Goal: Task Accomplishment & Management: Manage account settings

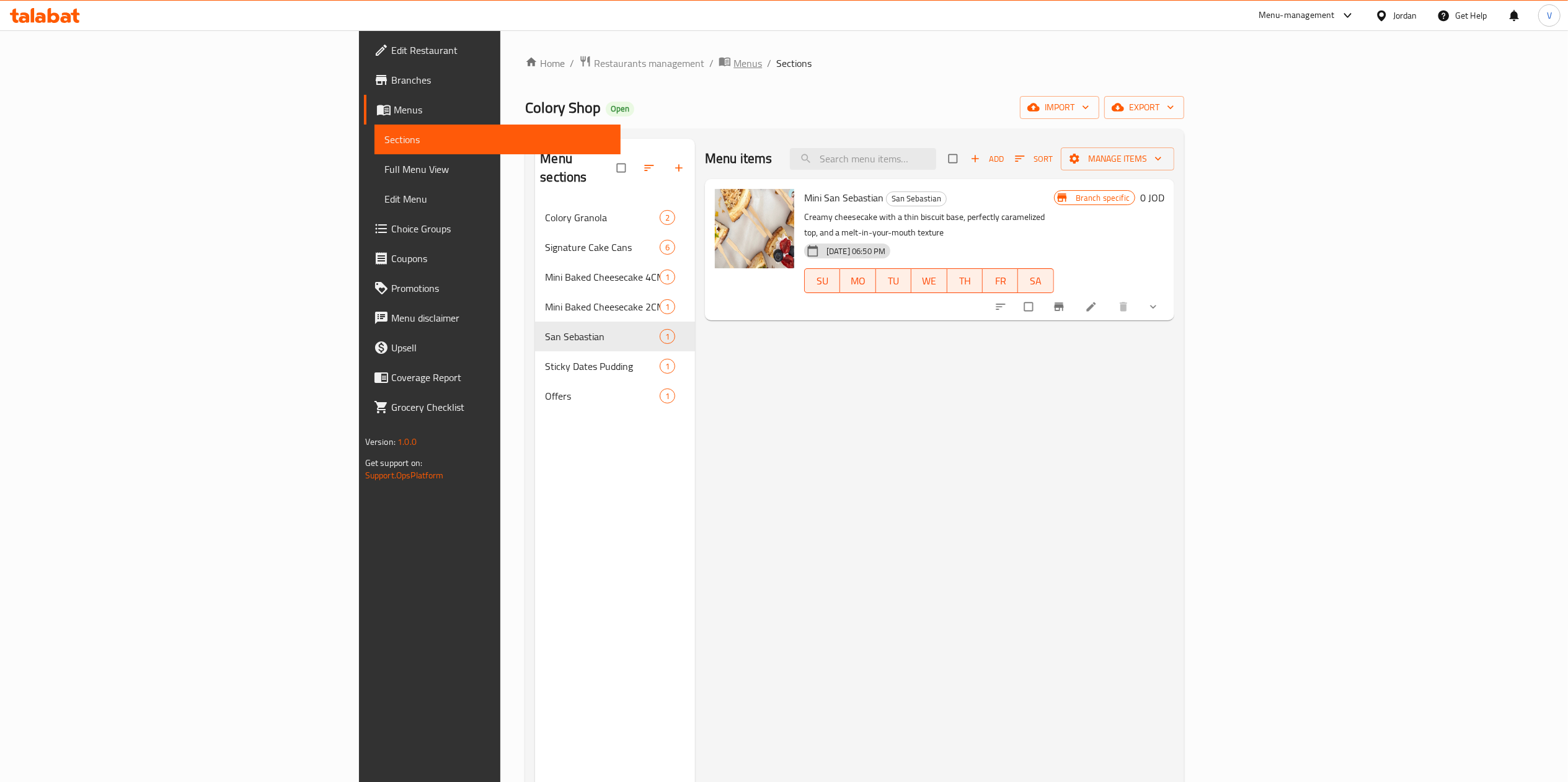
click at [718, 69] on span "breadcrumb" at bounding box center [726, 63] width 15 height 16
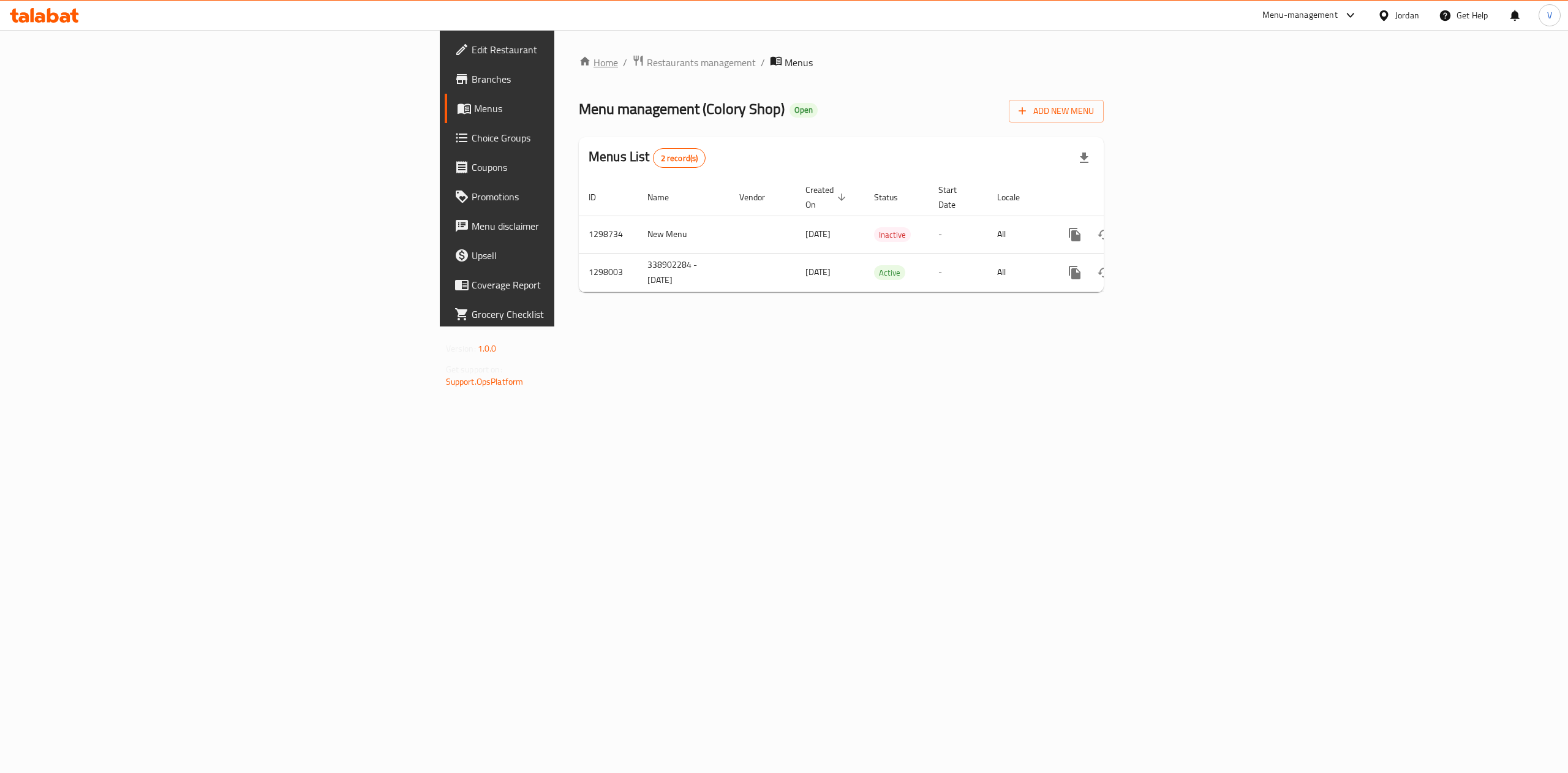
click at [579, 59] on link "Home" at bounding box center [598, 62] width 39 height 15
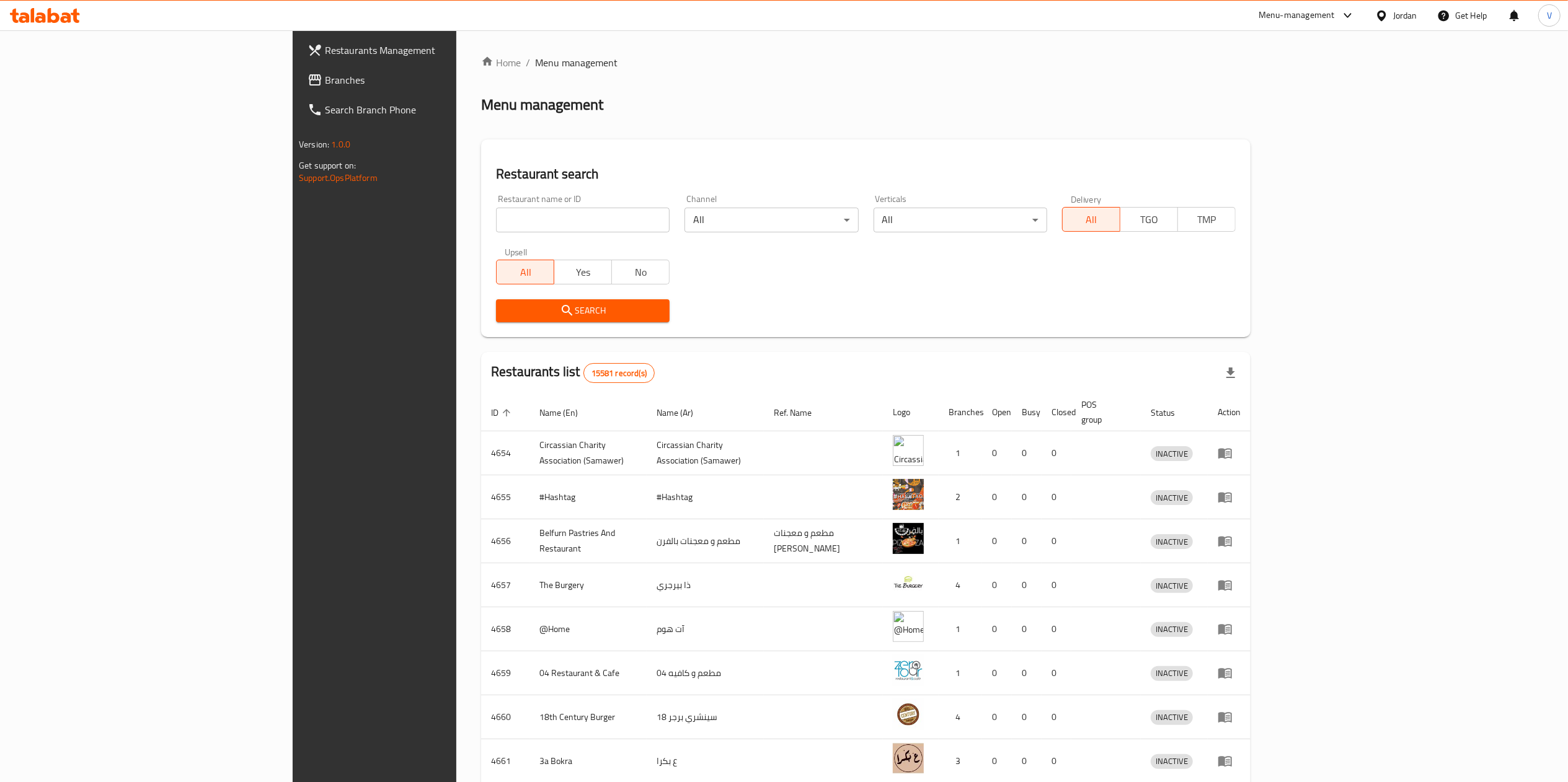
click at [293, 301] on div "Restaurants Management Branches Search Branch Phone Version: 1.0.0 Get support …" at bounding box center [424, 422] width 261 height 782
click at [496, 221] on input "search" at bounding box center [582, 220] width 173 height 25
paste input "601893"
type input "601893"
click button "Search" at bounding box center [582, 310] width 173 height 23
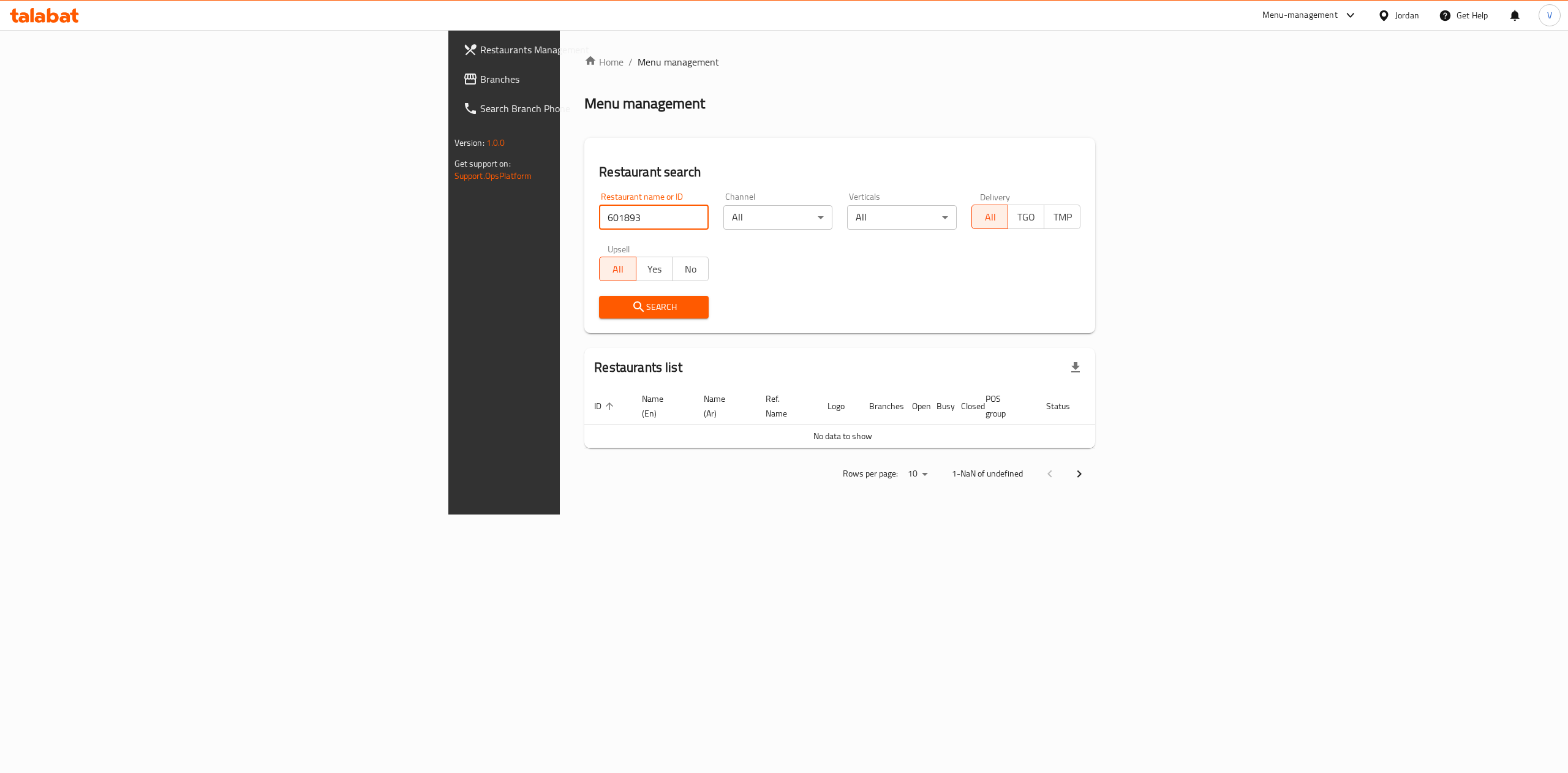
click at [453, 87] on link "Branches" at bounding box center [581, 79] width 257 height 29
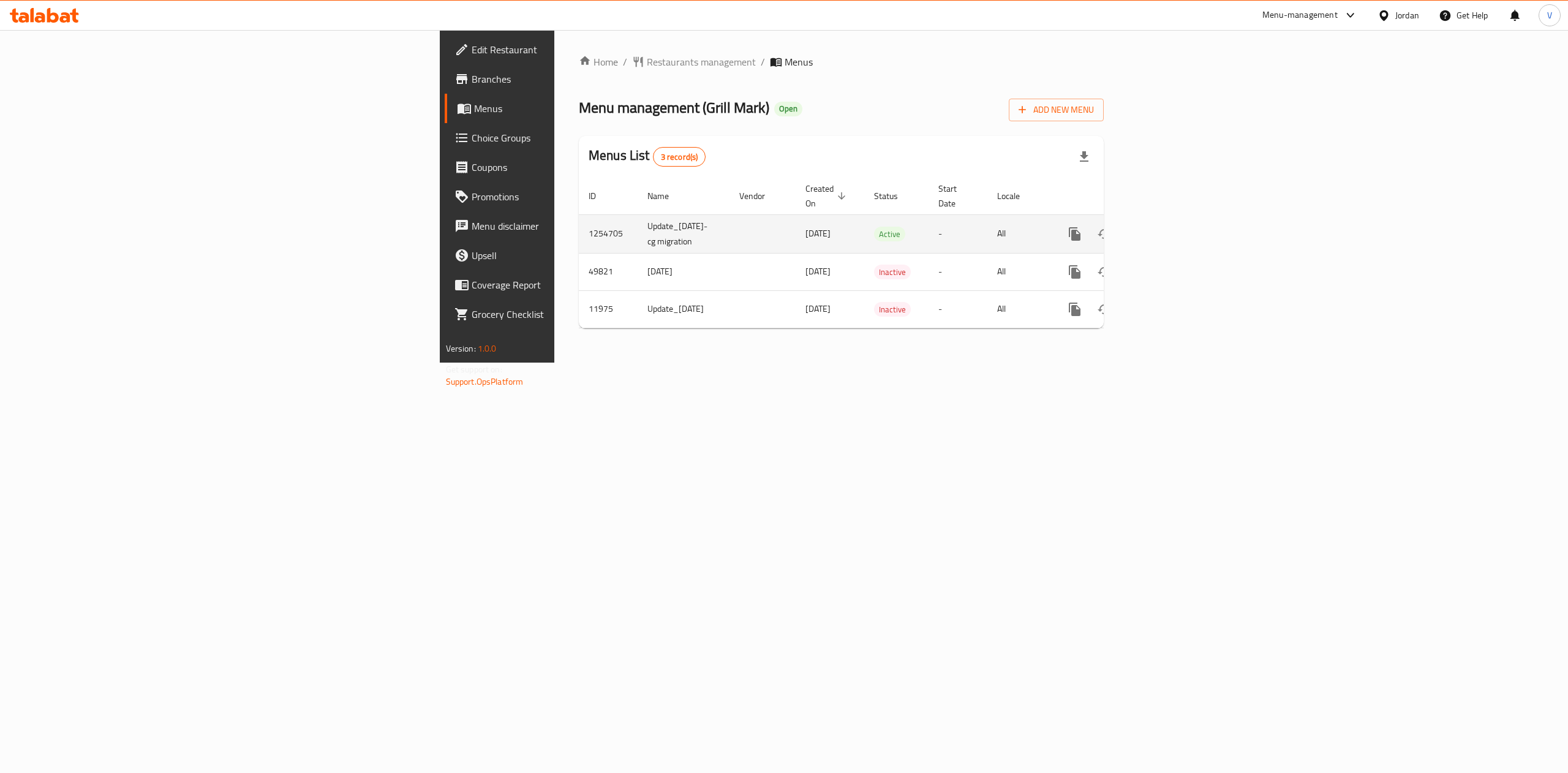
click at [1171, 227] on icon "enhanced table" at bounding box center [1162, 234] width 15 height 15
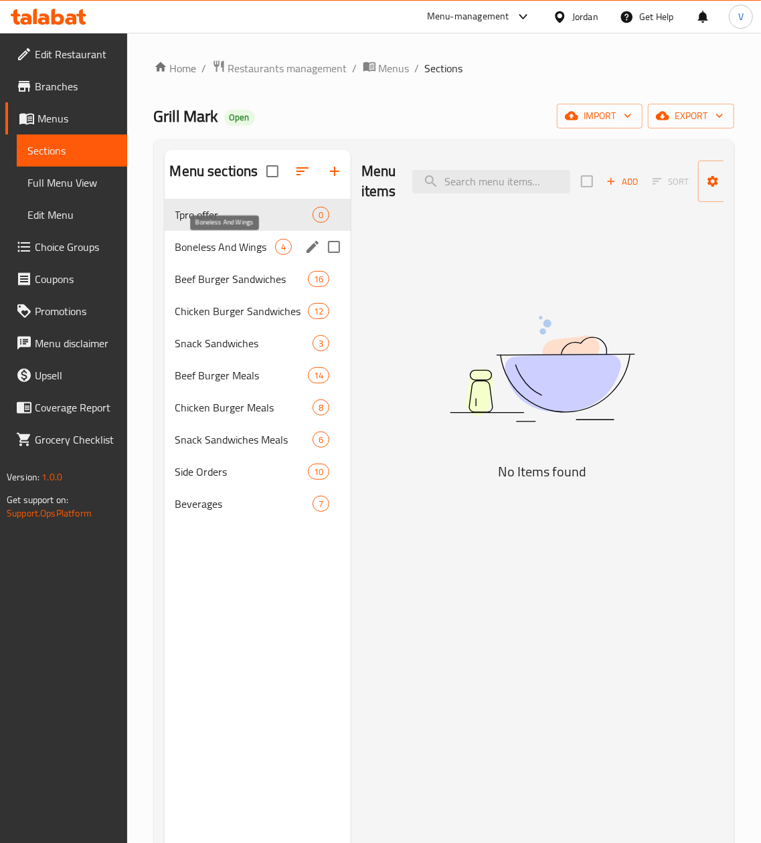
click at [244, 250] on span "Boneless And Wings" at bounding box center [225, 247] width 100 height 16
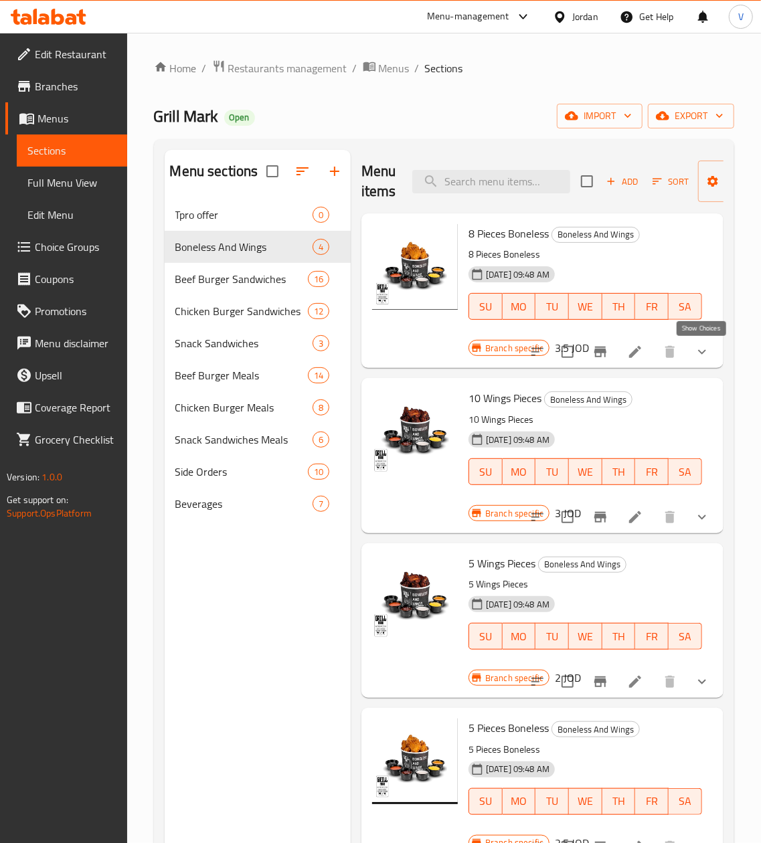
click at [696, 355] on icon "show more" at bounding box center [702, 352] width 16 height 16
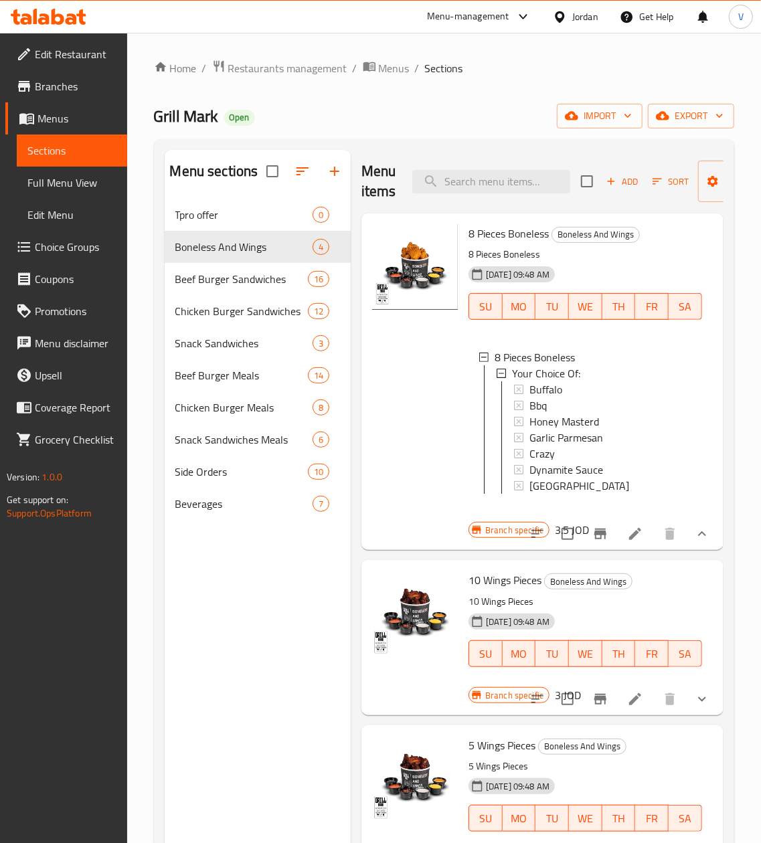
click at [696, 715] on button "show more" at bounding box center [702, 699] width 32 height 32
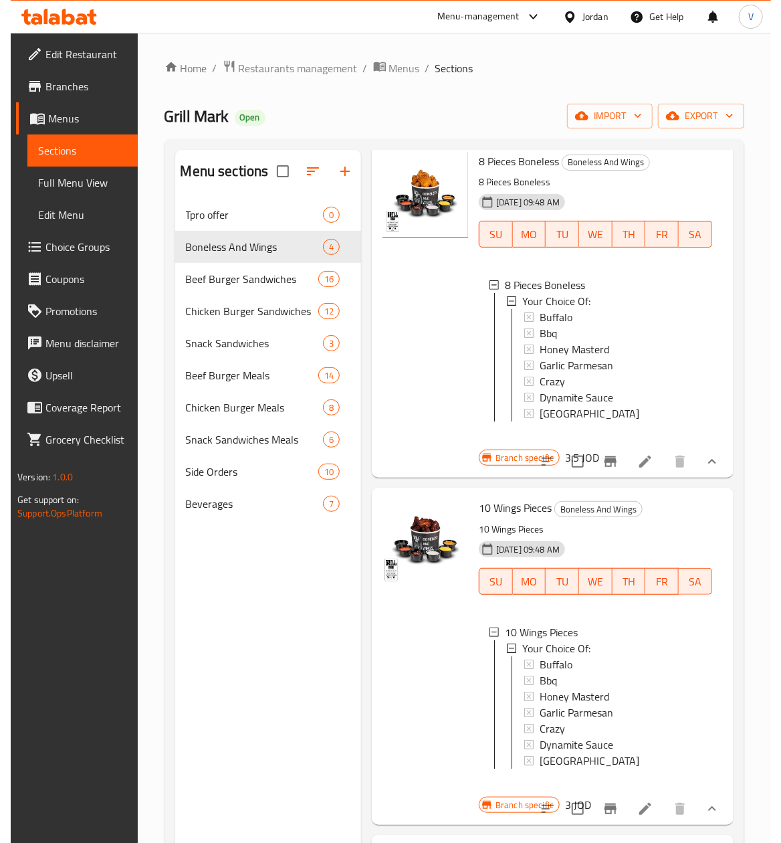
scroll to position [134, 0]
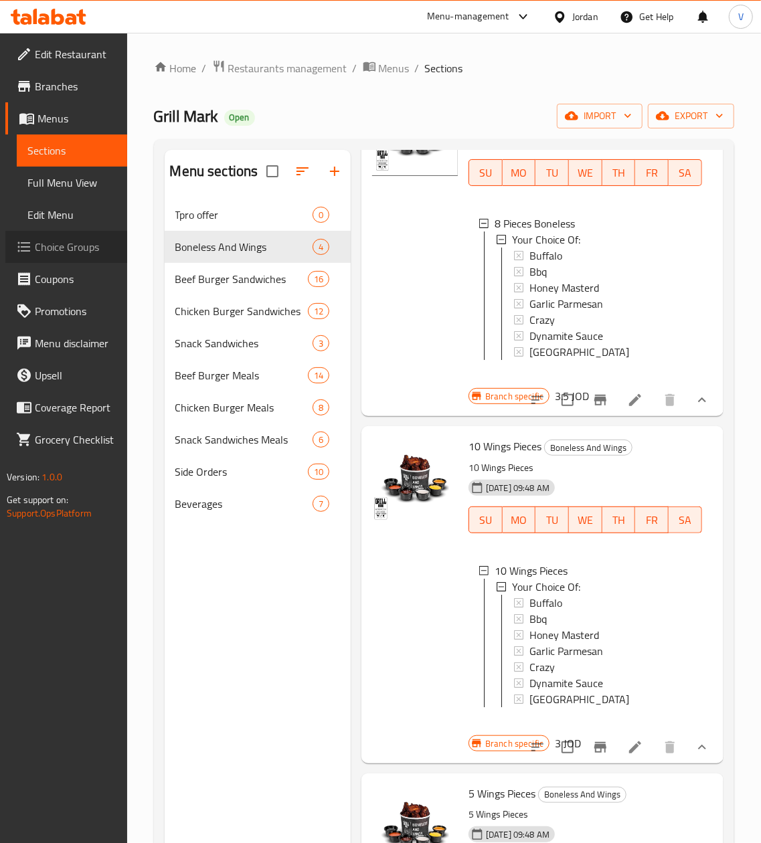
click at [78, 244] on span "Choice Groups" at bounding box center [76, 247] width 82 height 16
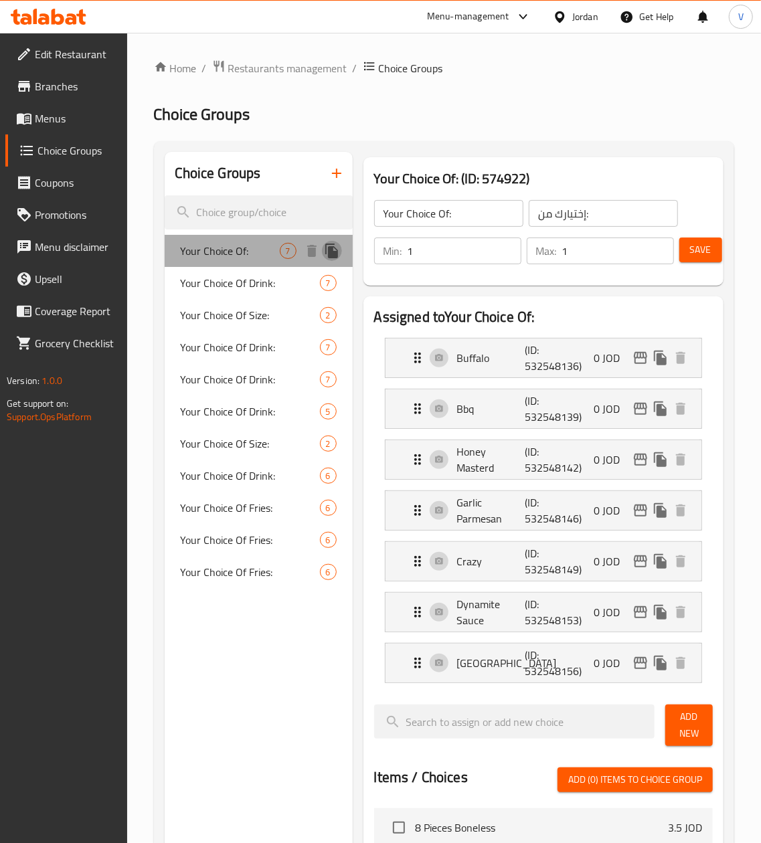
click at [335, 248] on icon "duplicate" at bounding box center [331, 251] width 13 height 15
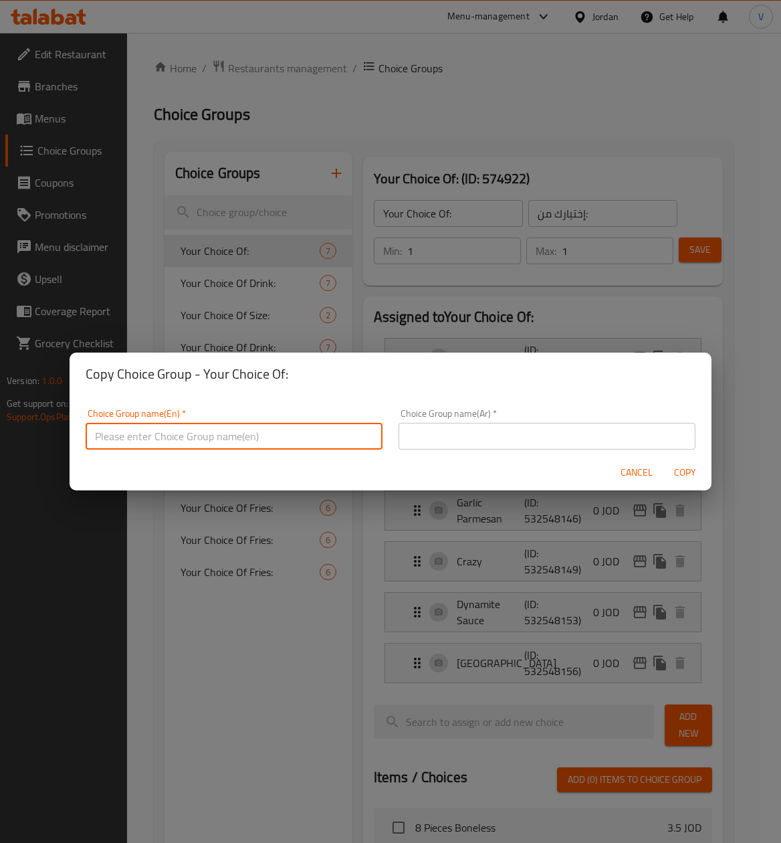
click at [337, 433] on input "text" at bounding box center [234, 436] width 297 height 27
type input "Your Choice of the First Sauce"
drag, startPoint x: 504, startPoint y: 451, endPoint x: 521, endPoint y: 430, distance: 26.2
click at [508, 446] on div "Choice Group name(Ar)   * Choice Group name(Ar) *" at bounding box center [547, 429] width 313 height 57
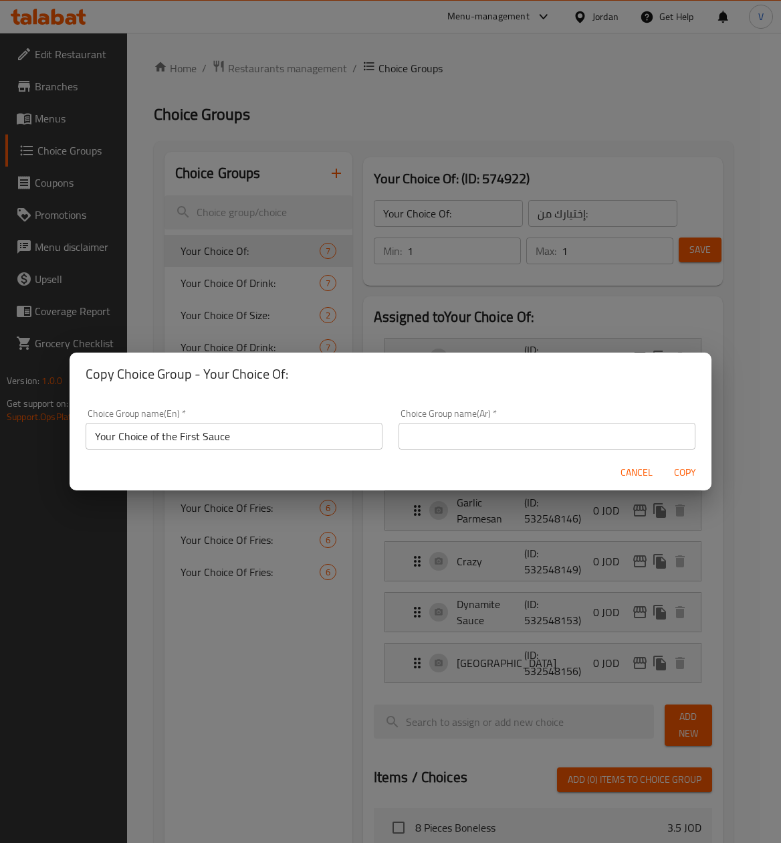
click at [521, 430] on input "text" at bounding box center [547, 436] width 297 height 27
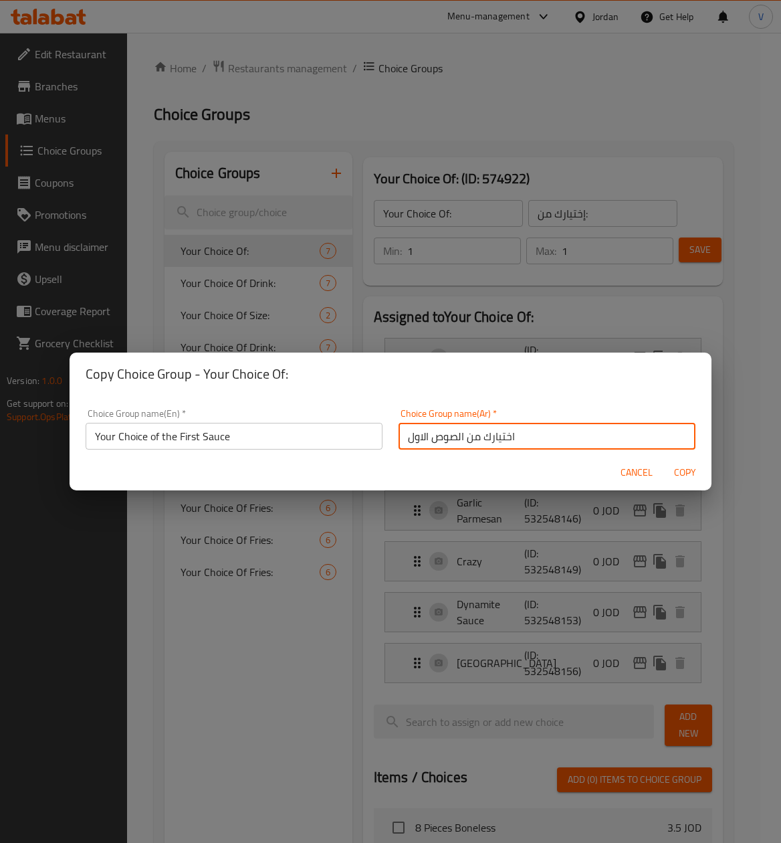
drag, startPoint x: 521, startPoint y: 430, endPoint x: 320, endPoint y: 435, distance: 200.8
click at [320, 435] on div "Choice Group name(En)   * Your Choice of the First Sauce Choice Group name(En) …" at bounding box center [391, 429] width 626 height 57
type input "اختيارك من الصوص الاول"
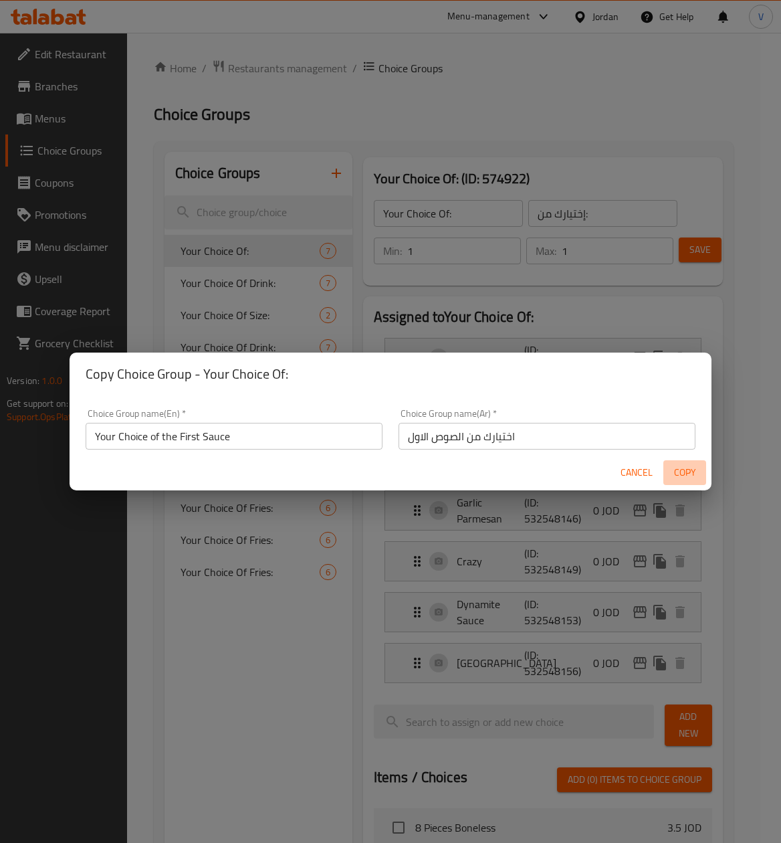
click at [673, 460] on button "Copy" at bounding box center [685, 472] width 43 height 25
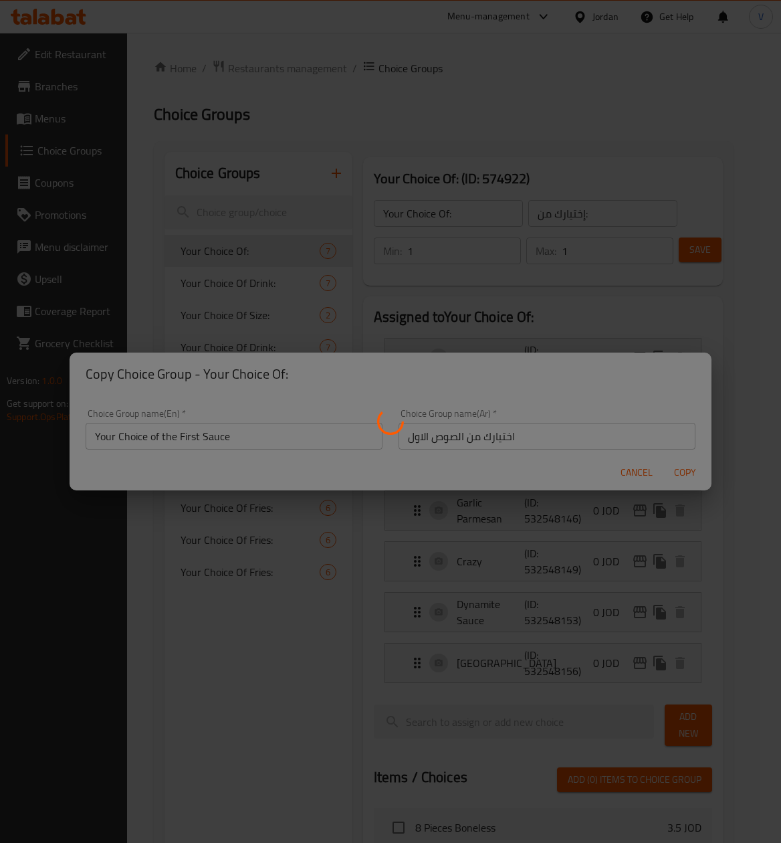
type input "Your Choice of the First Sauce"
type input "اختيارك من الصوص الاول"
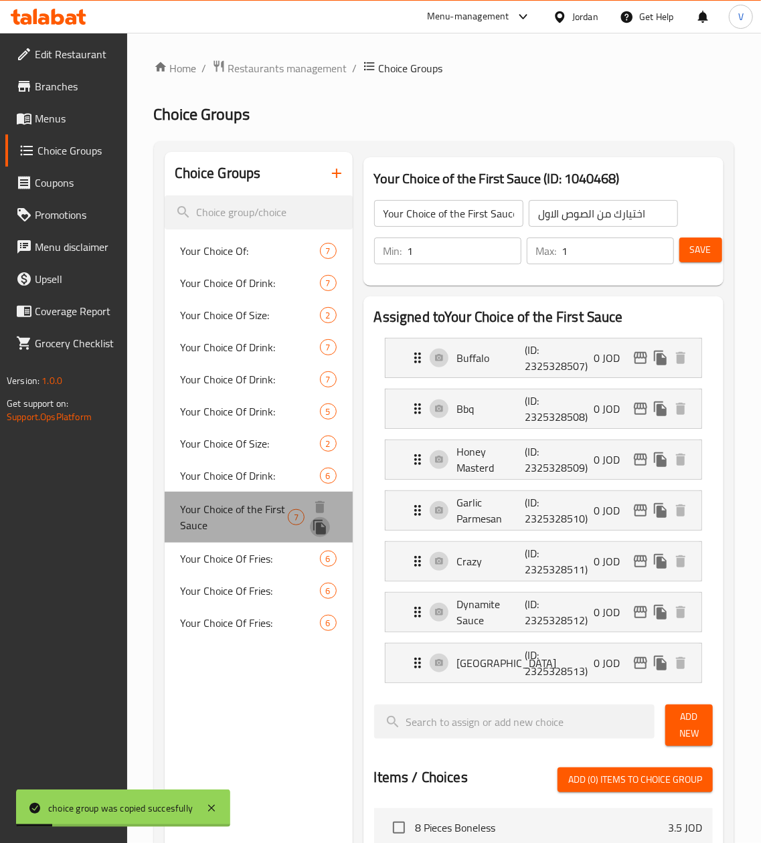
click at [320, 519] on icon "duplicate" at bounding box center [320, 527] width 16 height 16
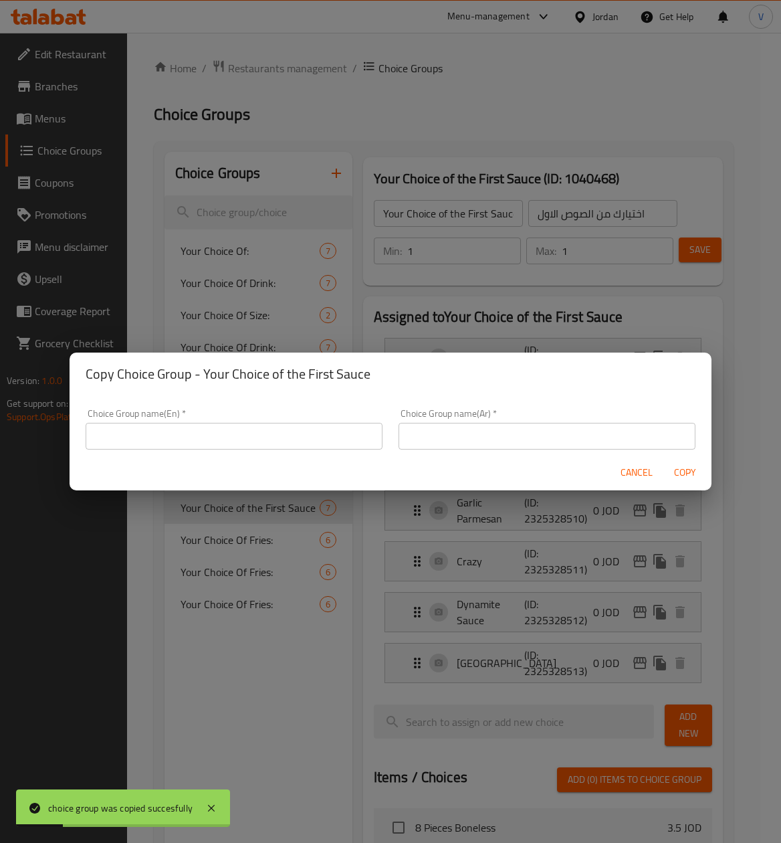
click at [536, 423] on input "text" at bounding box center [547, 436] width 297 height 27
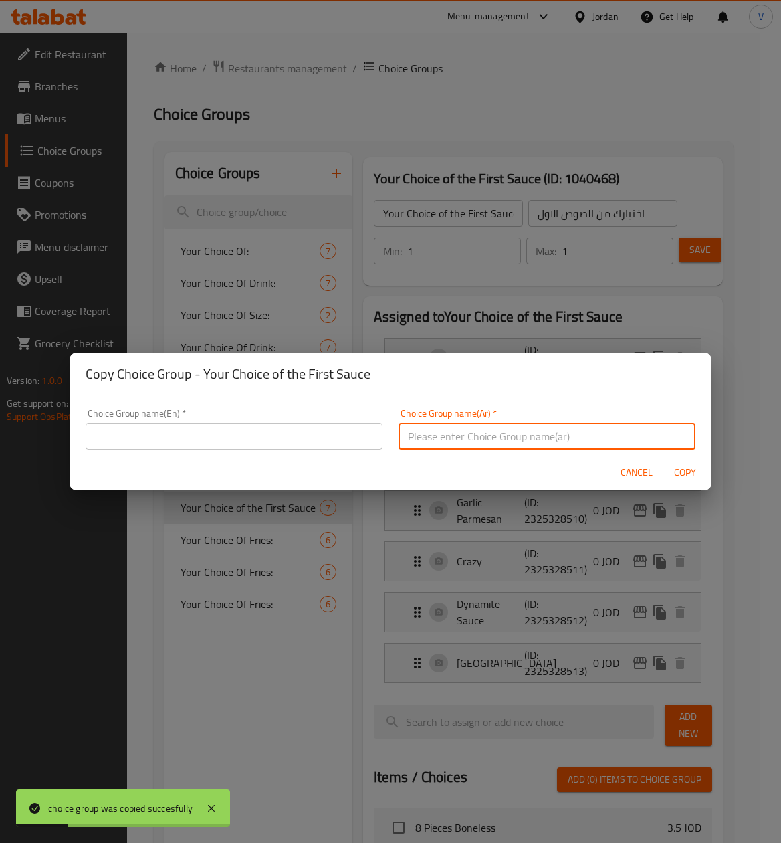
paste input "اختيارك من الصوص الاول"
click at [305, 428] on input "text" at bounding box center [234, 436] width 297 height 27
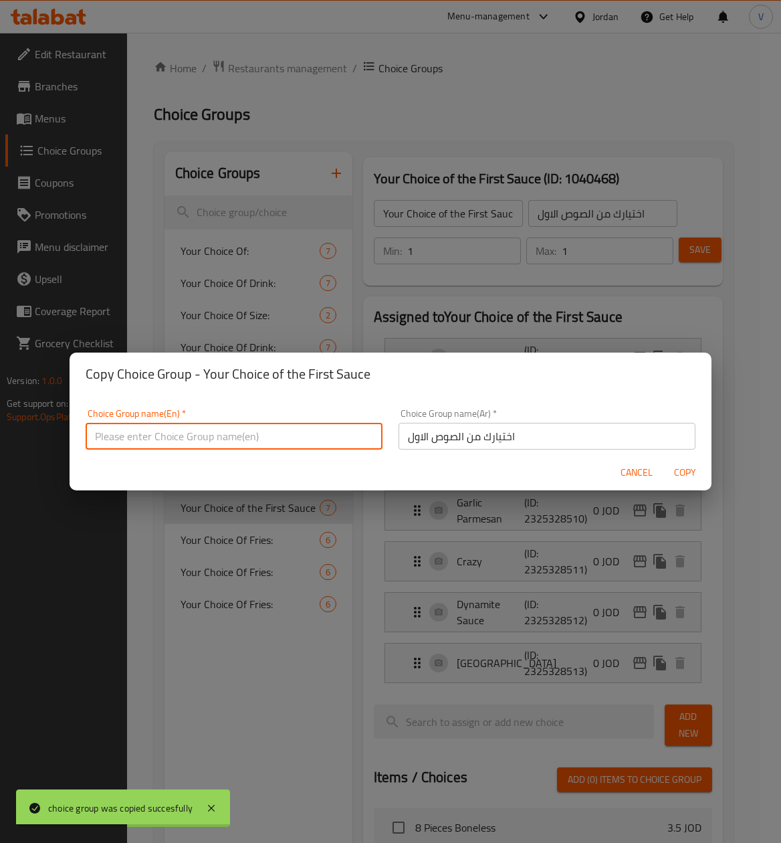
click at [416, 444] on input "اختيارك من الصوص الاول" at bounding box center [547, 436] width 297 height 27
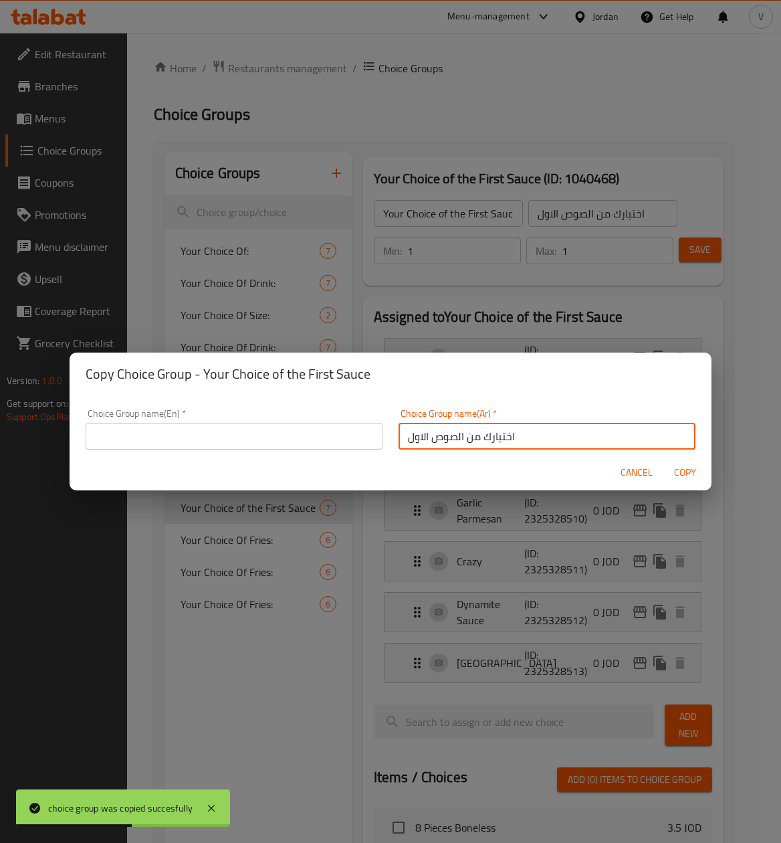
click at [416, 444] on input "اختيارك من الصوص الاول" at bounding box center [547, 436] width 297 height 27
click at [412, 430] on input "اختيارك من الصوص الاول" at bounding box center [547, 432] width 297 height 27
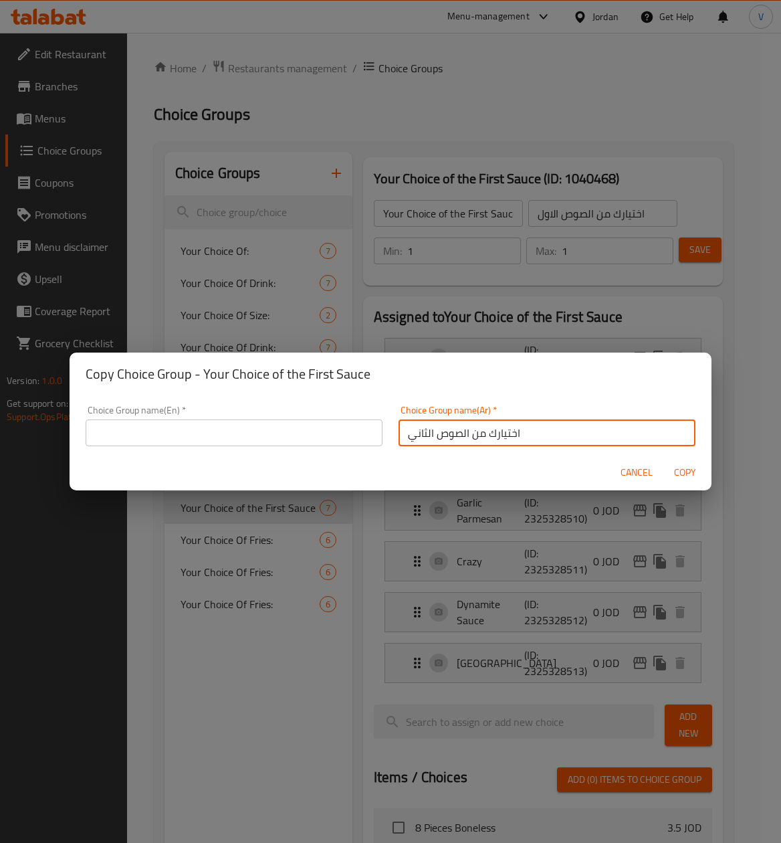
type input "اختيارك من الصوص الثاني"
click at [298, 438] on input "text" at bounding box center [234, 432] width 297 height 27
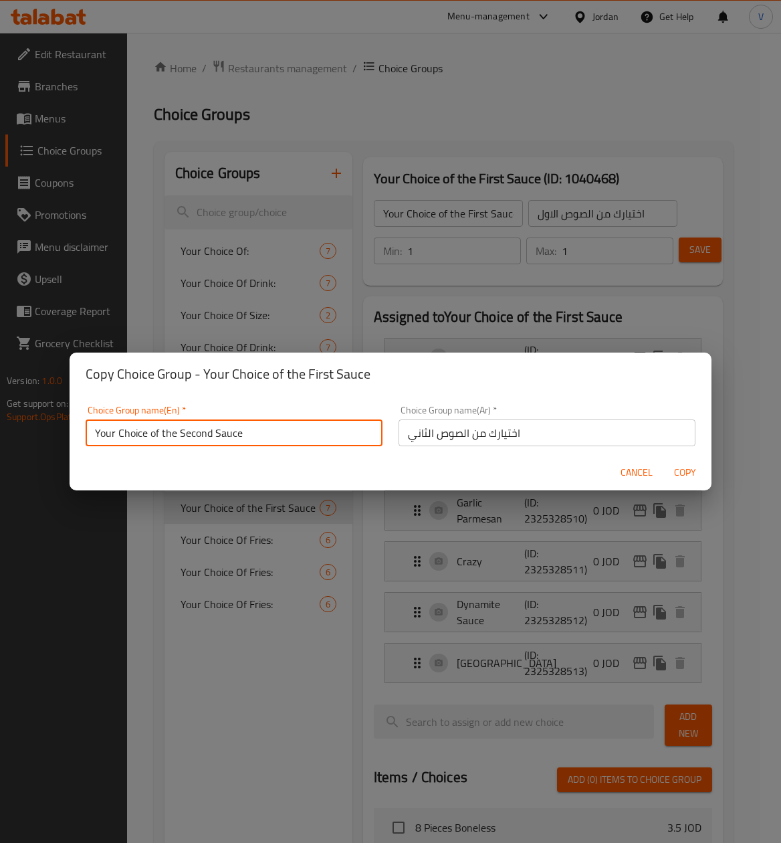
type input "Your Choice of the Second Sauce"
click at [684, 470] on span "Copy" at bounding box center [685, 472] width 32 height 17
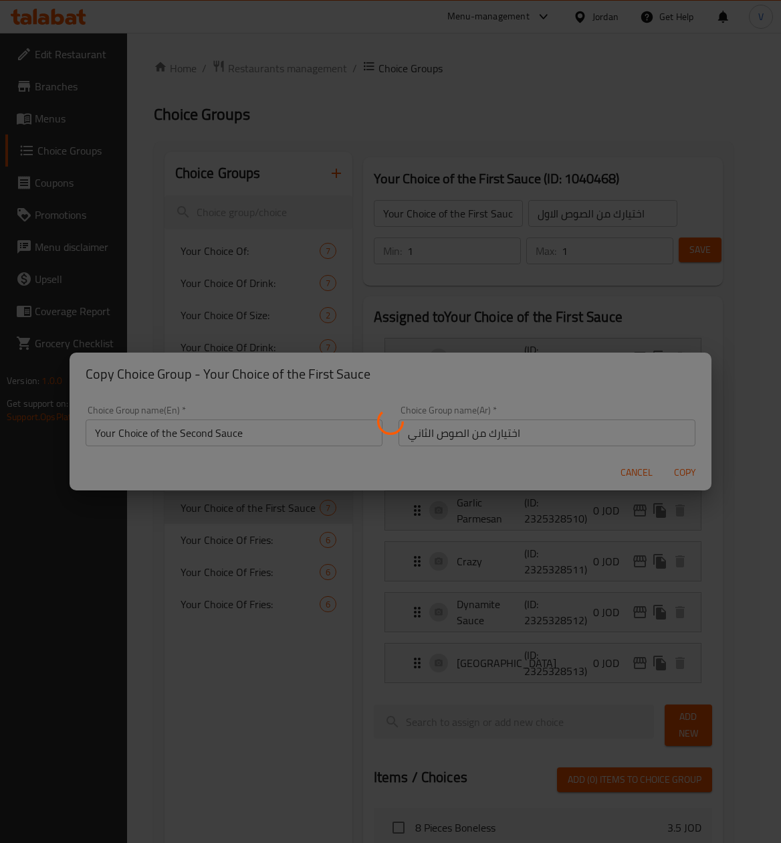
type input "Your Choice of the Second Sauce"
type input "اختيارك من الصوص الثاني"
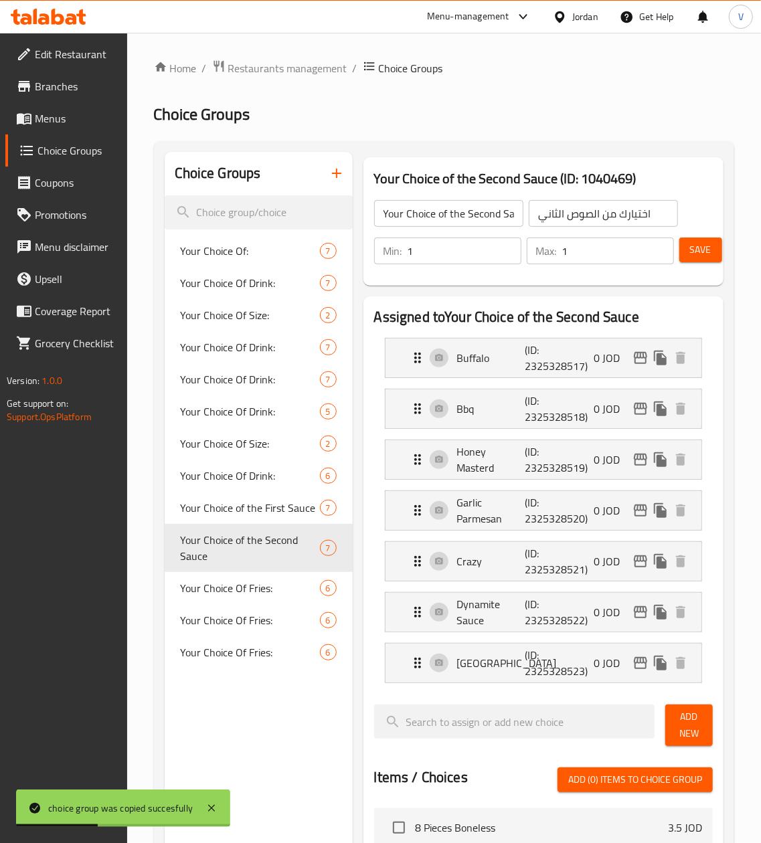
click at [60, 106] on link "Menus" at bounding box center [66, 118] width 122 height 32
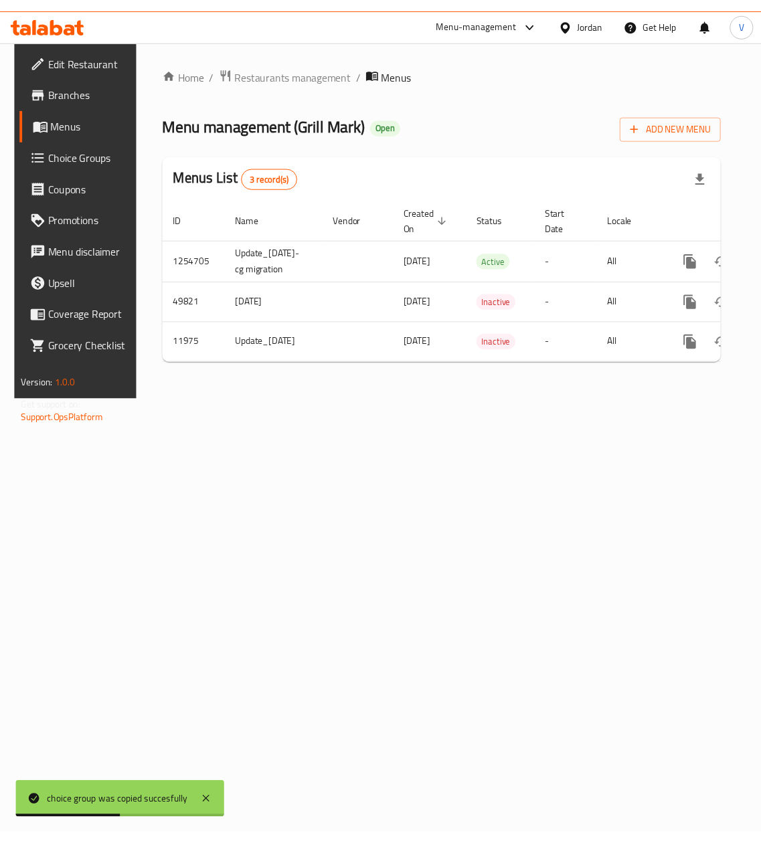
scroll to position [0, 76]
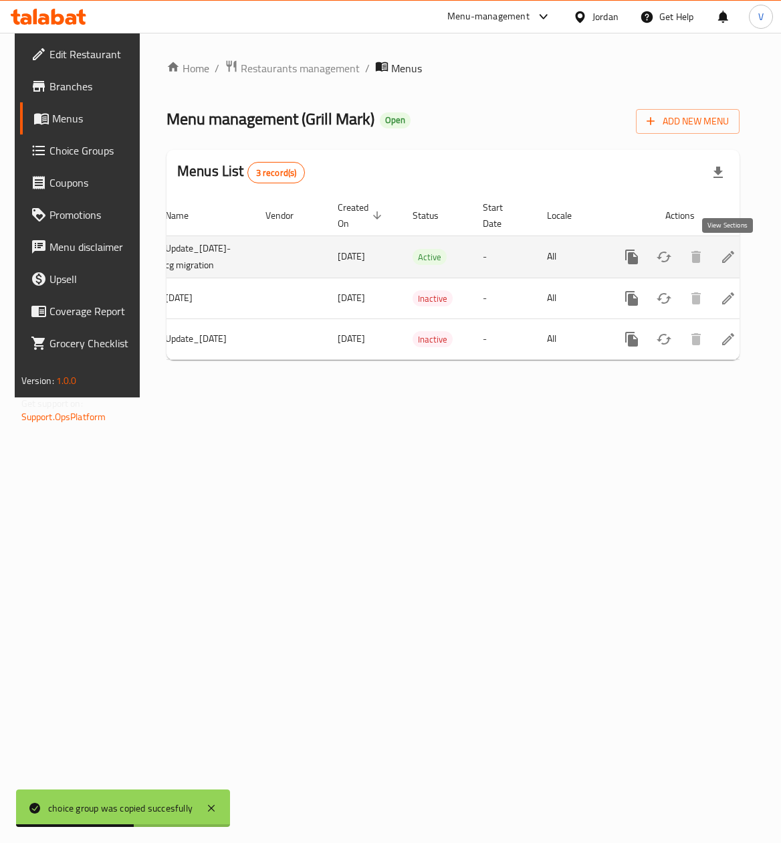
click at [736, 254] on link "enhanced table" at bounding box center [729, 257] width 32 height 32
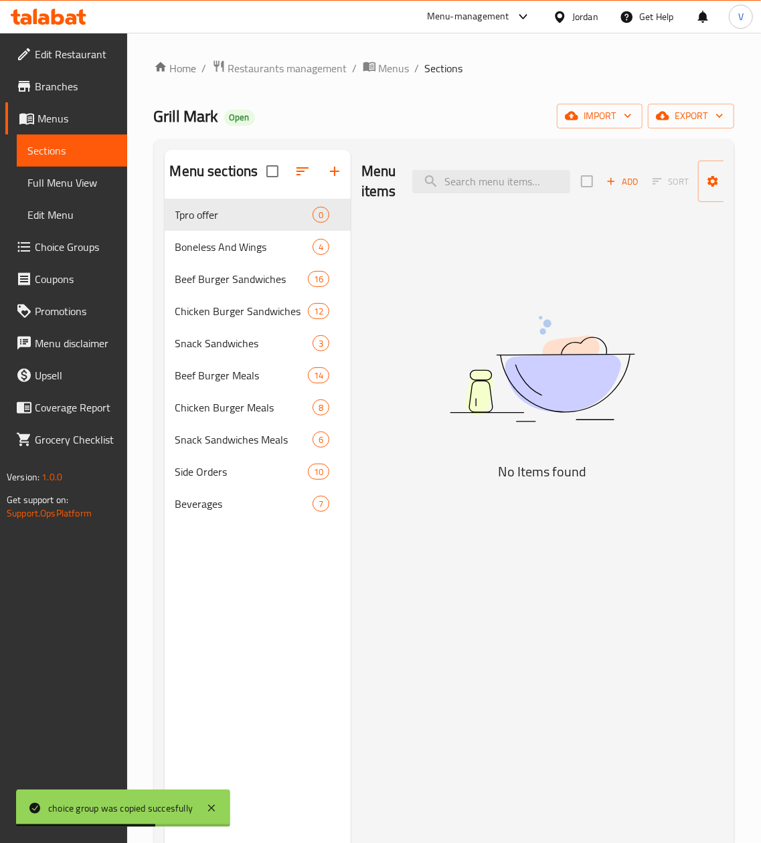
click at [336, 173] on icon "button" at bounding box center [334, 171] width 16 height 16
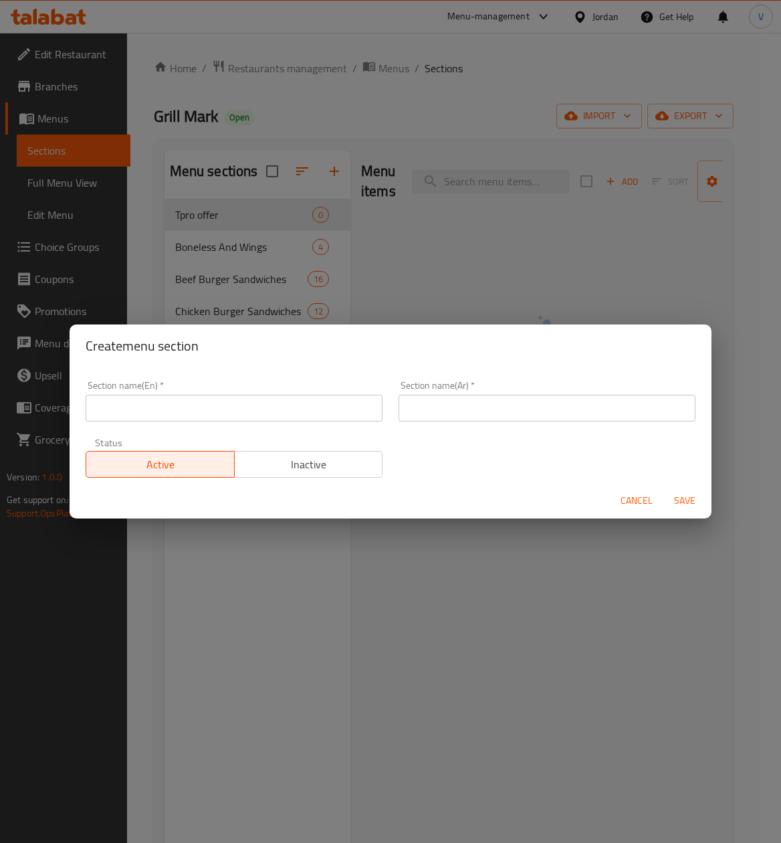
click at [306, 404] on input "text" at bounding box center [234, 408] width 297 height 27
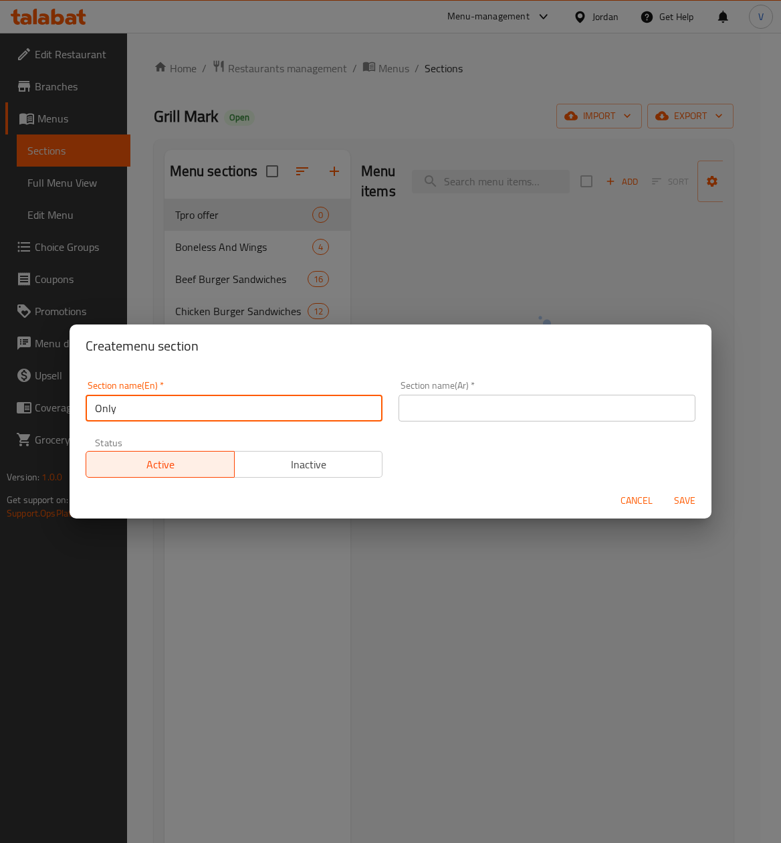
type input "Only on Talabat"
click at [504, 417] on input "text" at bounding box center [547, 408] width 297 height 27
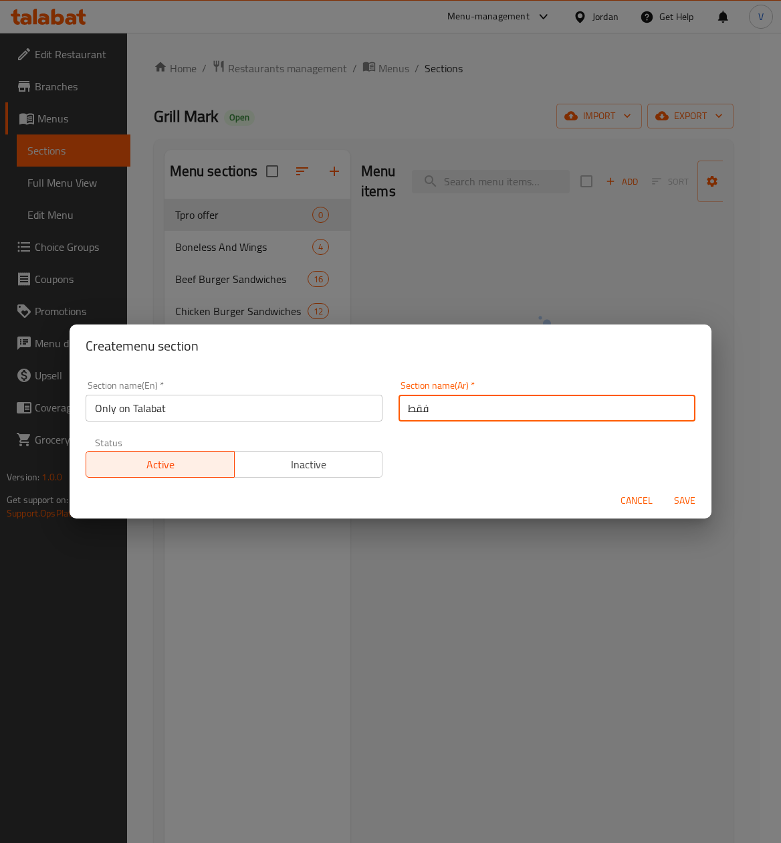
type input "فقط على طلبات"
click at [290, 456] on span "Inactive" at bounding box center [309, 464] width 138 height 19
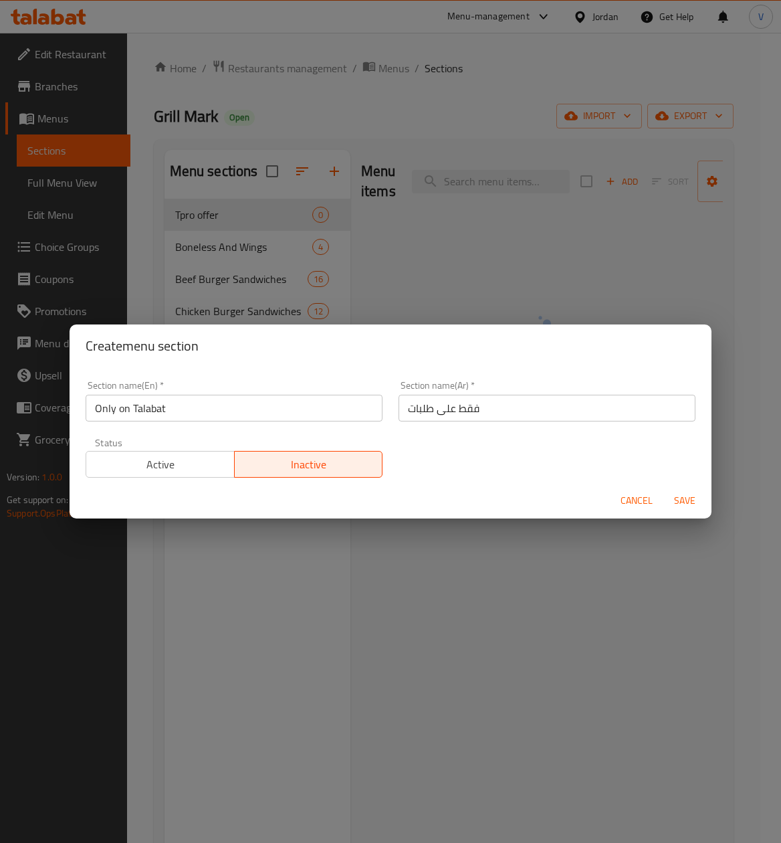
click at [696, 494] on span "Save" at bounding box center [685, 500] width 32 height 17
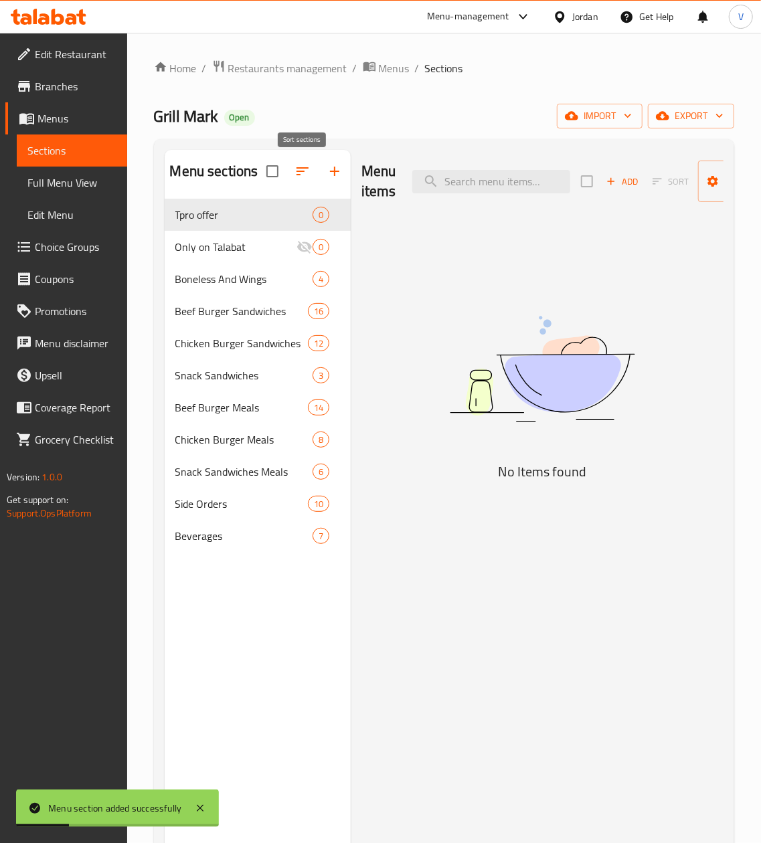
click at [300, 181] on button "button" at bounding box center [302, 171] width 32 height 32
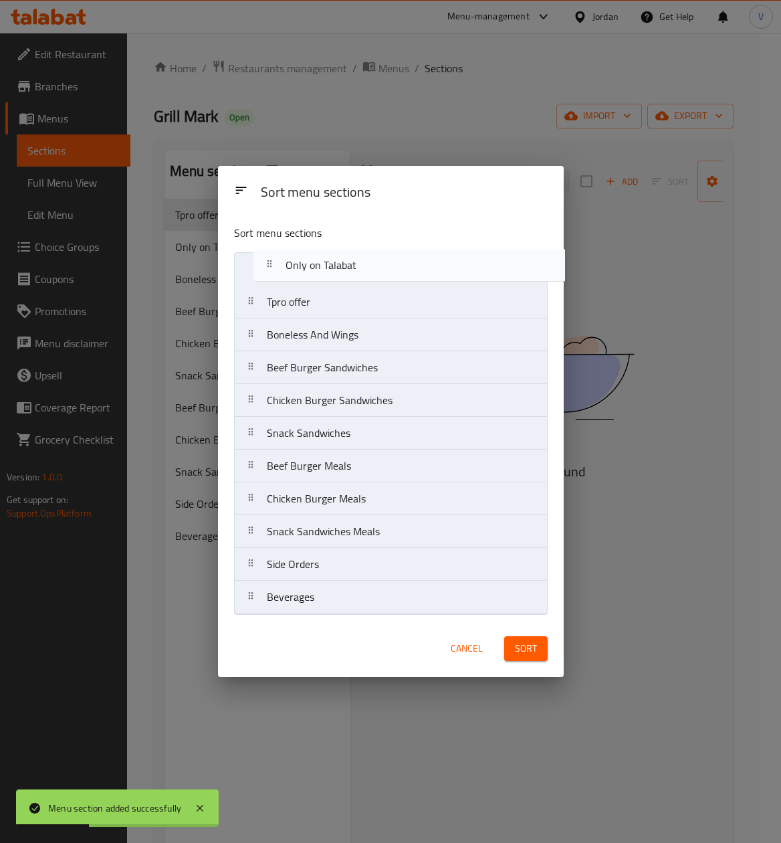
drag, startPoint x: 365, startPoint y: 280, endPoint x: 375, endPoint y: 262, distance: 21.3
click at [375, 262] on nav "Tpro offer Only on Talabat Boneless And Wings Beef Burger Sandwiches Chicken Bu…" at bounding box center [391, 433] width 314 height 362
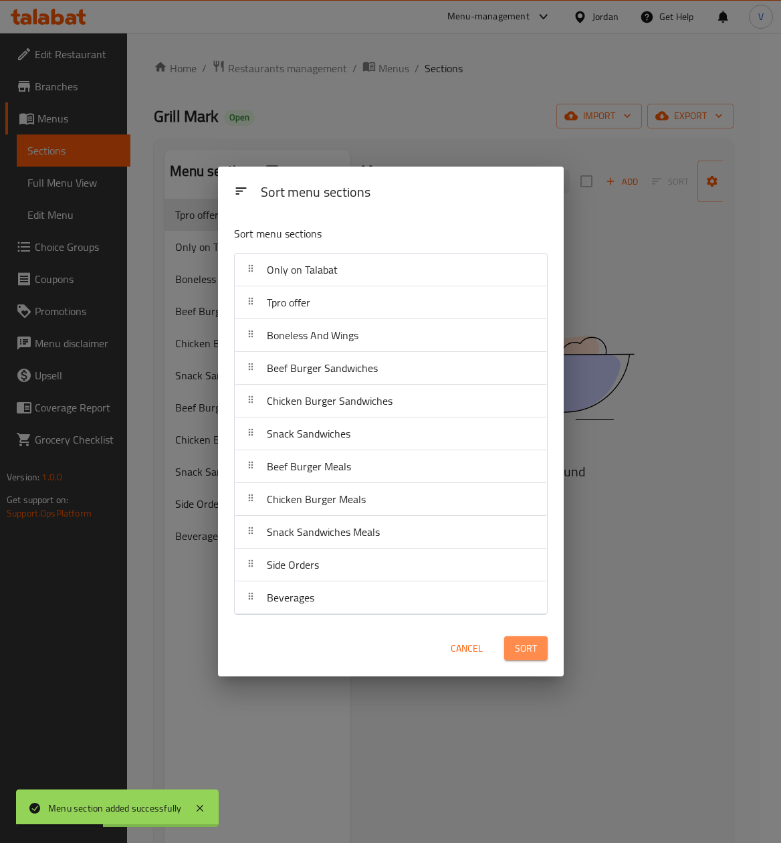
click at [538, 647] on button "Sort" at bounding box center [525, 648] width 43 height 25
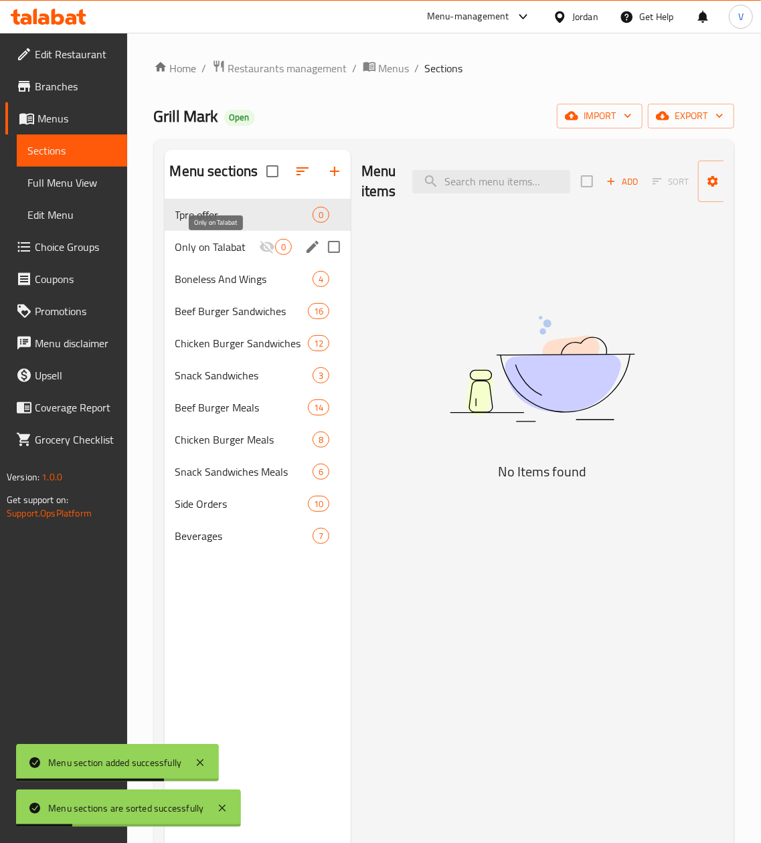
click at [247, 253] on span "Only on Talabat" at bounding box center [217, 247] width 84 height 16
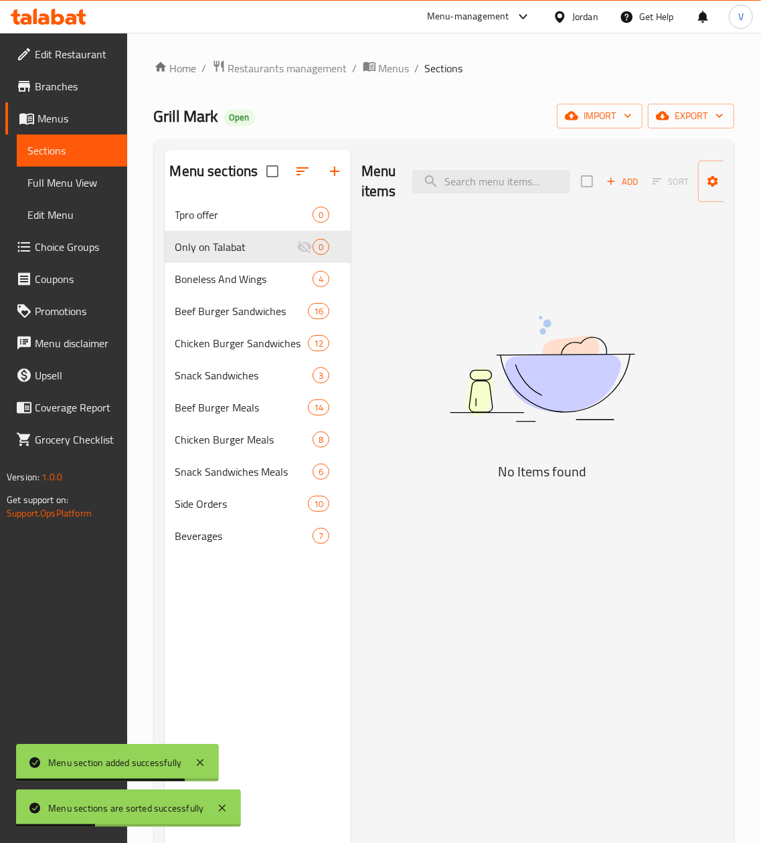
click at [619, 163] on div "Add Sort Manage items" at bounding box center [684, 181] width 207 height 41
click at [616, 171] on button "Add" at bounding box center [622, 181] width 43 height 21
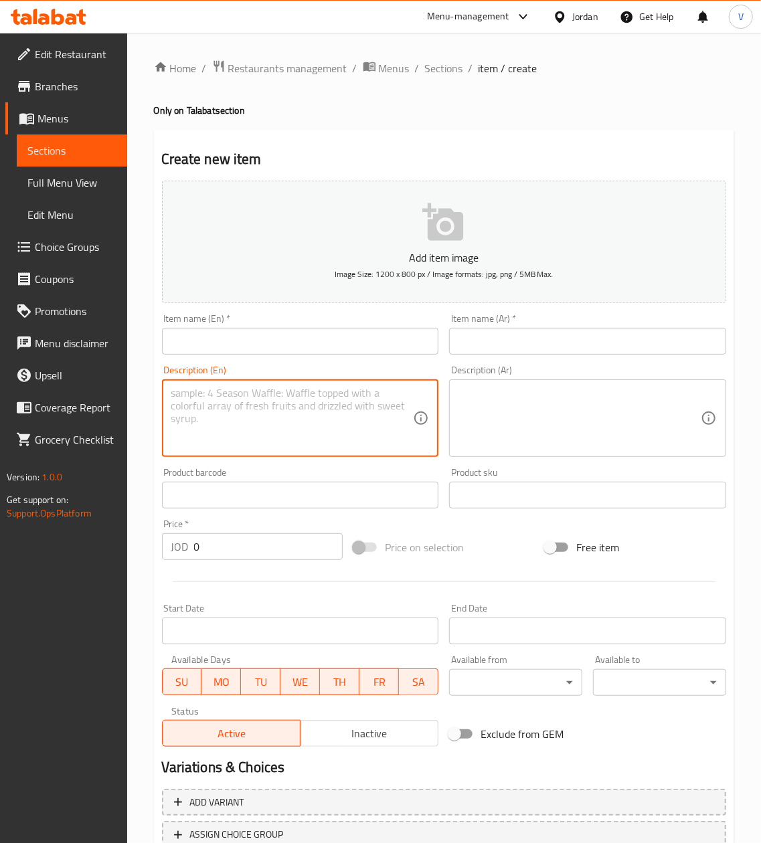
click at [290, 405] on textarea at bounding box center [292, 419] width 242 height 64
paste textarea "Grill mark Chicken Burger meal (150gm). Grill mark Beef Burger meal (150gm). Ch…"
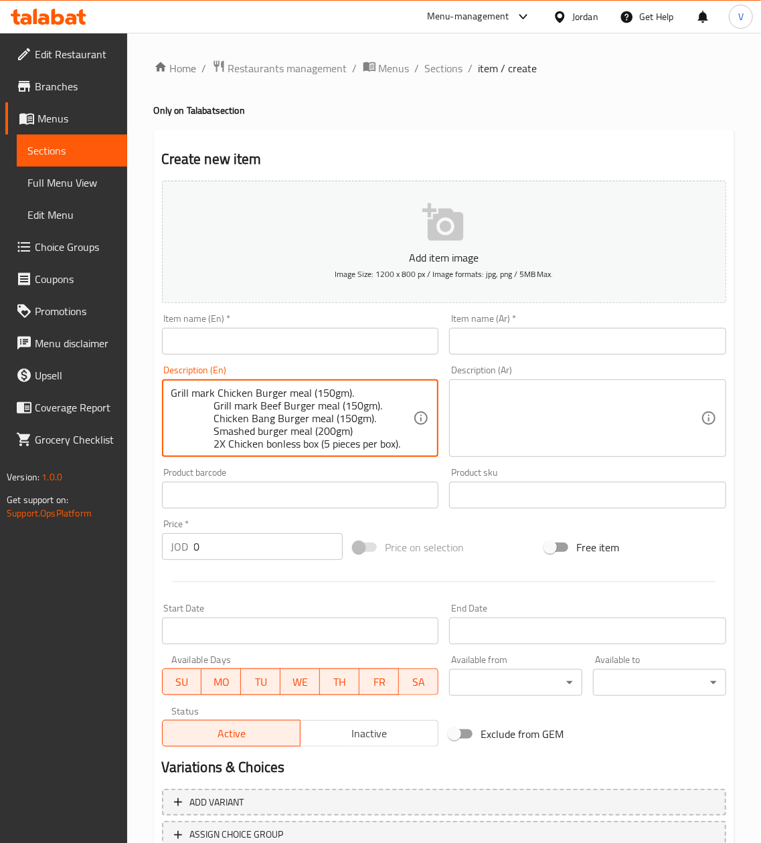
click at [169, 391] on div "Grill mark Chicken Burger meal (150gm). Grill mark Beef Burger meal (150gm). Ch…" at bounding box center [300, 418] width 277 height 78
drag, startPoint x: 255, startPoint y: 447, endPoint x: 67, endPoint y: 340, distance: 216.3
click at [67, 340] on div "Edit Restaurant Branches Menus Sections Full Menu View Edit Menu Choice Groups …" at bounding box center [380, 489] width 761 height 913
paste textarea "The box contains: Grill mark Chicken Burger meal (150gm). Grill mark Beef Burge…"
type textarea "The box contains: Grill mark Chicken Burger meal (150gm). Grill mark Beef Burge…"
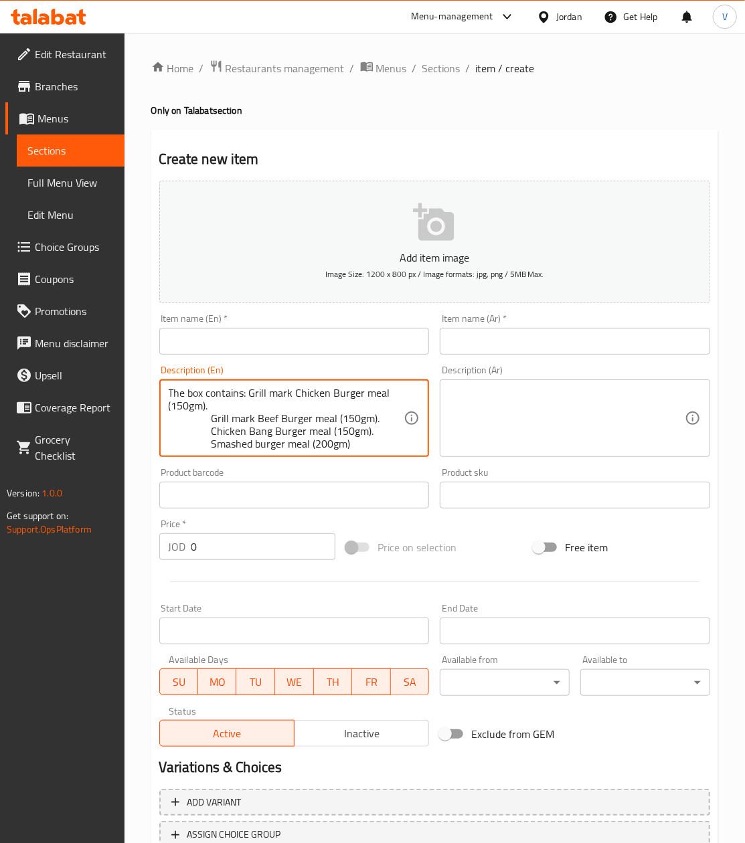
click at [522, 403] on textarea at bounding box center [567, 419] width 236 height 64
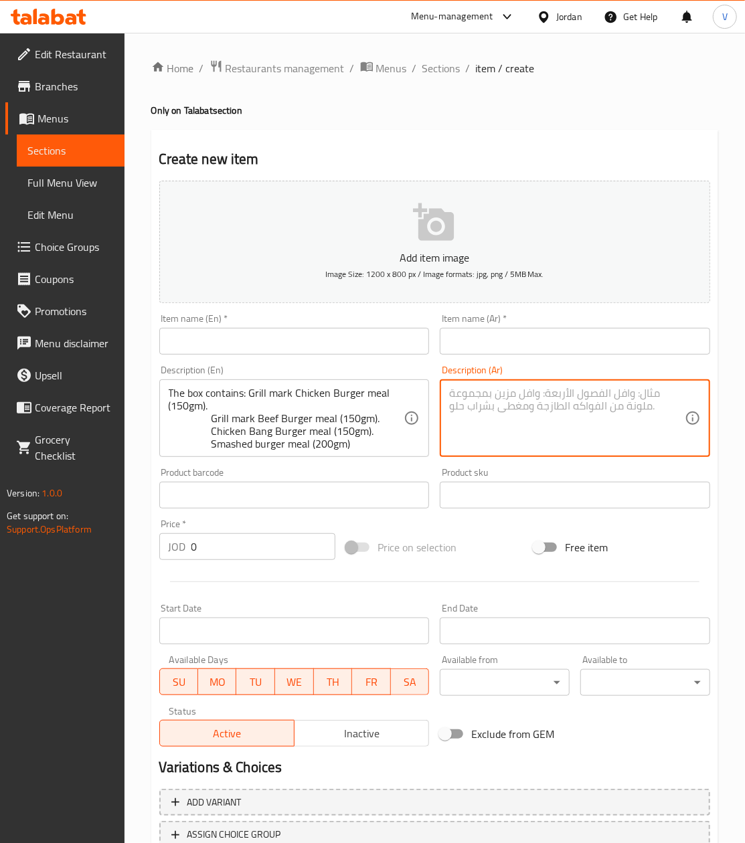
paste textarea "يحتوي الصندوق على: وجبة برجر دجاج جريل مارك (١٥٠ غرام). وجبة برجر لحم جريل مارك…"
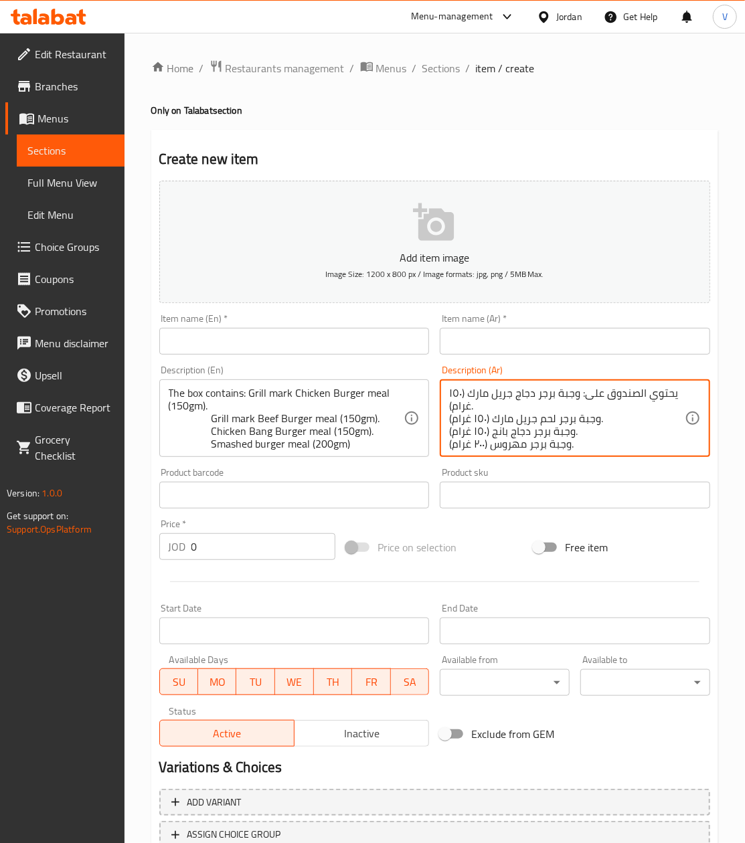
scroll to position [16, 0]
type textarea "يحتوي الصندوق على: وجبة برجر دجاج جريل مارك (١٥٠ غرام). وجبة برجر لحم جريل مارك…"
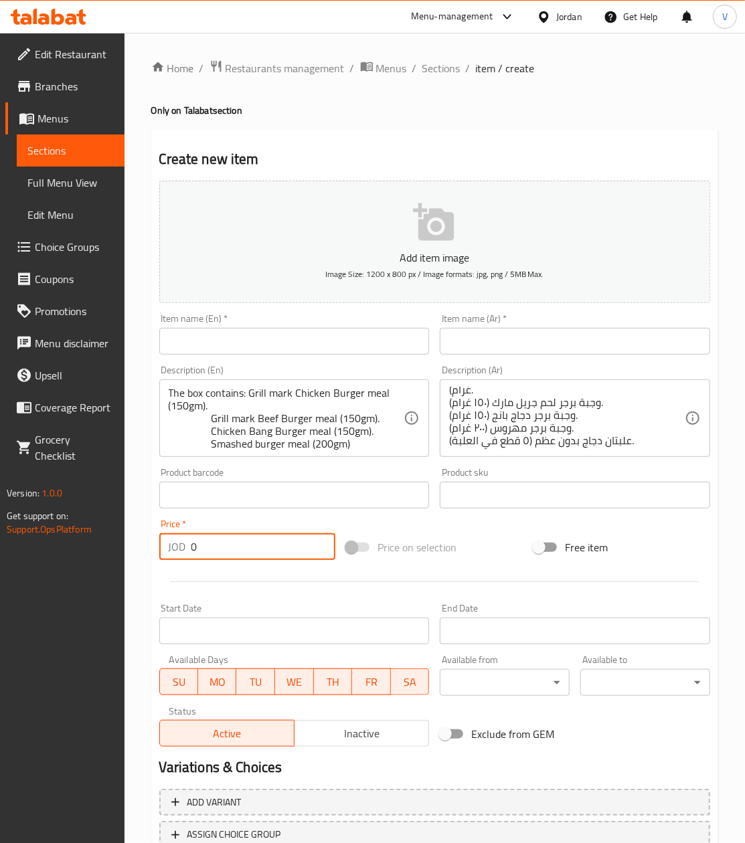
paste input "27"
drag, startPoint x: 252, startPoint y: 549, endPoint x: 38, endPoint y: 561, distance: 214.5
click at [38, 561] on div "Edit Restaurant Branches Menus Sections Full Menu View Edit Menu Choice Groups …" at bounding box center [372, 489] width 745 height 913
type input "27"
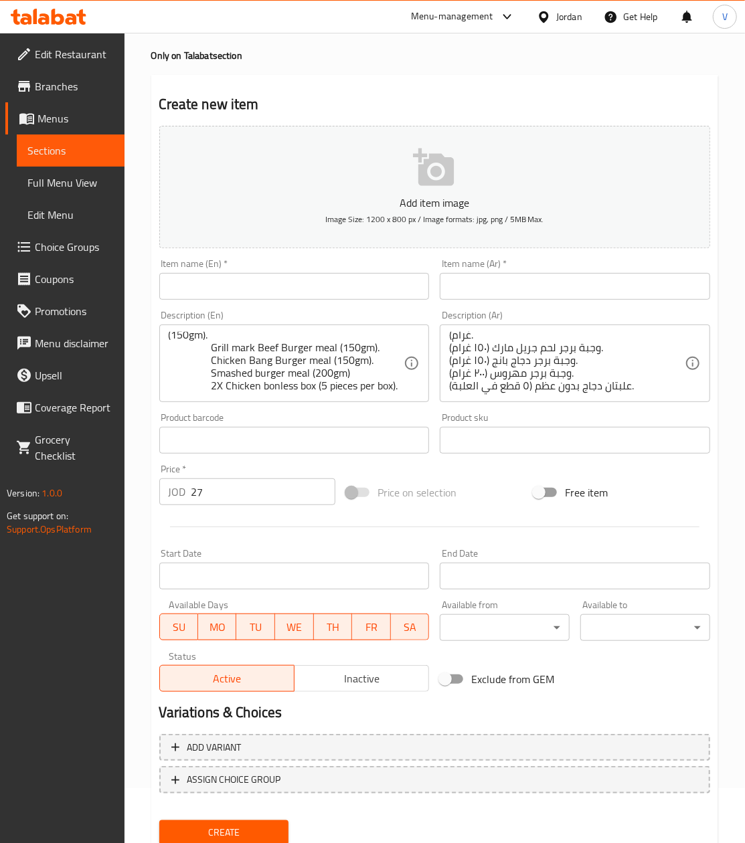
scroll to position [102, 0]
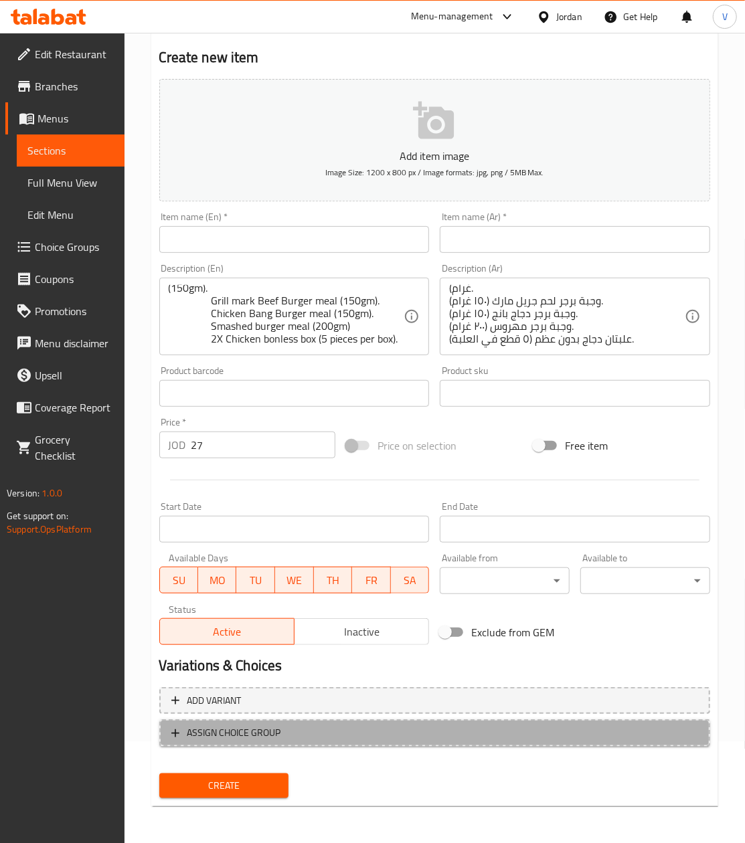
click at [279, 741] on button "ASSIGN CHOICE GROUP" at bounding box center [434, 732] width 551 height 27
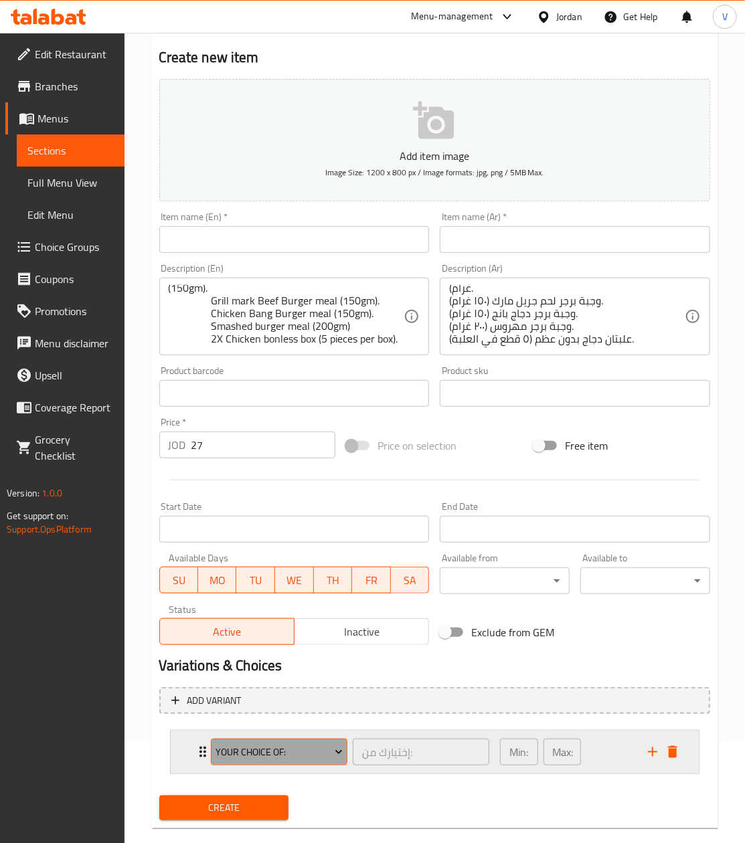
click at [255, 759] on span "Your Choice Of:" at bounding box center [278, 752] width 127 height 17
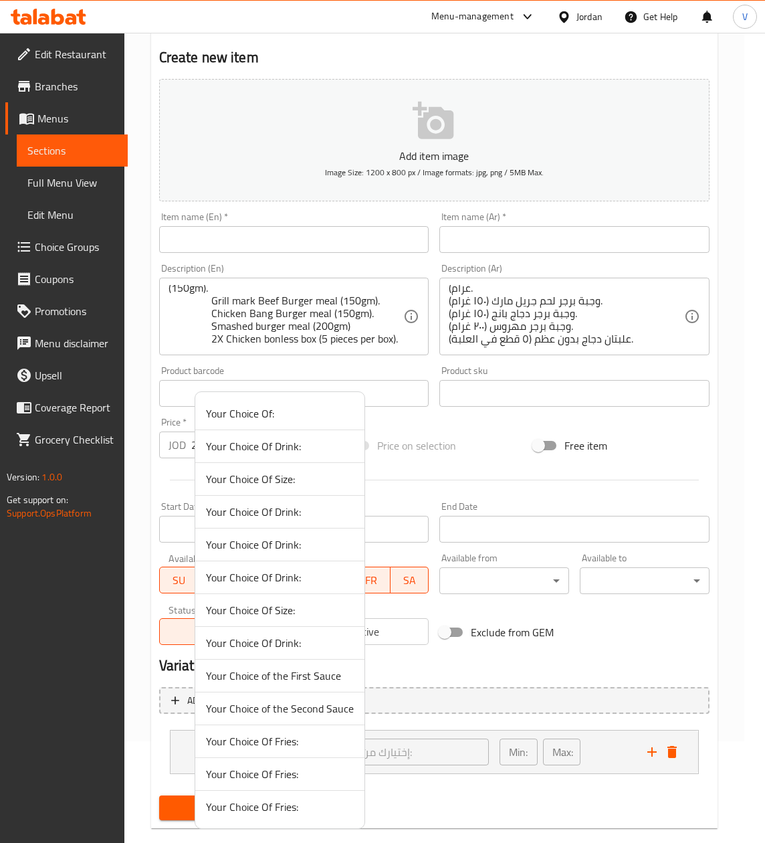
click at [308, 676] on span "Your Choice of the First Sauce" at bounding box center [280, 676] width 148 height 16
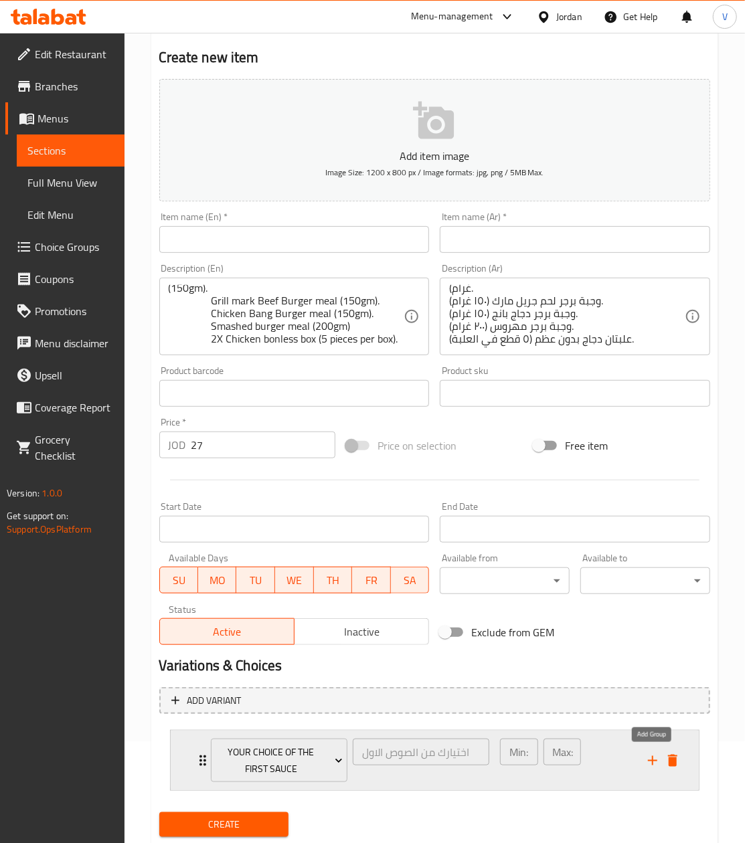
click at [652, 762] on icon "add" at bounding box center [652, 760] width 9 height 9
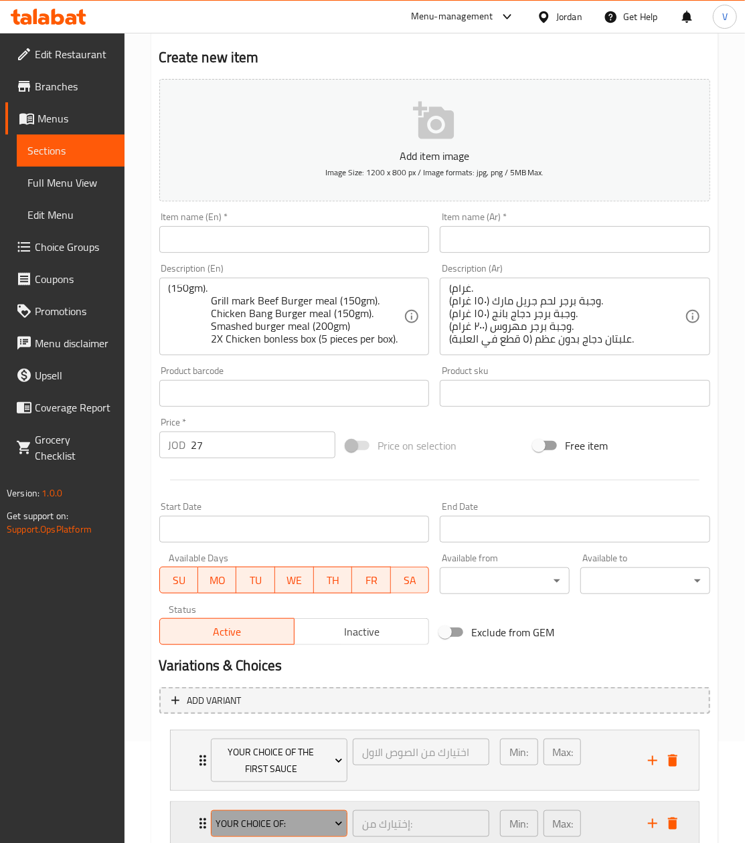
click at [272, 816] on span "Your Choice Of:" at bounding box center [278, 824] width 127 height 17
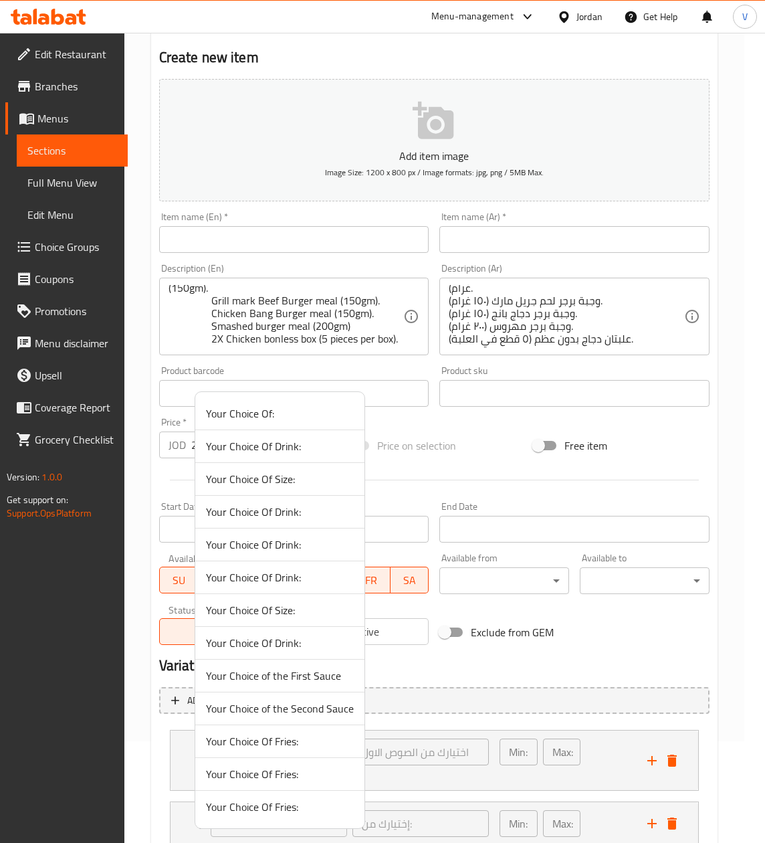
click at [294, 709] on span "Your Choice of the Second Sauce" at bounding box center [280, 708] width 148 height 16
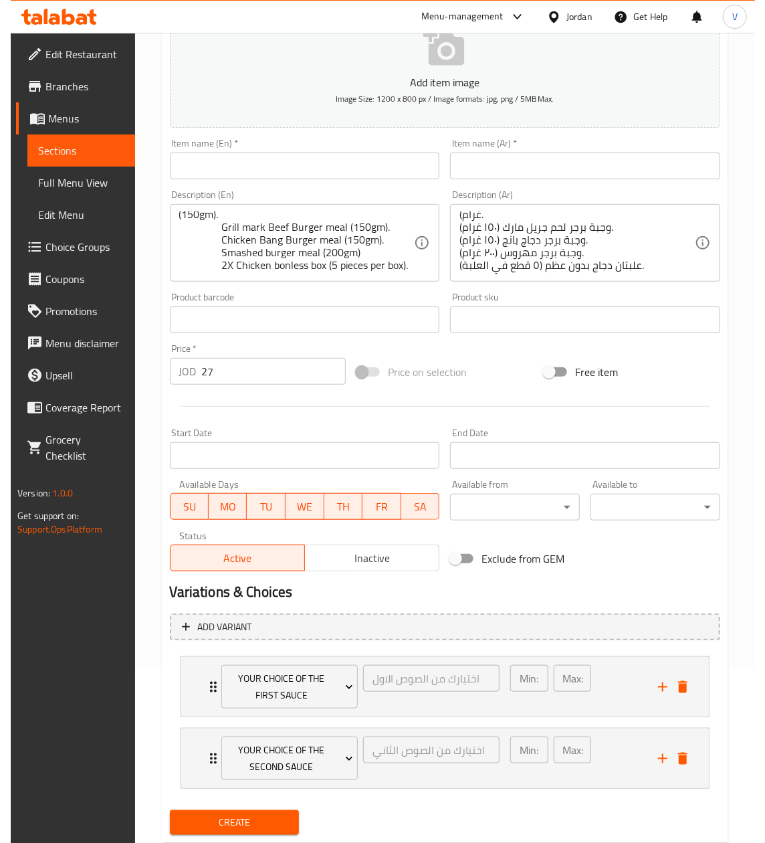
scroll to position [215, 0]
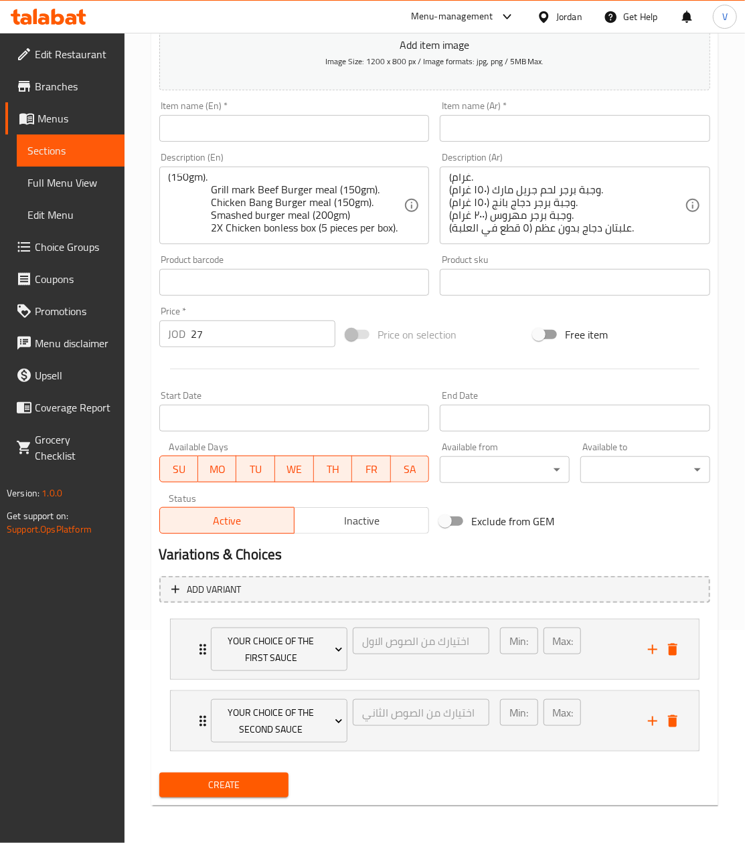
click at [501, 476] on body "​ Menu-management Jordan Get Help V Edit Restaurant Branches Menus Sections Ful…" at bounding box center [372, 225] width 745 height 810
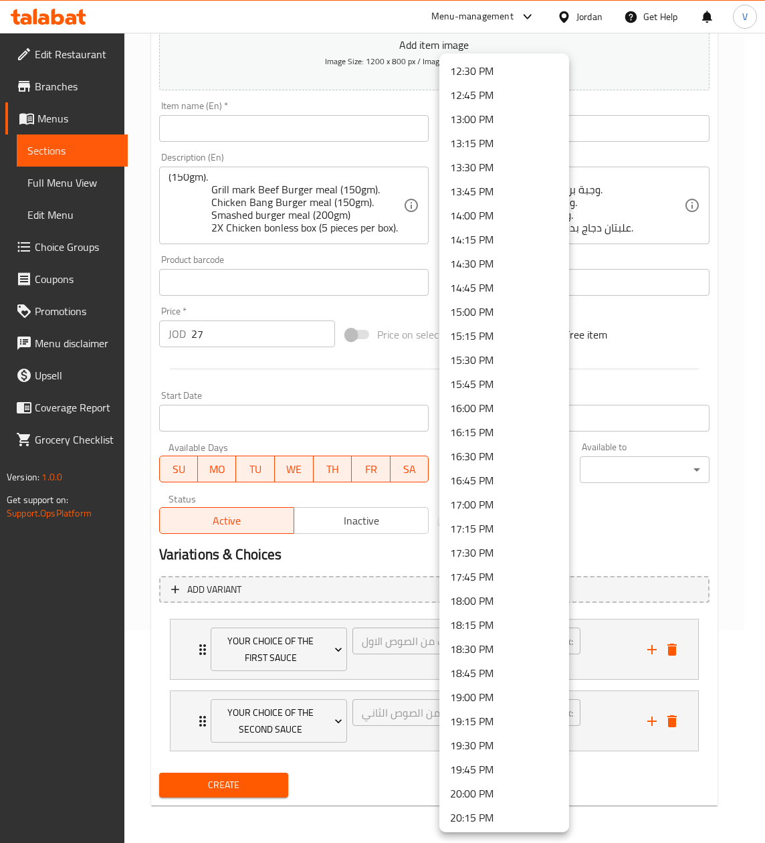
scroll to position [1070, 0]
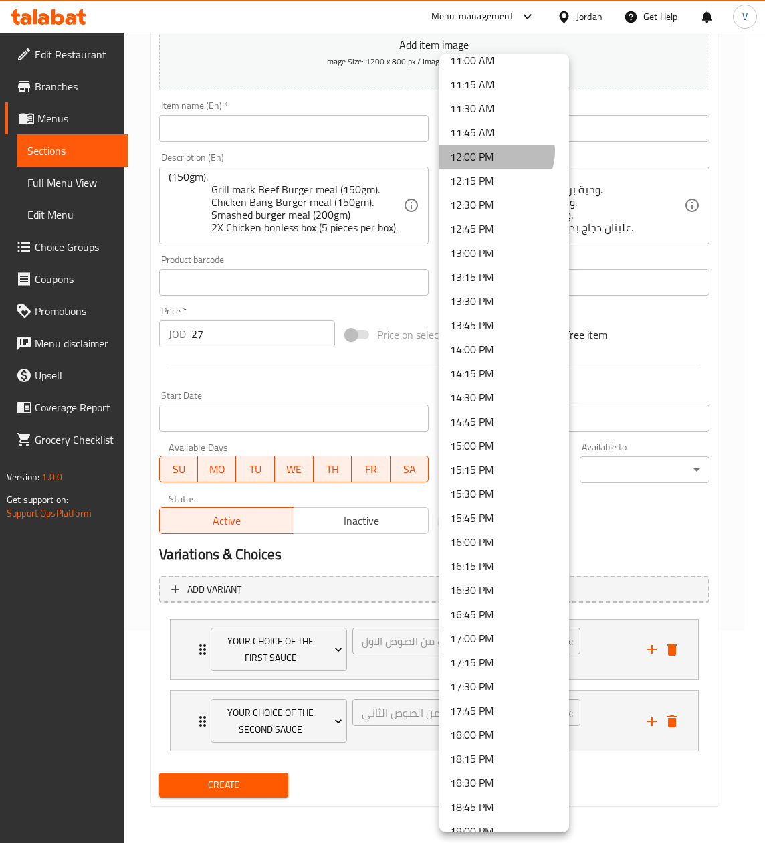
click at [496, 151] on li "12:00 PM" at bounding box center [505, 157] width 130 height 24
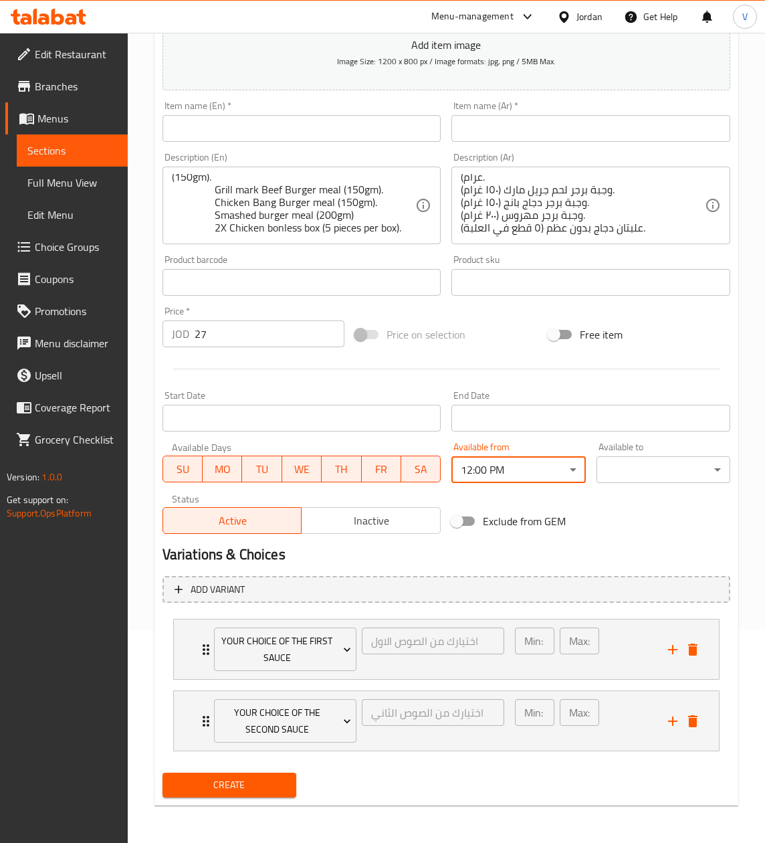
click at [645, 455] on body "​ Menu-management Jordan Get Help V Edit Restaurant Branches Menus Sections Ful…" at bounding box center [382, 225] width 765 height 810
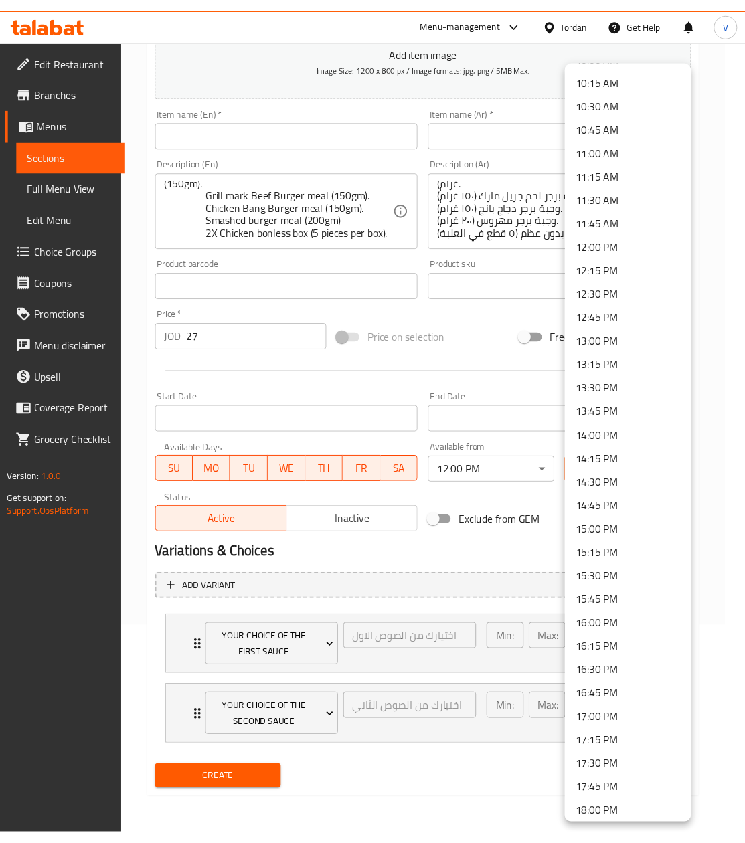
scroll to position [1204, 0]
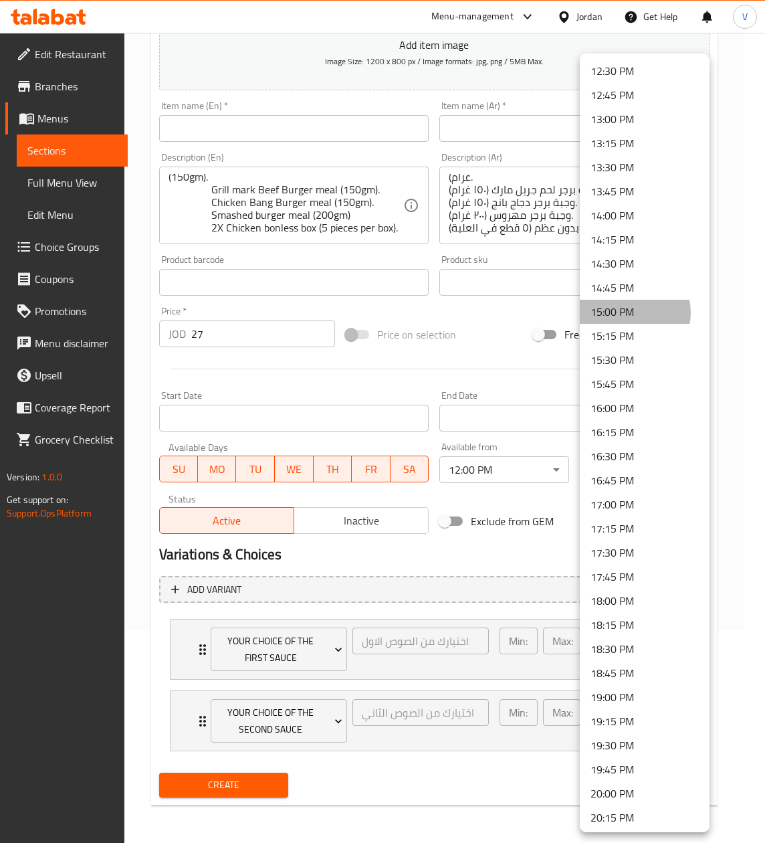
click at [633, 312] on li "15:00 PM" at bounding box center [645, 312] width 130 height 24
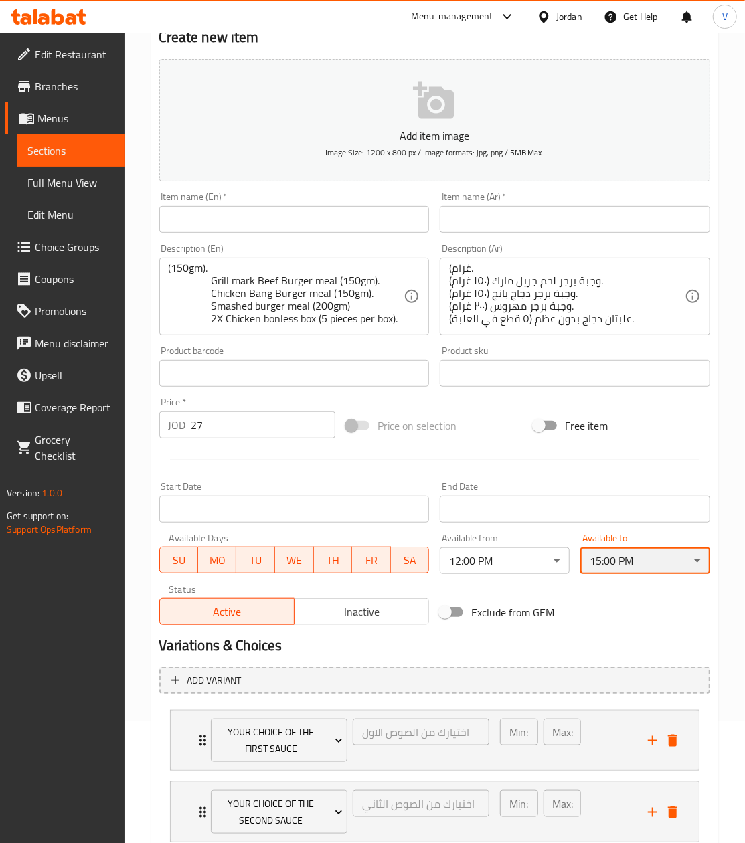
scroll to position [81, 0]
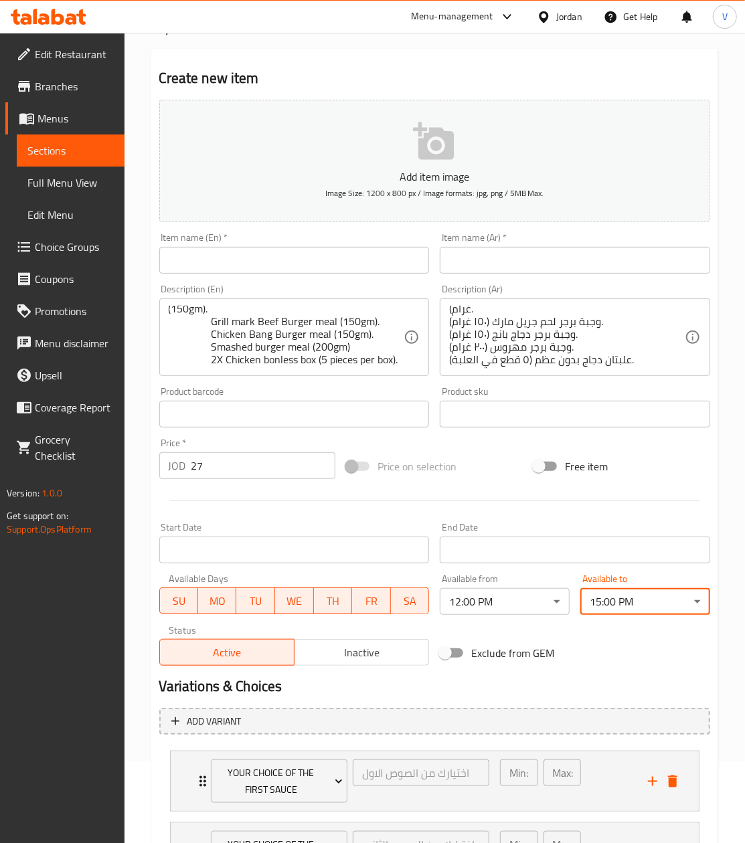
click at [288, 254] on input "text" at bounding box center [294, 260] width 270 height 27
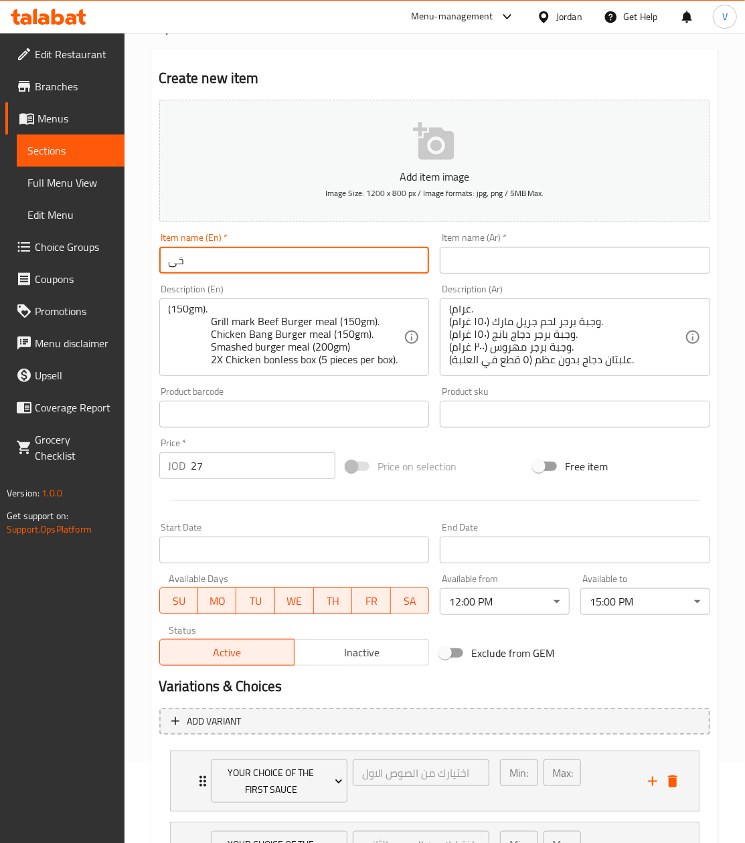
type input "خ"
type input "Only on Talabat"
click at [511, 256] on input "text" at bounding box center [575, 260] width 270 height 27
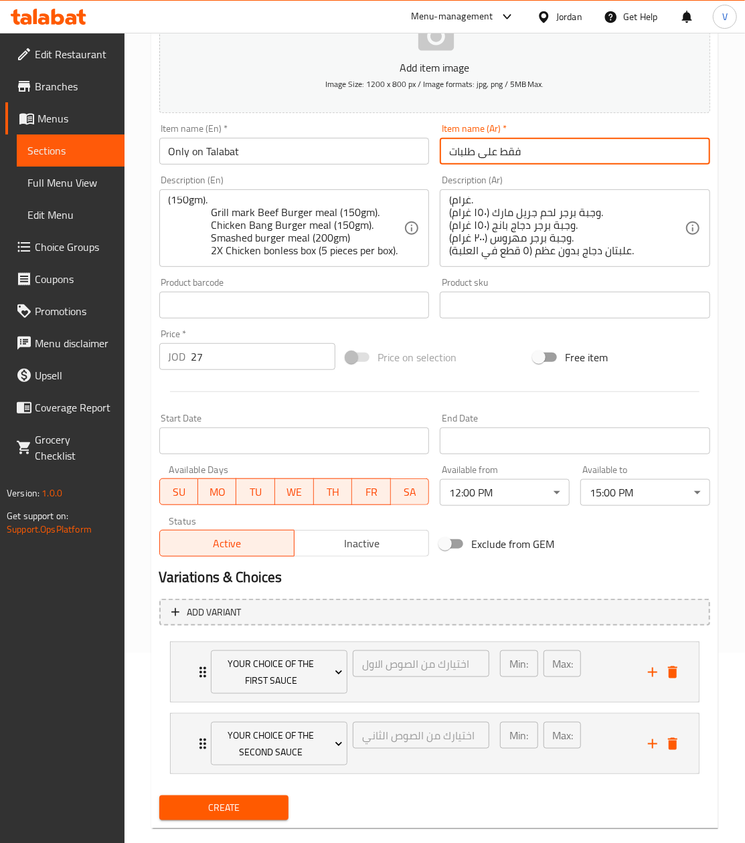
scroll to position [215, 0]
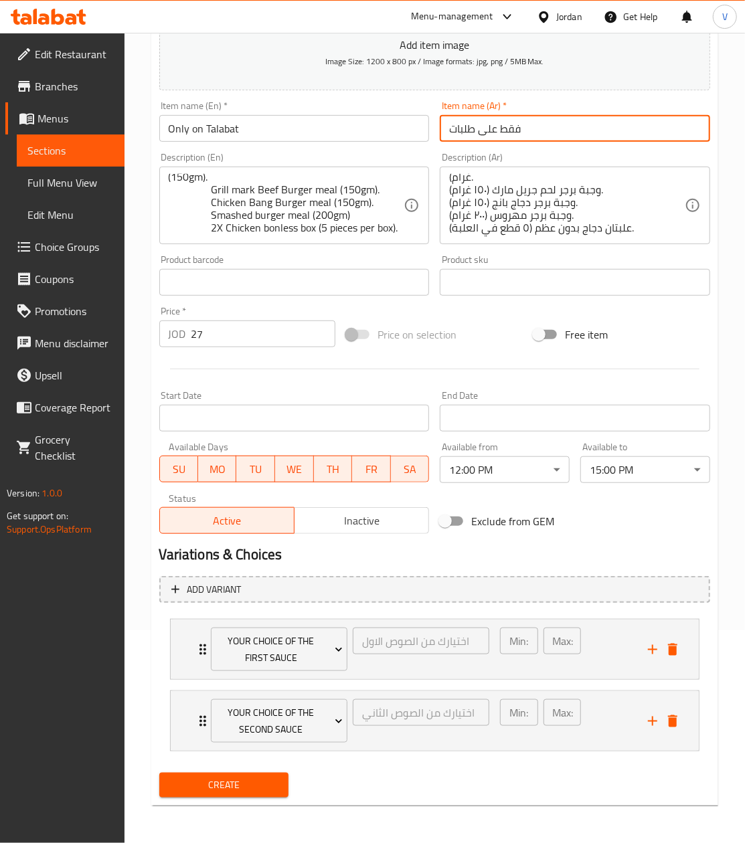
type input "فقط على طلبات"
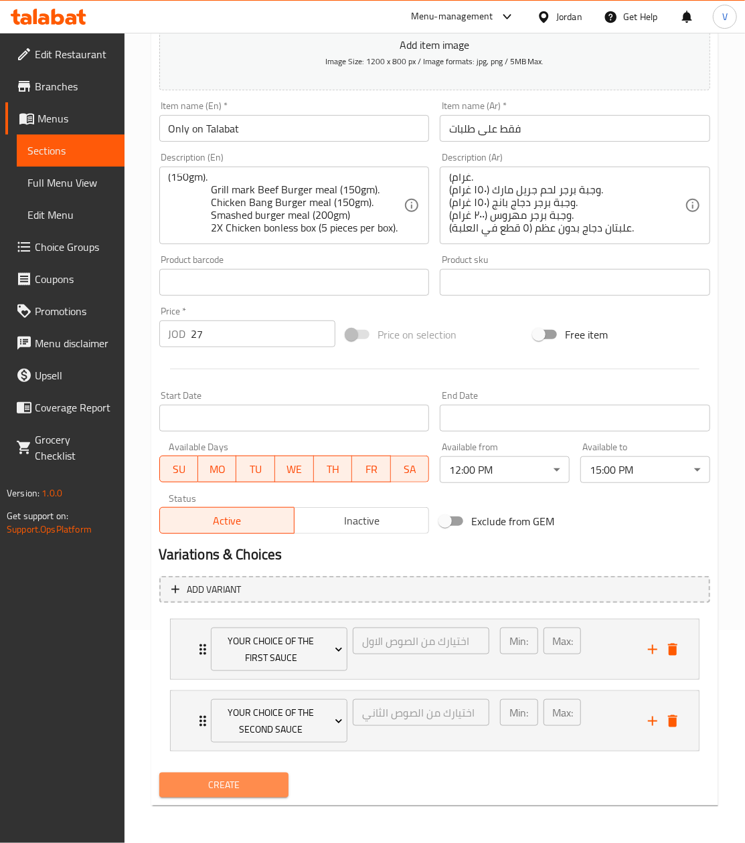
click at [260, 783] on span "Create" at bounding box center [224, 785] width 108 height 17
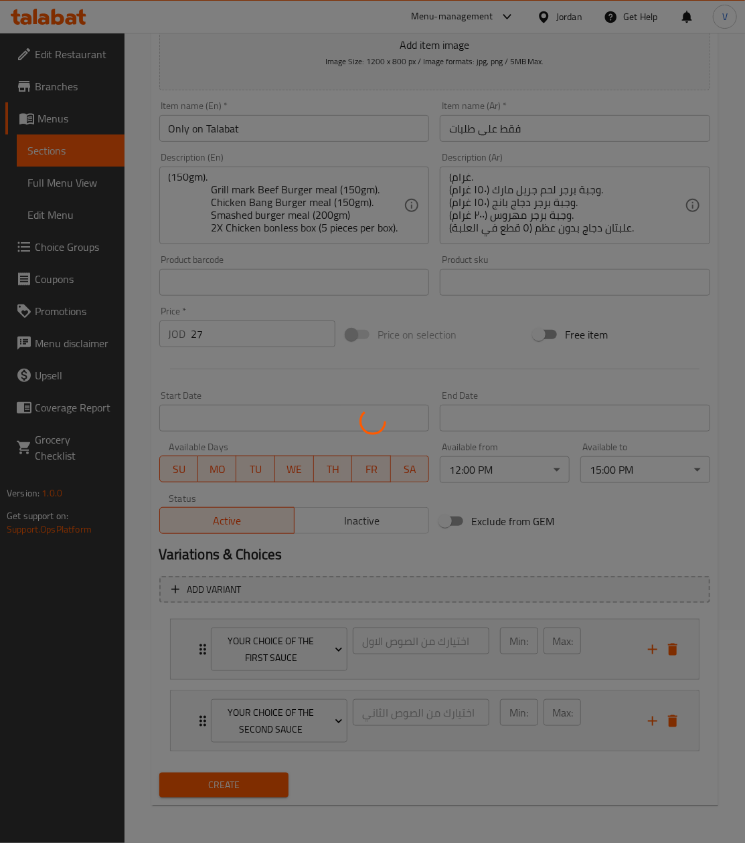
scroll to position [0, 0]
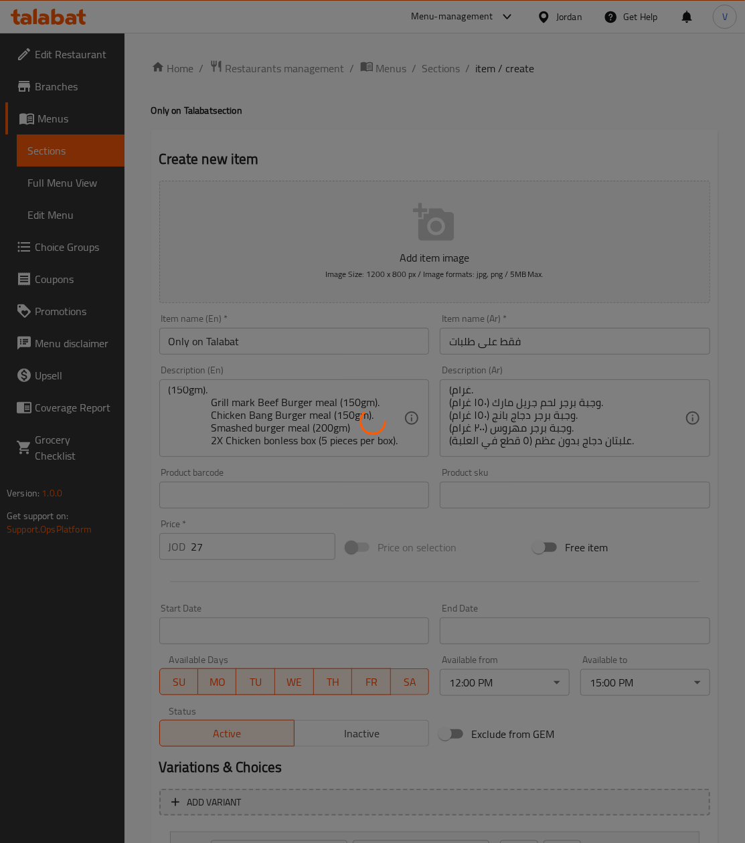
type input "0"
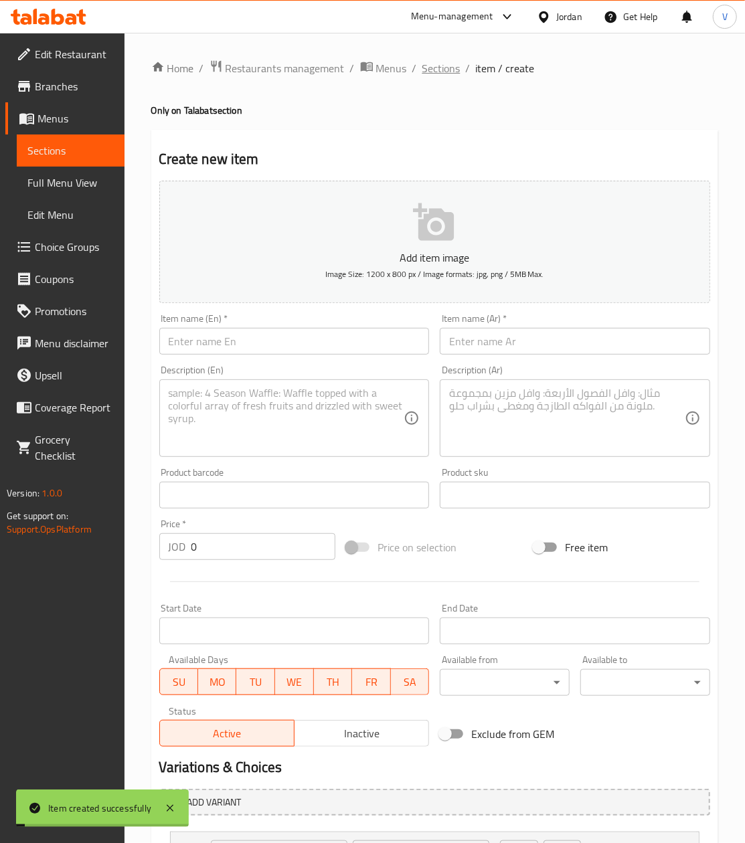
click at [443, 76] on span "Sections" at bounding box center [441, 68] width 38 height 16
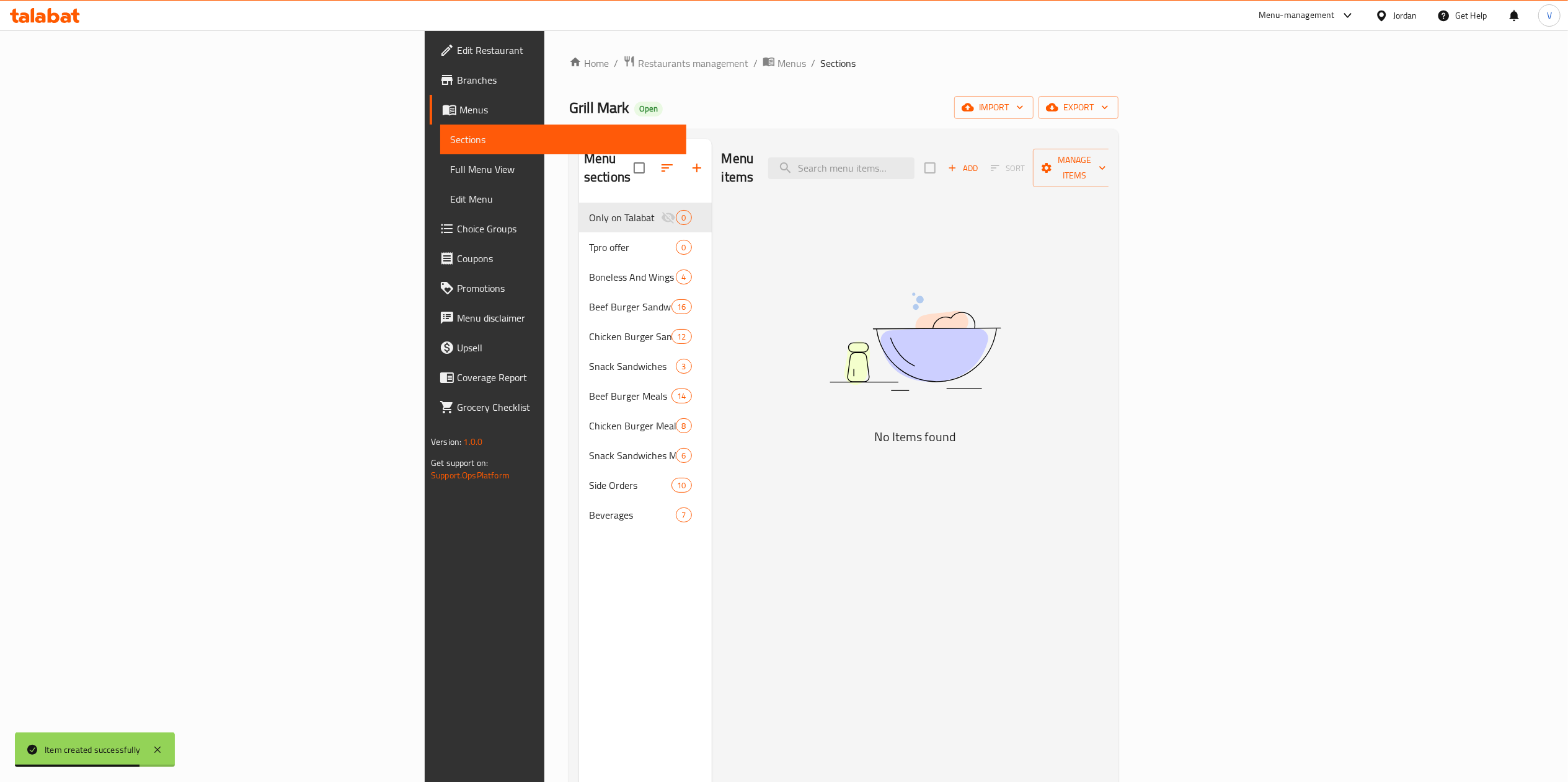
click at [760, 359] on div "Menu items Add Sort Manage items No Items found" at bounding box center [910, 530] width 398 height 782
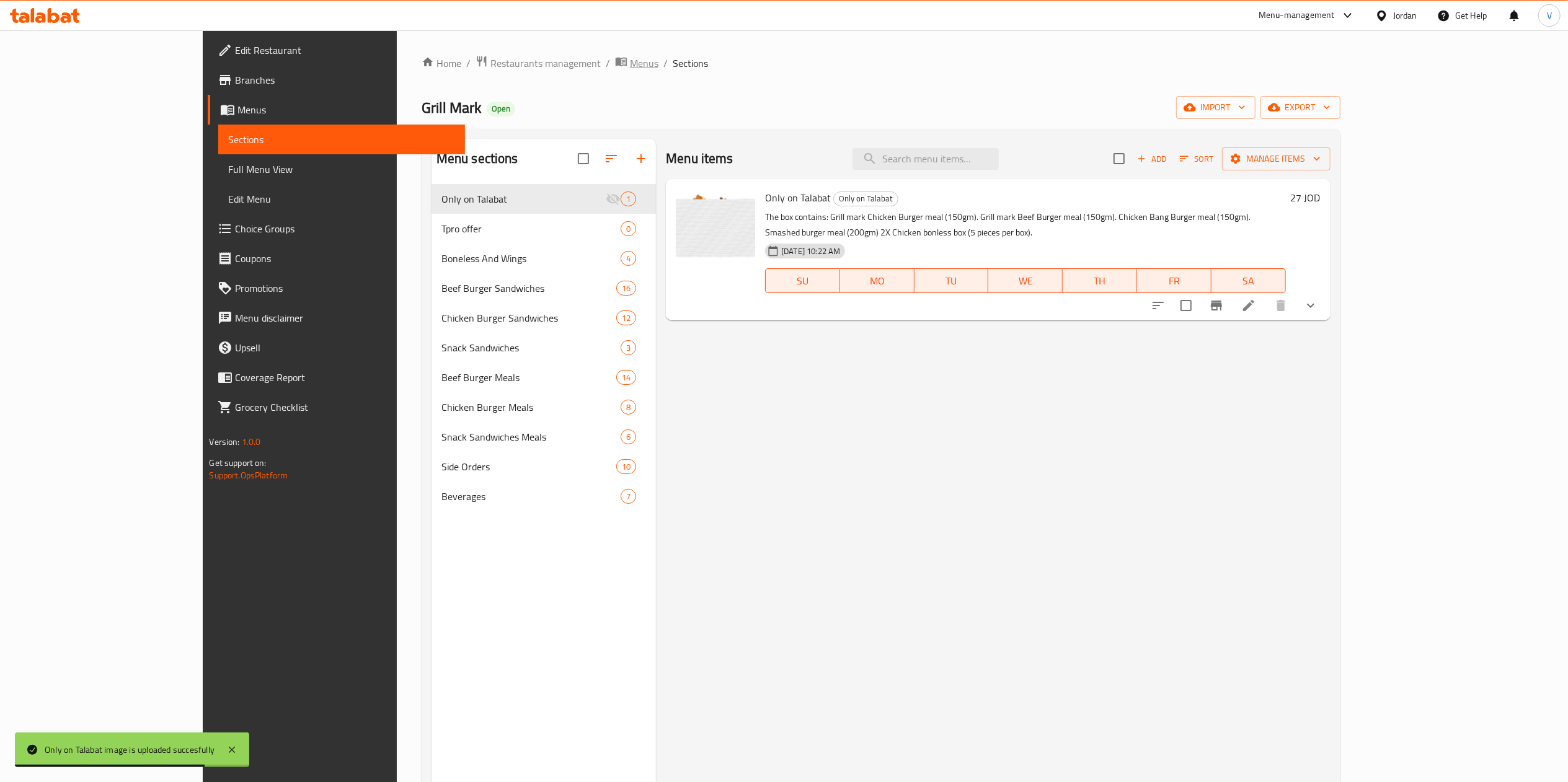
click at [630, 63] on span "Menus" at bounding box center [644, 63] width 29 height 15
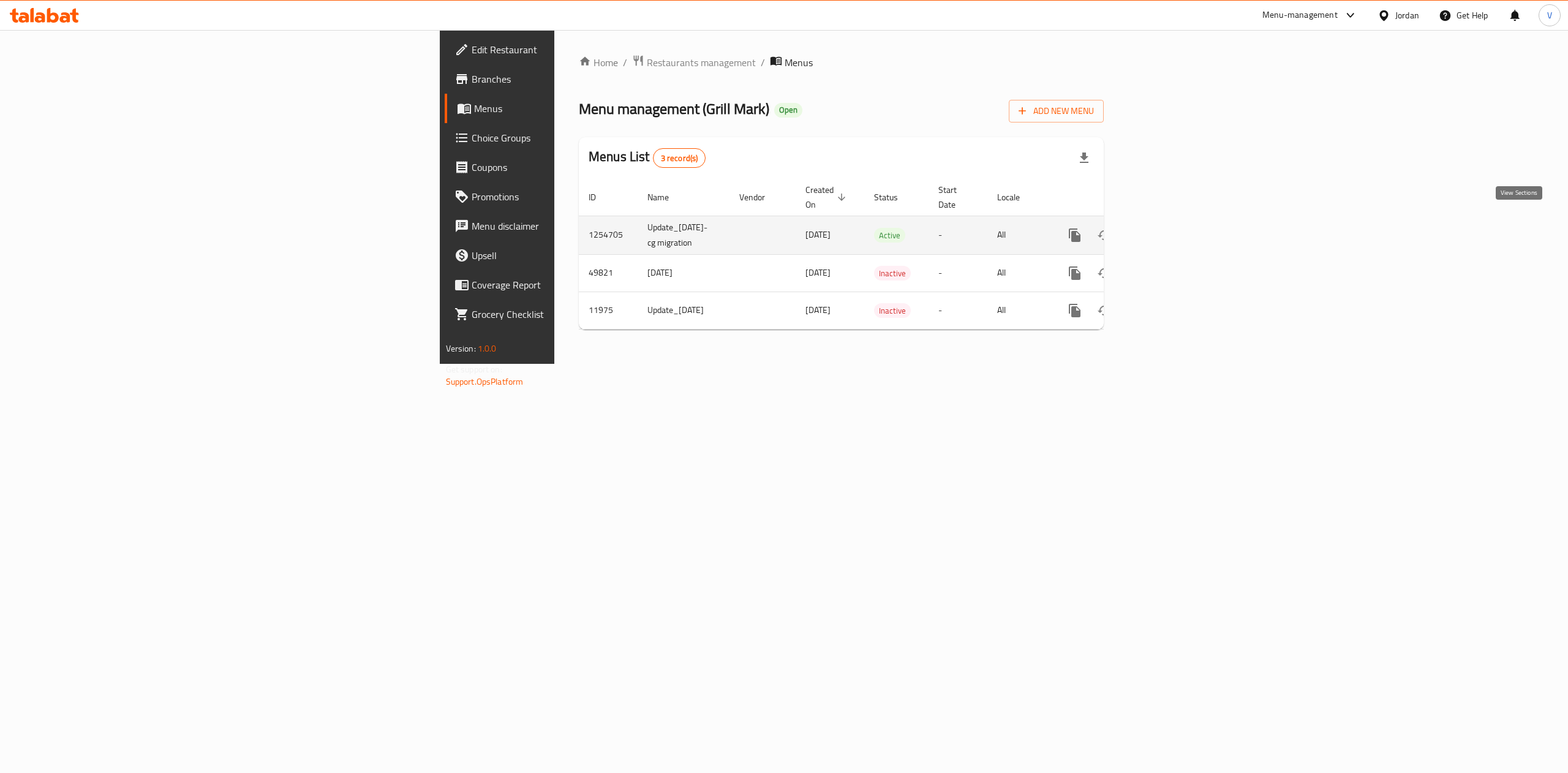
click at [1171, 228] on icon "enhanced table" at bounding box center [1162, 235] width 15 height 15
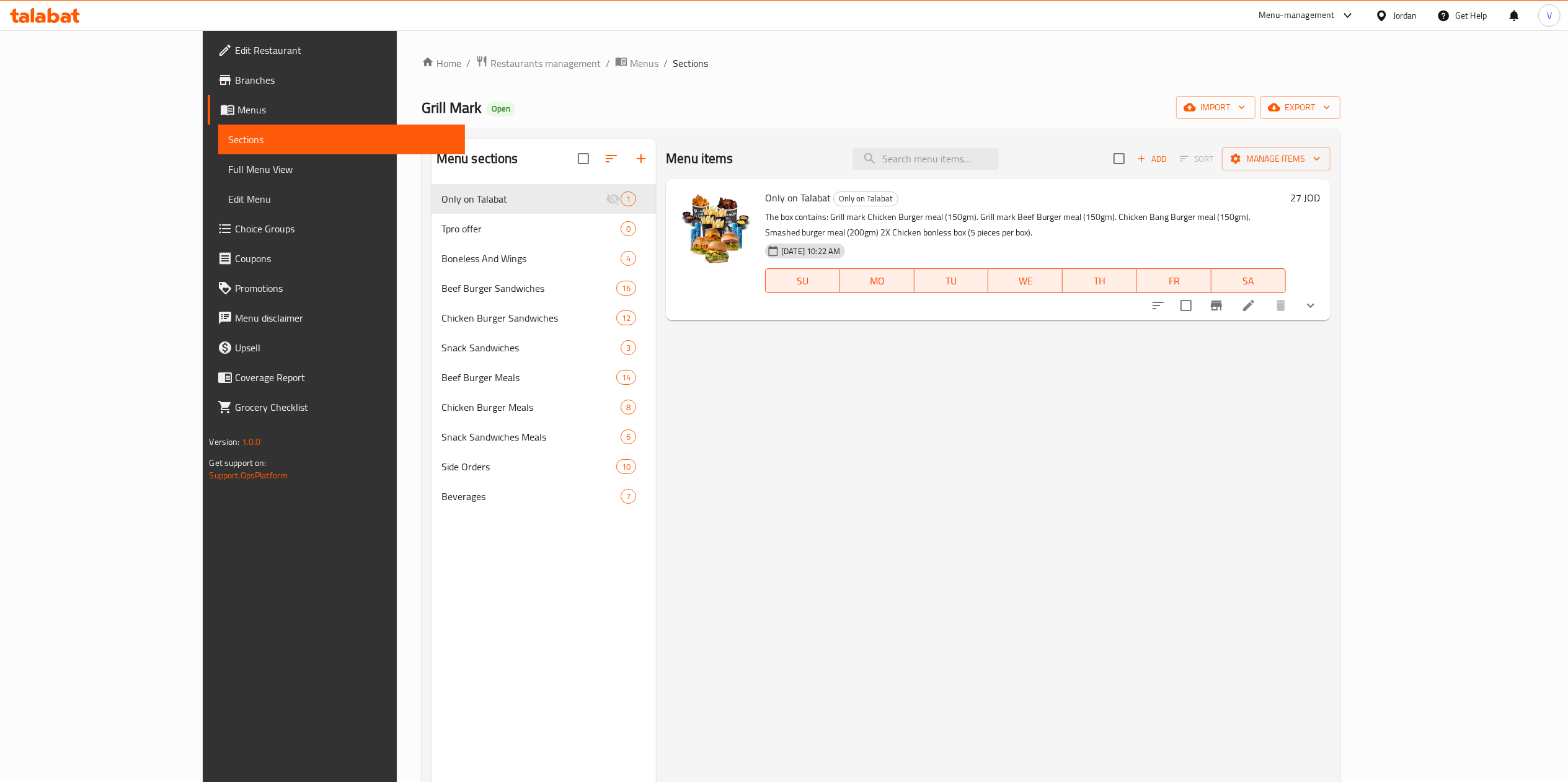
drag, startPoint x: 378, startPoint y: 199, endPoint x: 274, endPoint y: 196, distance: 104.0
click at [397, 196] on div "Home / Restaurants management / Menus / Sections Grill Mark Open import export …" at bounding box center [880, 493] width 968 height 926
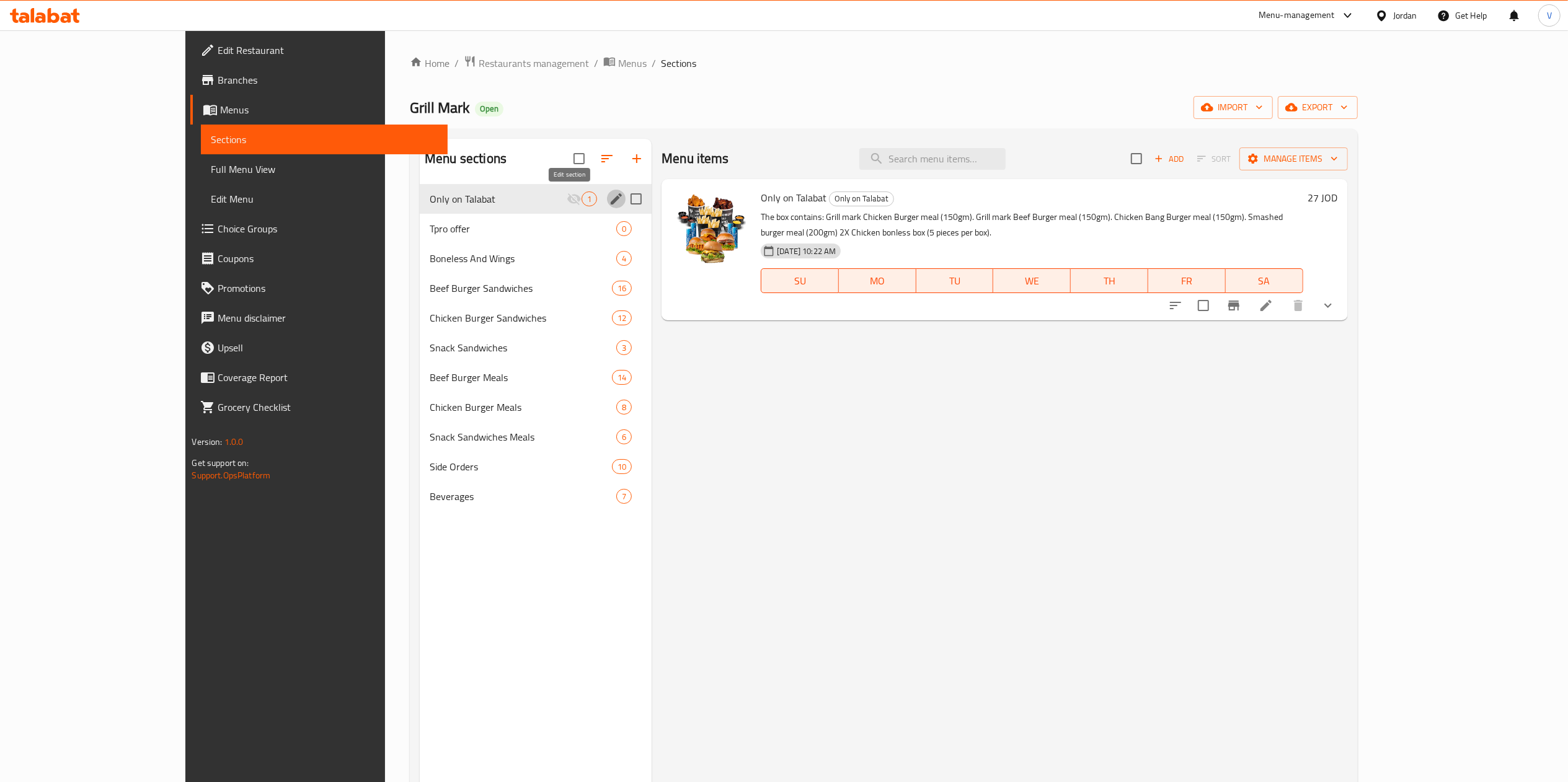
click at [609, 196] on icon "edit" at bounding box center [616, 199] width 15 height 15
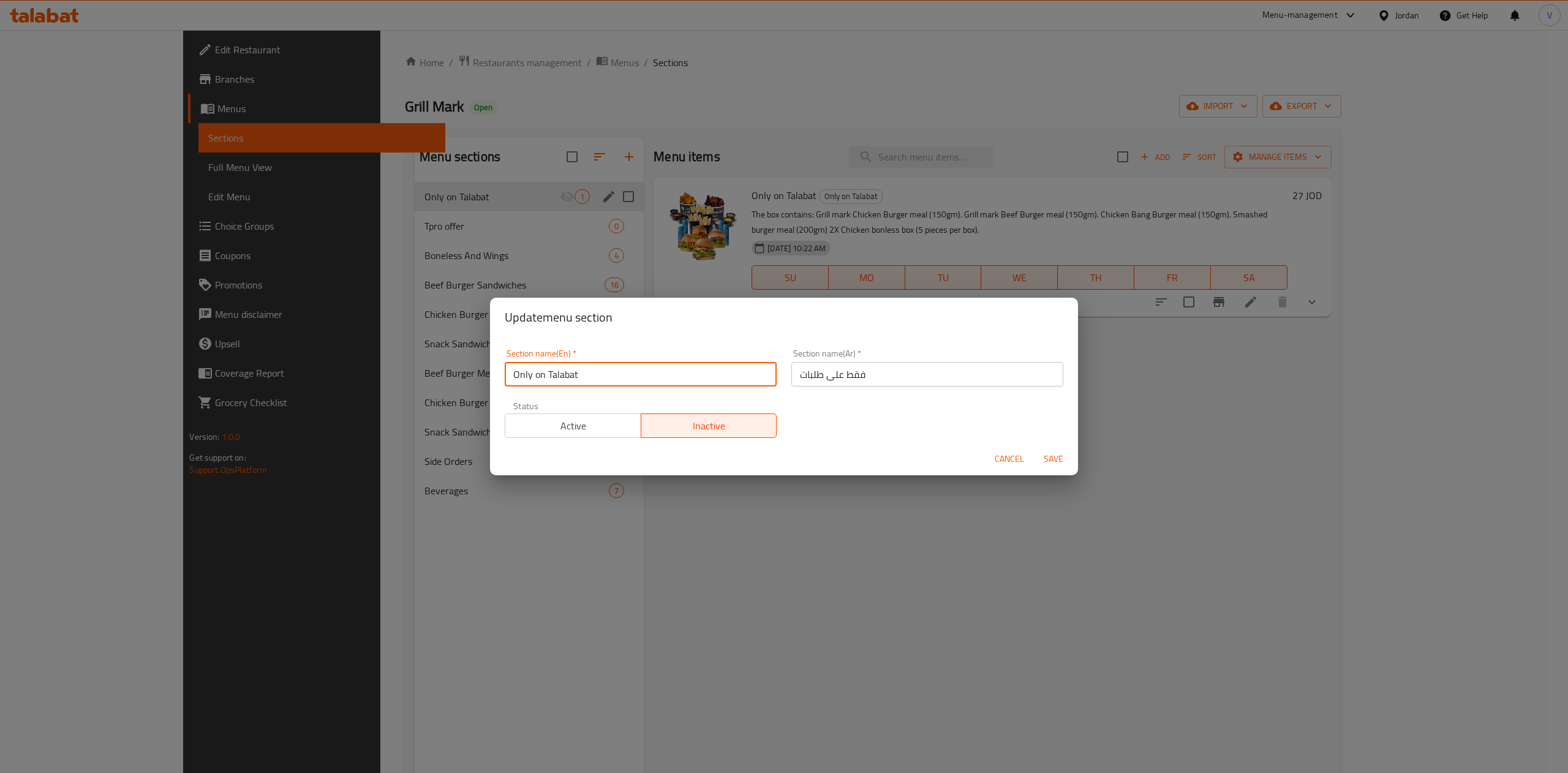
drag, startPoint x: 610, startPoint y: 366, endPoint x: 515, endPoint y: 300, distance: 115.7
click at [416, 362] on div "Update menu section Section name(En)   * Only on Talabat Section name(En) * Sec…" at bounding box center [784, 386] width 1568 height 773
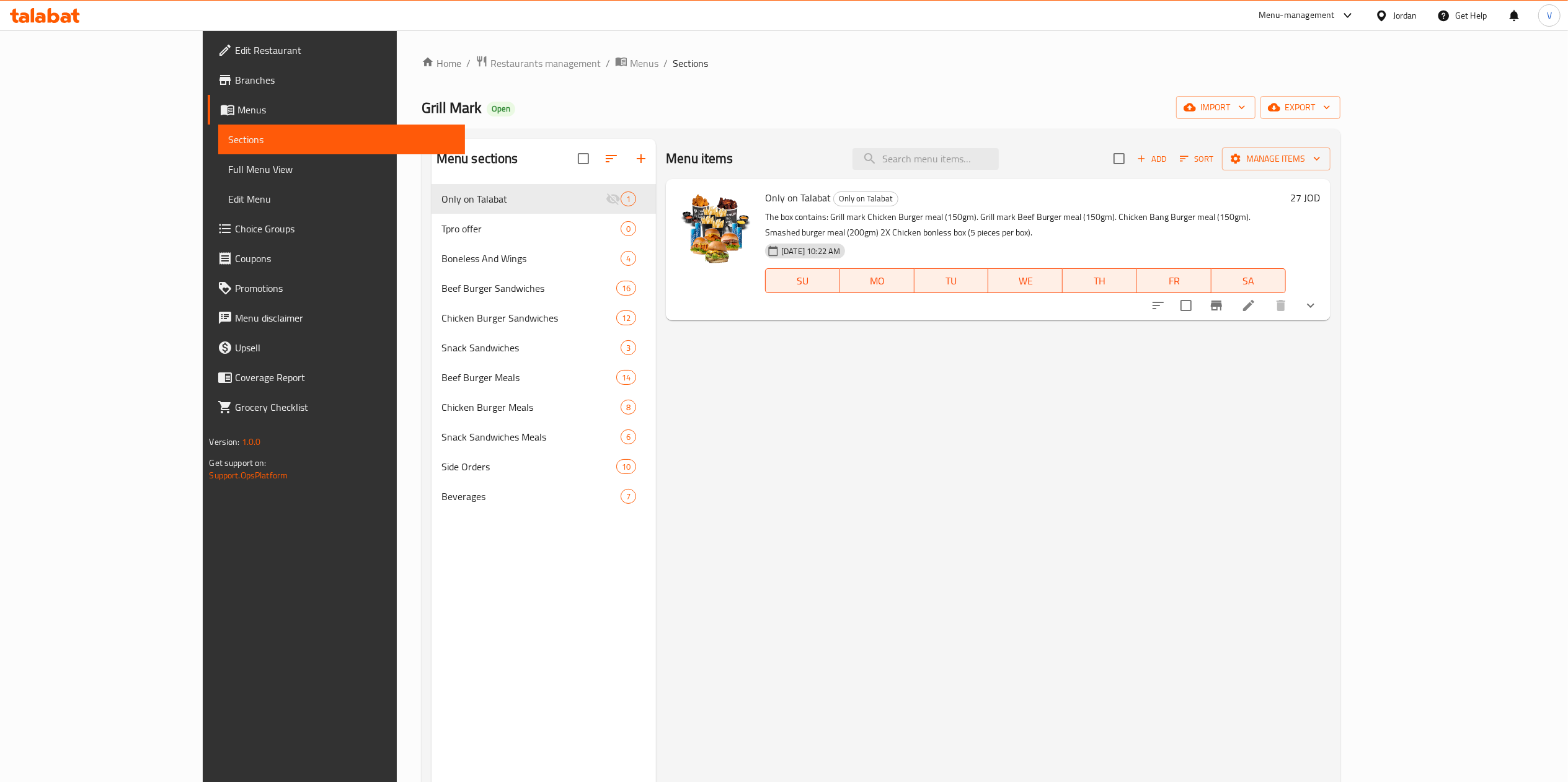
click at [1266, 295] on li at bounding box center [1248, 306] width 34 height 22
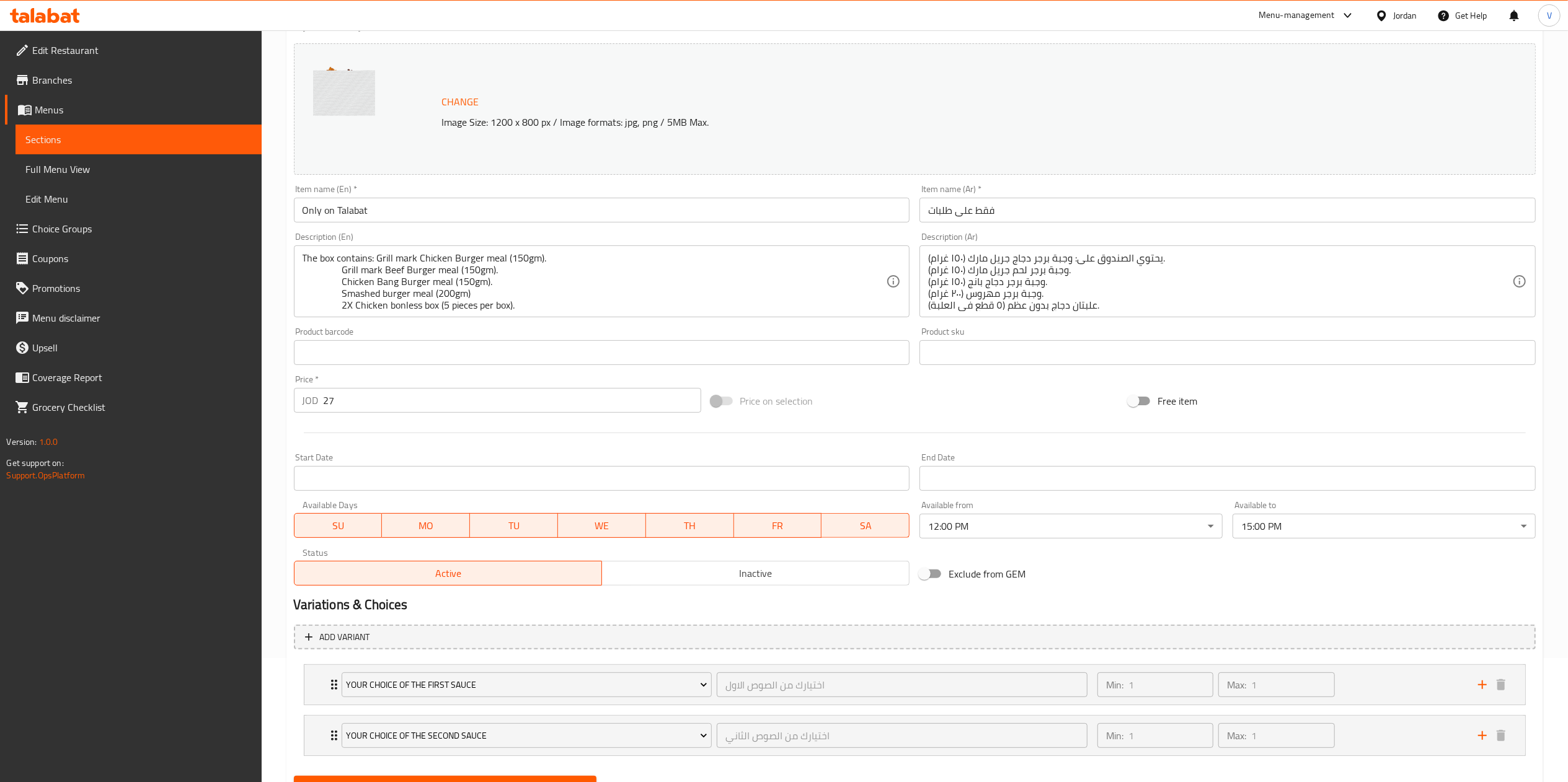
scroll to position [3, 0]
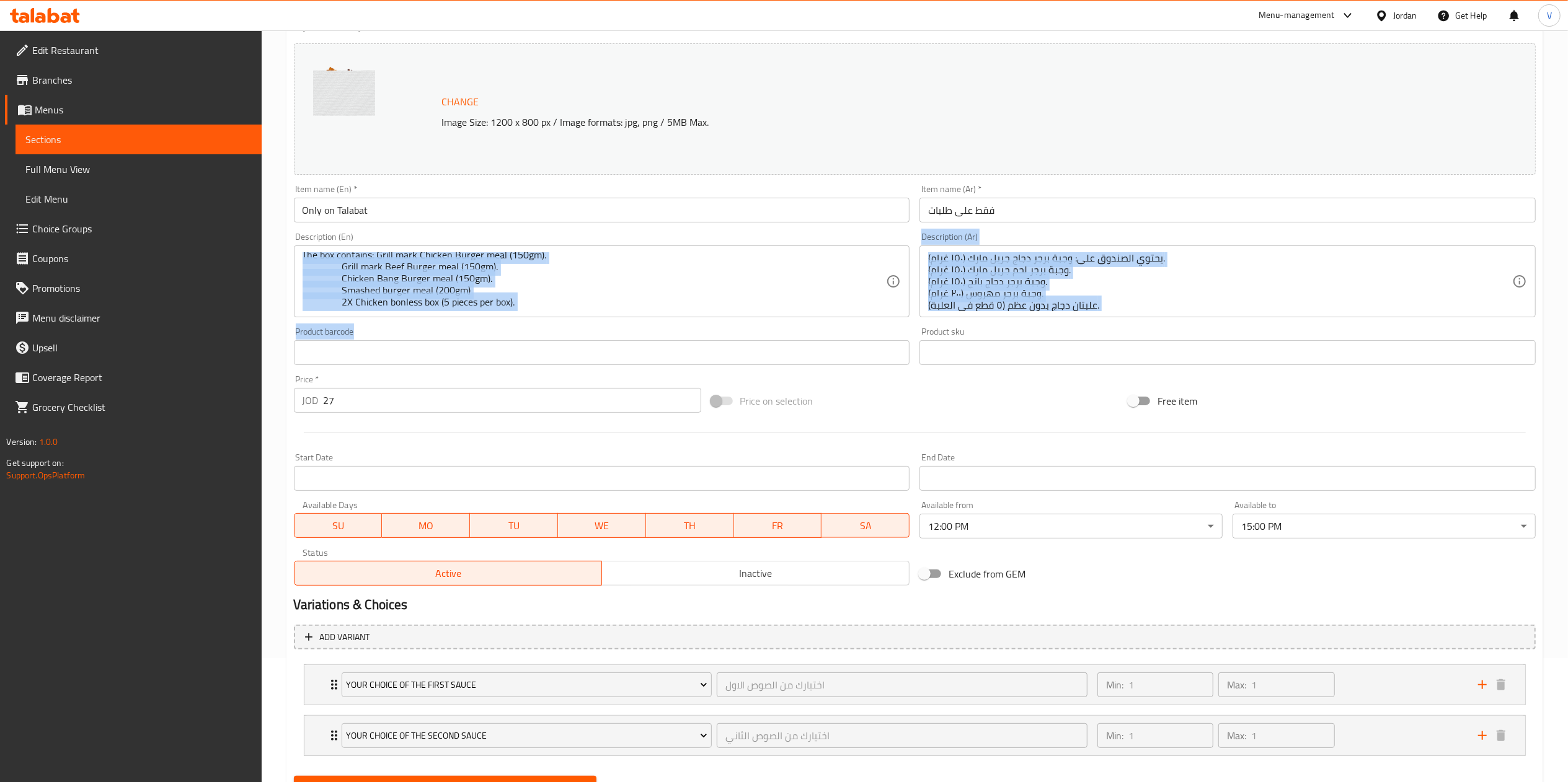
drag, startPoint x: 300, startPoint y: 258, endPoint x: 645, endPoint y: 329, distance: 352.2
click at [647, 331] on div "Change Image Size: 1200 x 800 px / Image formats: jpg, png / 5MB Max. Item name…" at bounding box center [915, 314] width 1252 height 552
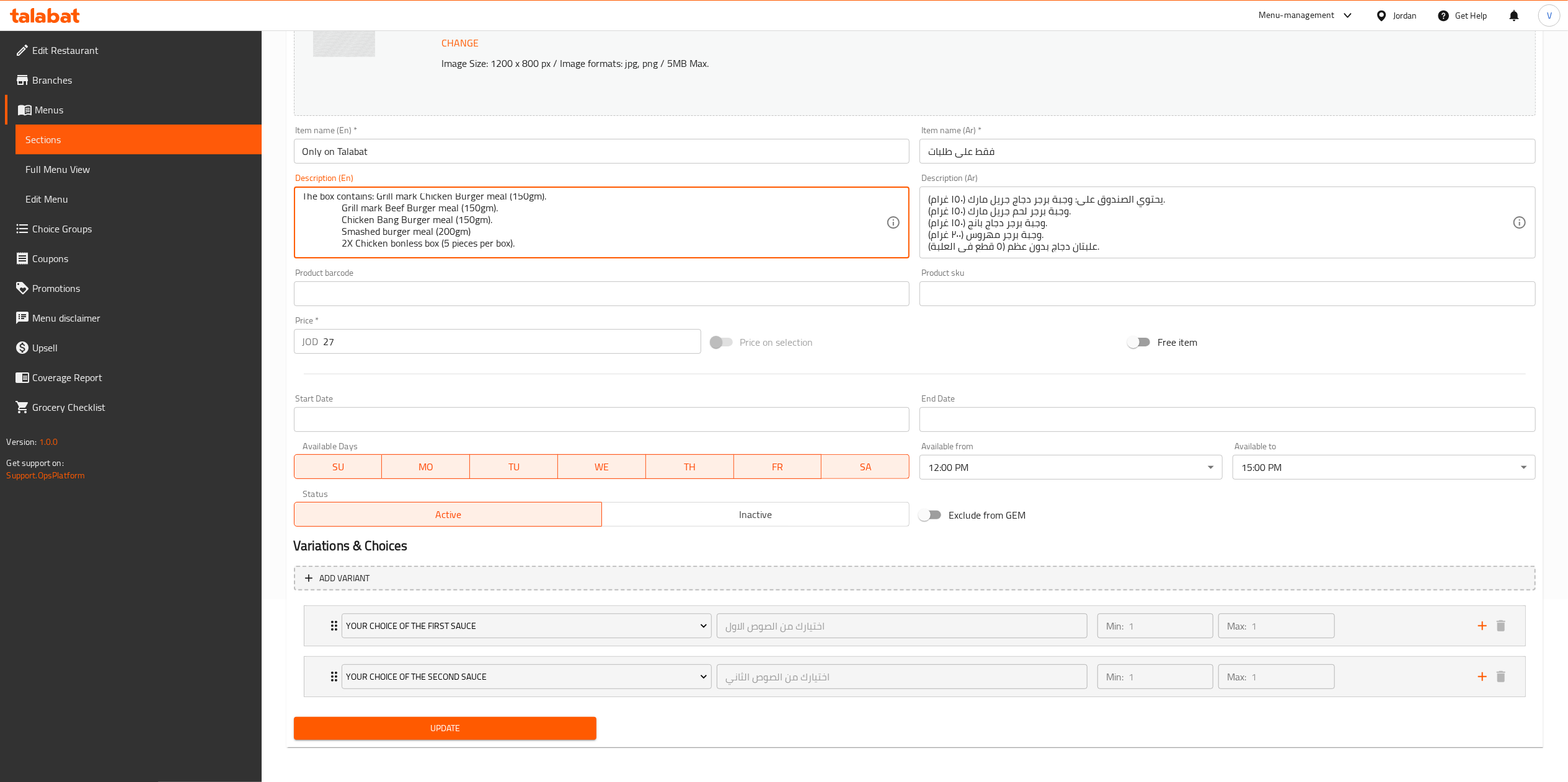
scroll to position [0, 0]
drag, startPoint x: 596, startPoint y: 240, endPoint x: 248, endPoint y: 150, distance: 359.4
click at [248, 150] on div "Edit Restaurant Branches Menus Sections Full Menu View Edit Menu Choice Groups …" at bounding box center [784, 314] width 1568 height 935
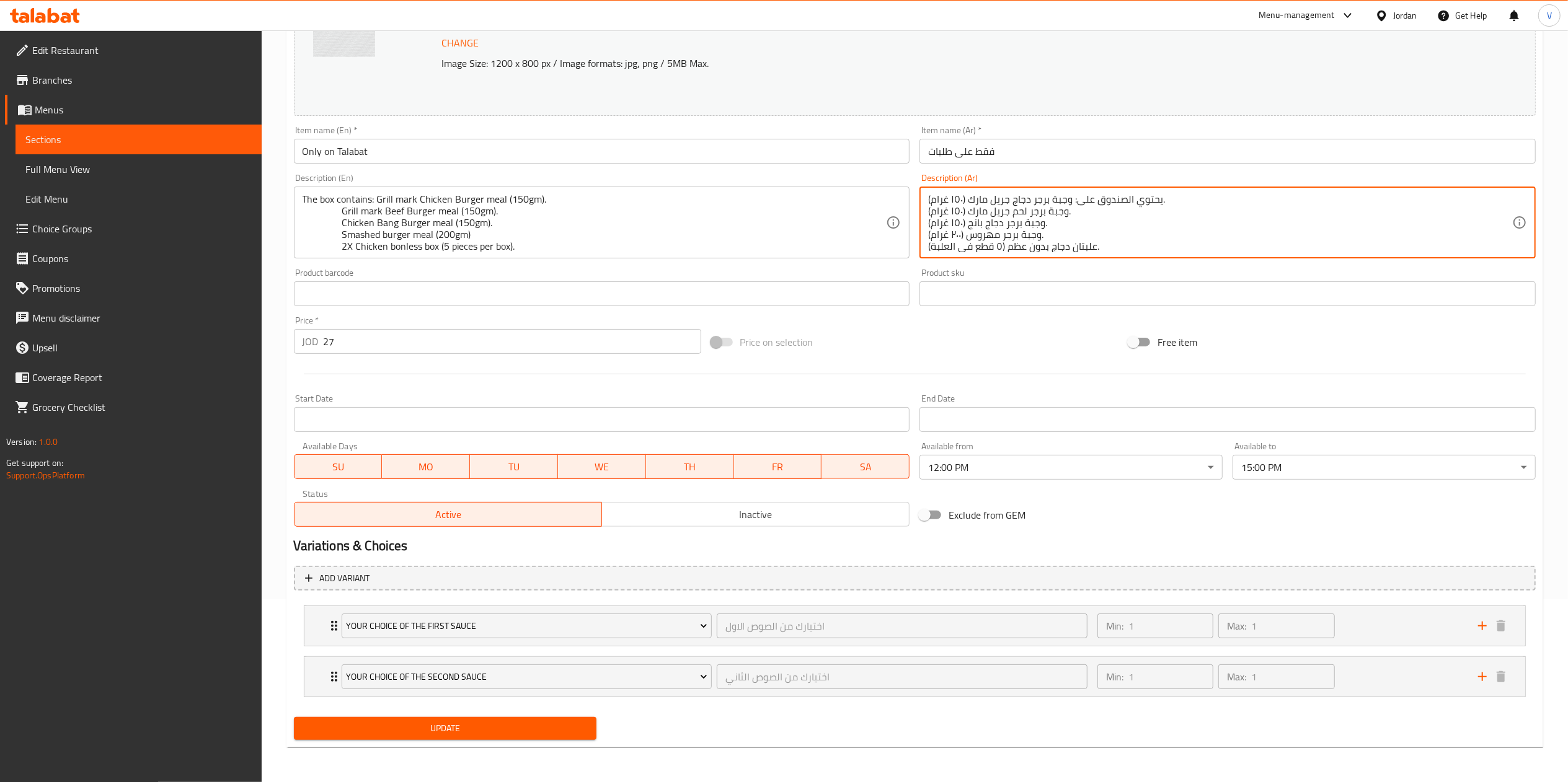
drag, startPoint x: 1164, startPoint y: 245, endPoint x: 902, endPoint y: 136, distance: 283.8
click at [574, 136] on div "Item name (En)   * Only on Talabat Item name (En) *" at bounding box center [601, 145] width 616 height 38
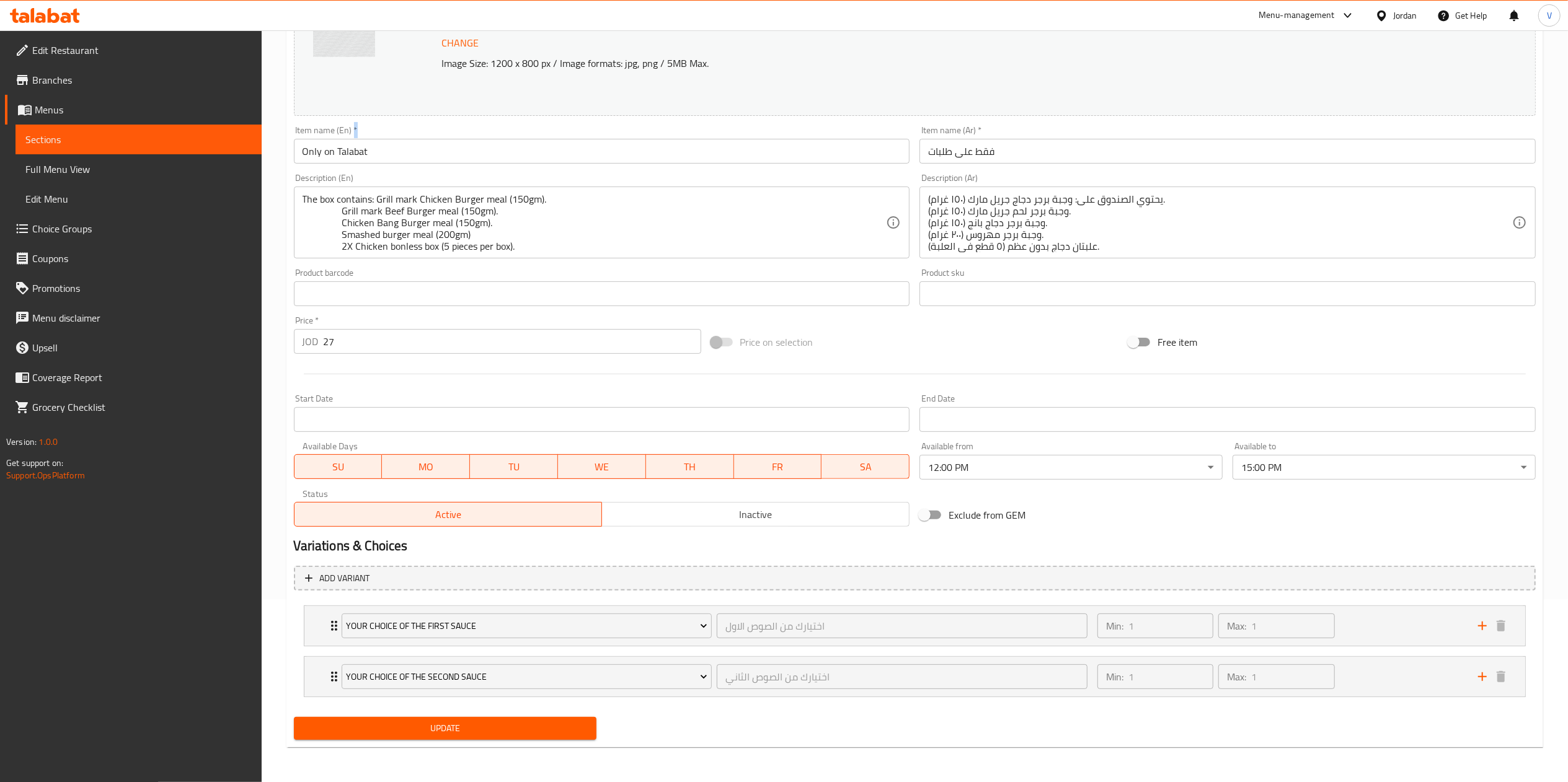
click at [574, 136] on div "Item name (En)   * Only on Talabat Item name (En) *" at bounding box center [601, 145] width 616 height 38
drag, startPoint x: 574, startPoint y: 136, endPoint x: 568, endPoint y: 154, distance: 19.0
click at [573, 139] on div "Item name (En)   * Only on Talabat Item name (En) *" at bounding box center [601, 145] width 616 height 38
click at [568, 154] on input "Only on Talabat" at bounding box center [601, 151] width 616 height 25
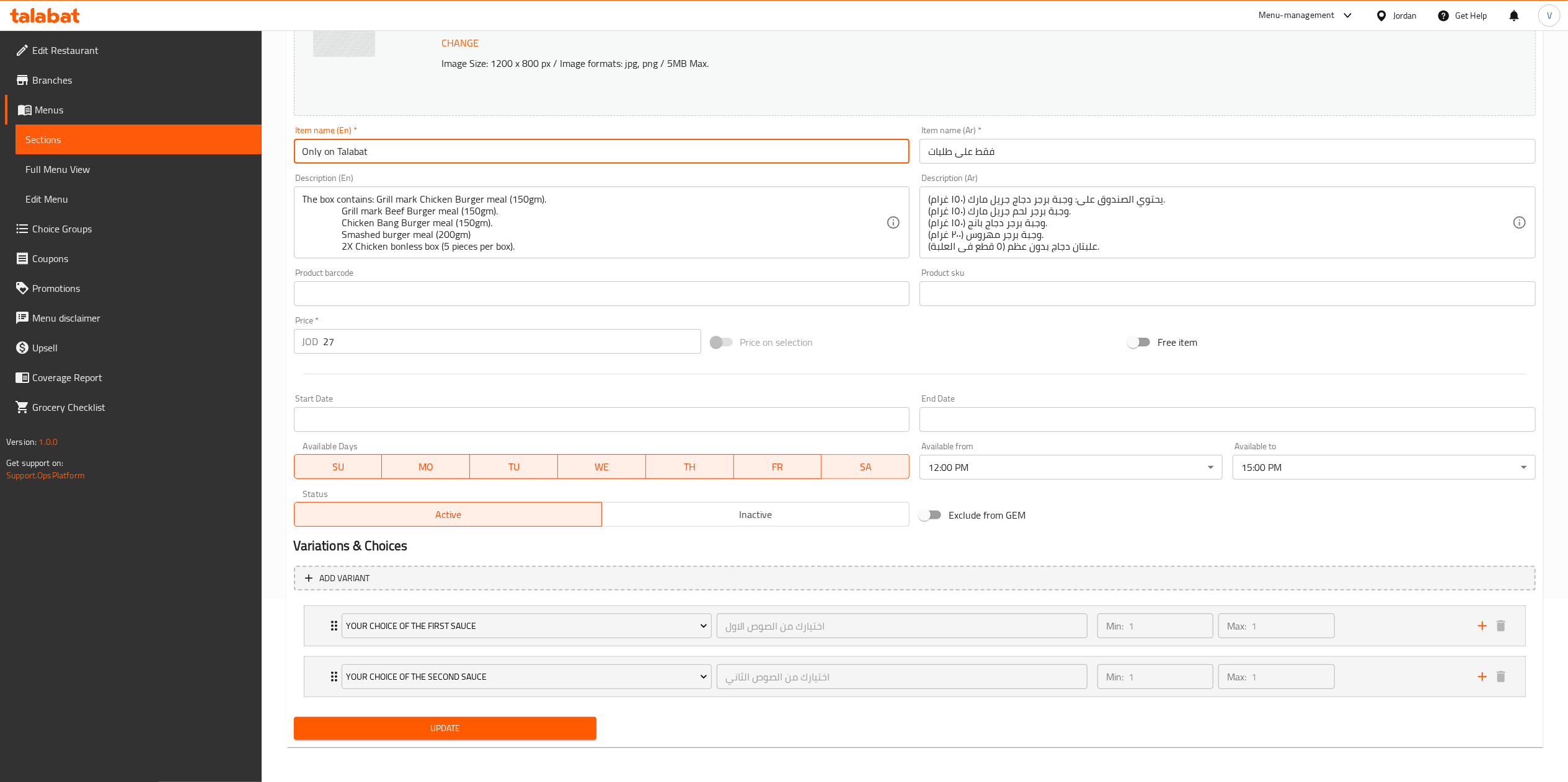
click at [568, 154] on input "Only on Talabat" at bounding box center [601, 151] width 616 height 25
drag, startPoint x: 568, startPoint y: 154, endPoint x: 615, endPoint y: 145, distance: 47.9
click at [571, 154] on input "Only on Talabat" at bounding box center [601, 151] width 616 height 25
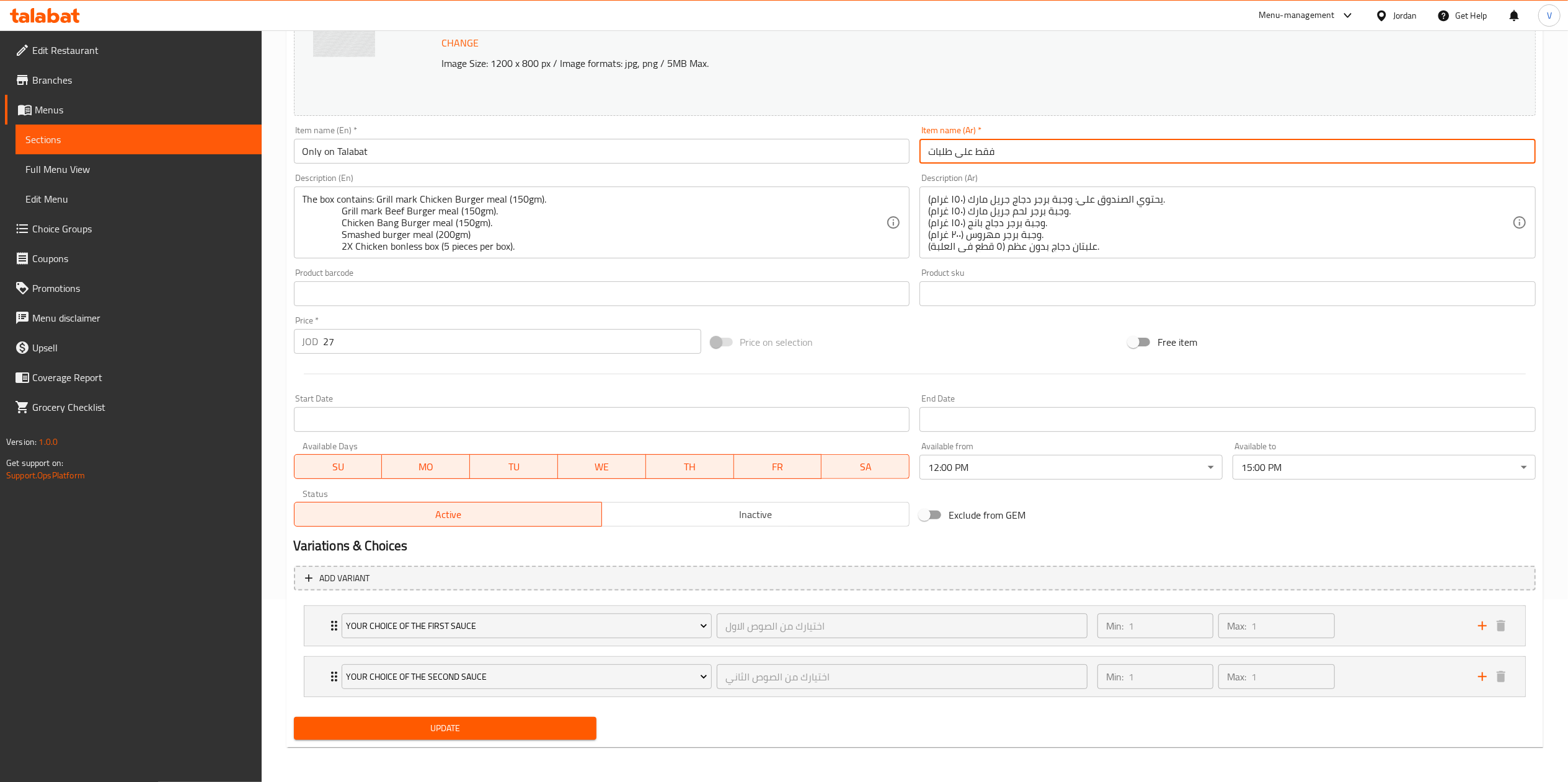
click at [1026, 151] on input "فقط على طلبات" at bounding box center [1227, 151] width 616 height 25
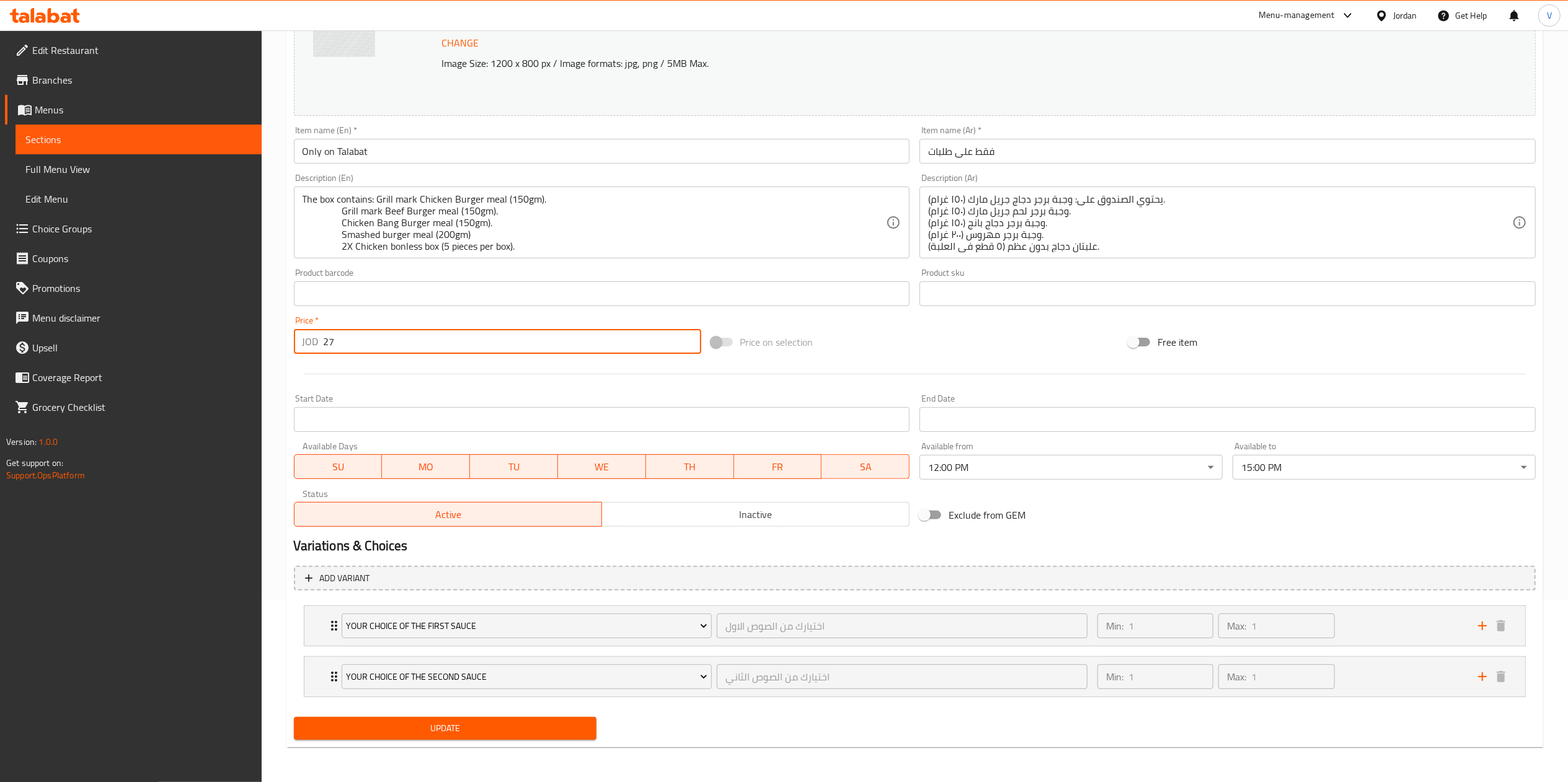
drag, startPoint x: 353, startPoint y: 351, endPoint x: 176, endPoint y: 355, distance: 177.0
click at [164, 359] on div "Edit Restaurant Branches Menus Sections Full Menu View Edit Menu Choice Groups …" at bounding box center [784, 314] width 1568 height 935
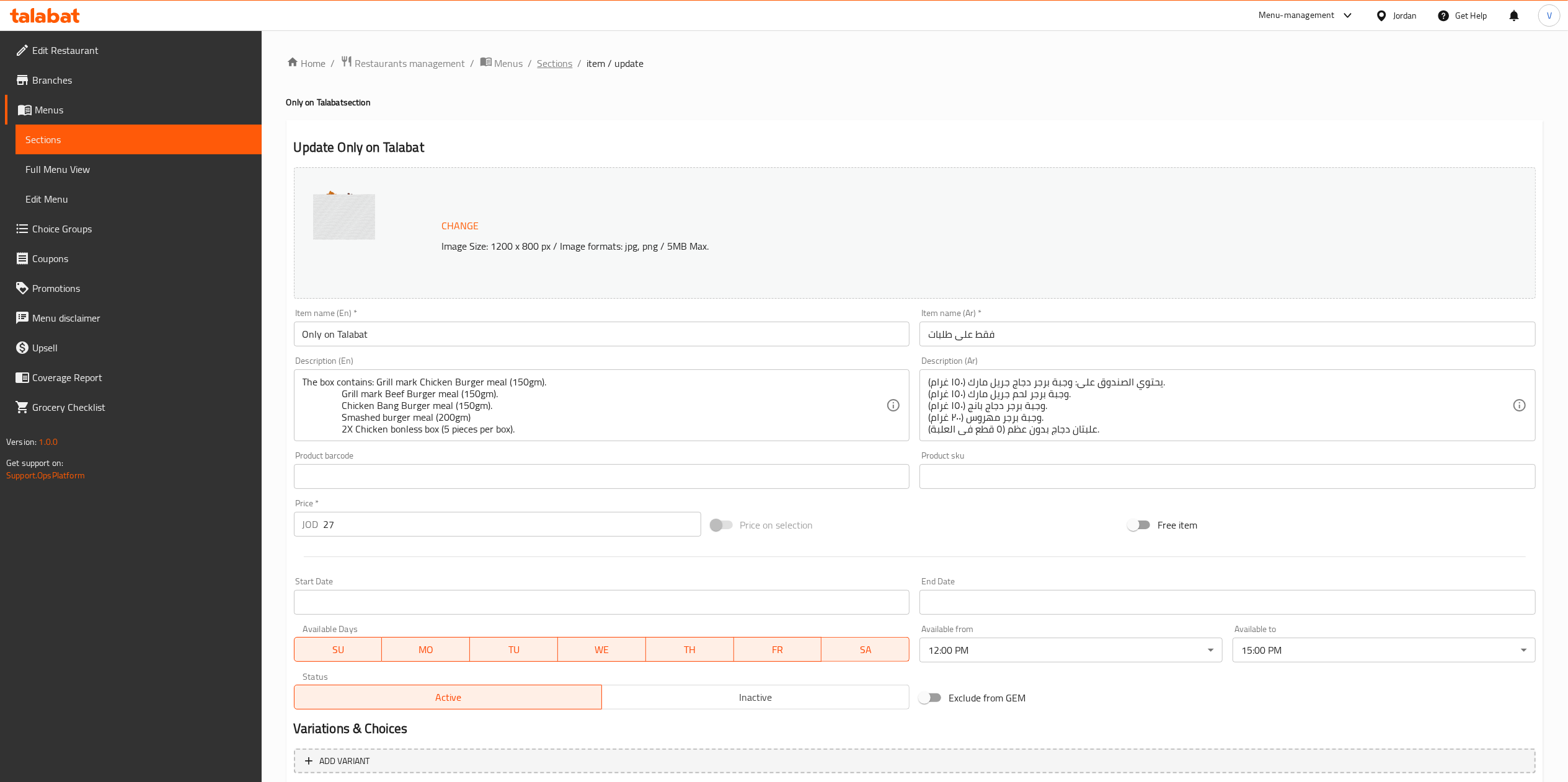
click at [561, 61] on span "Sections" at bounding box center [555, 63] width 35 height 15
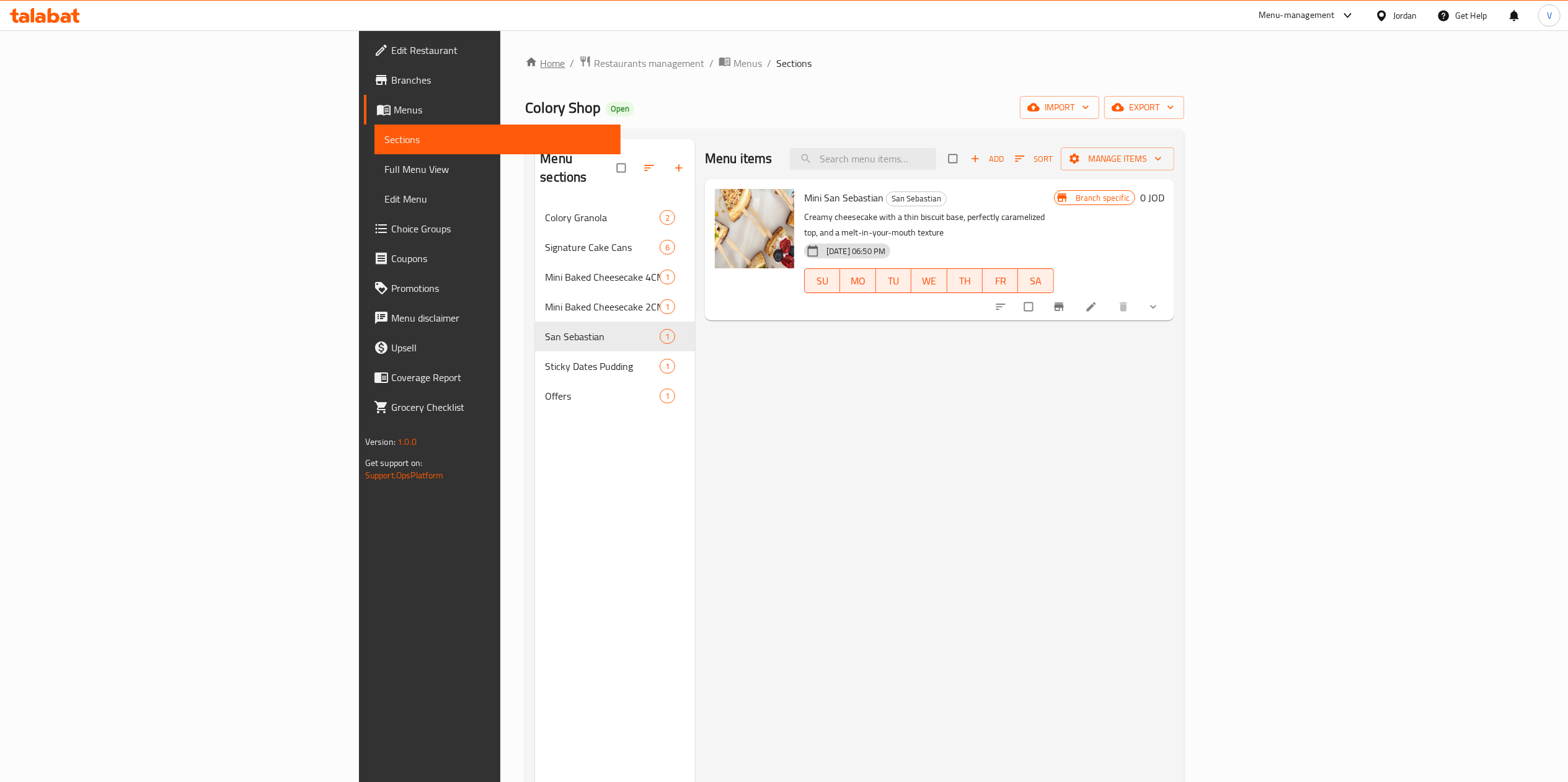
click at [525, 67] on link "Home" at bounding box center [545, 63] width 40 height 15
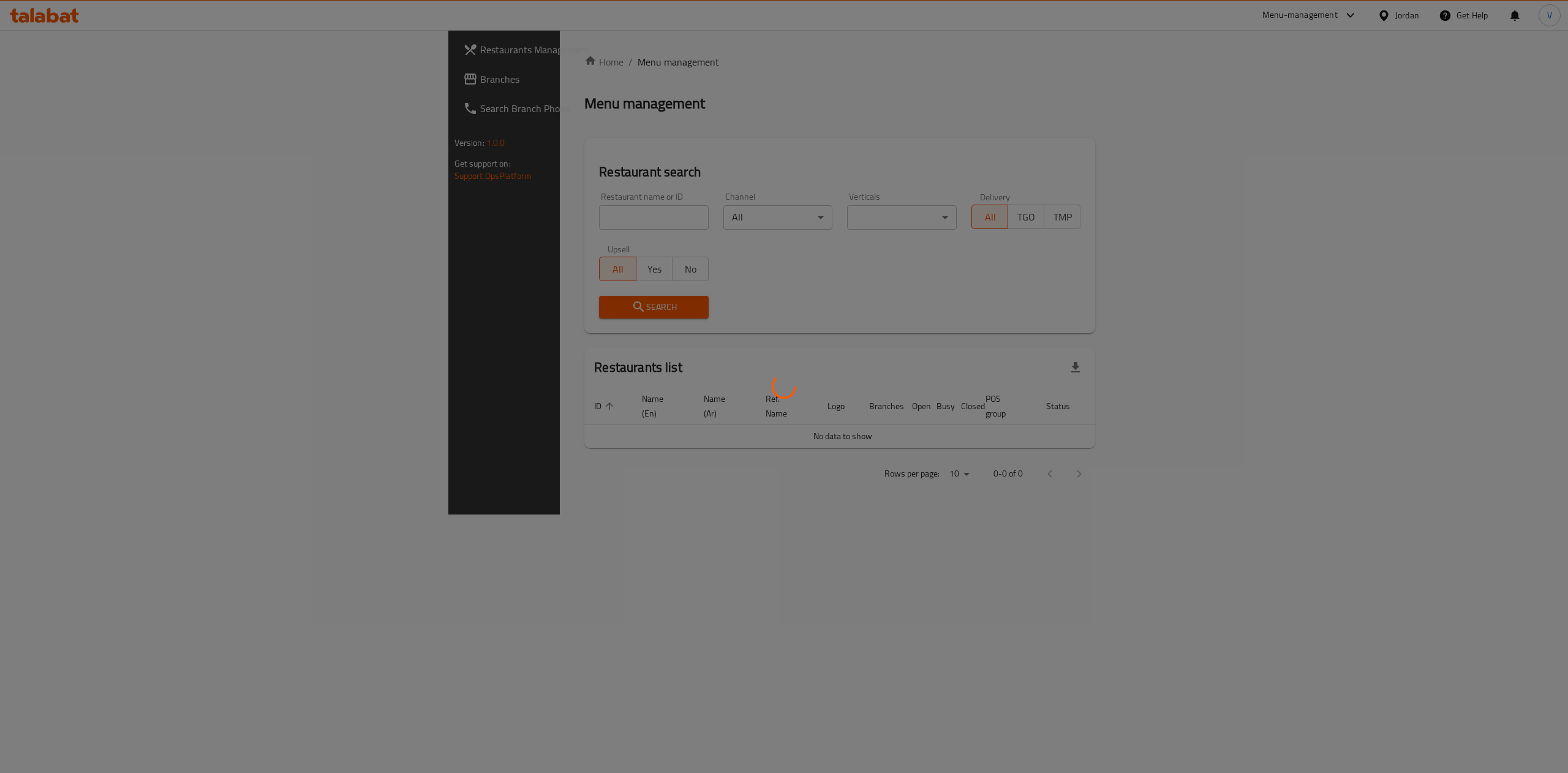
click at [58, 79] on div at bounding box center [784, 386] width 1568 height 773
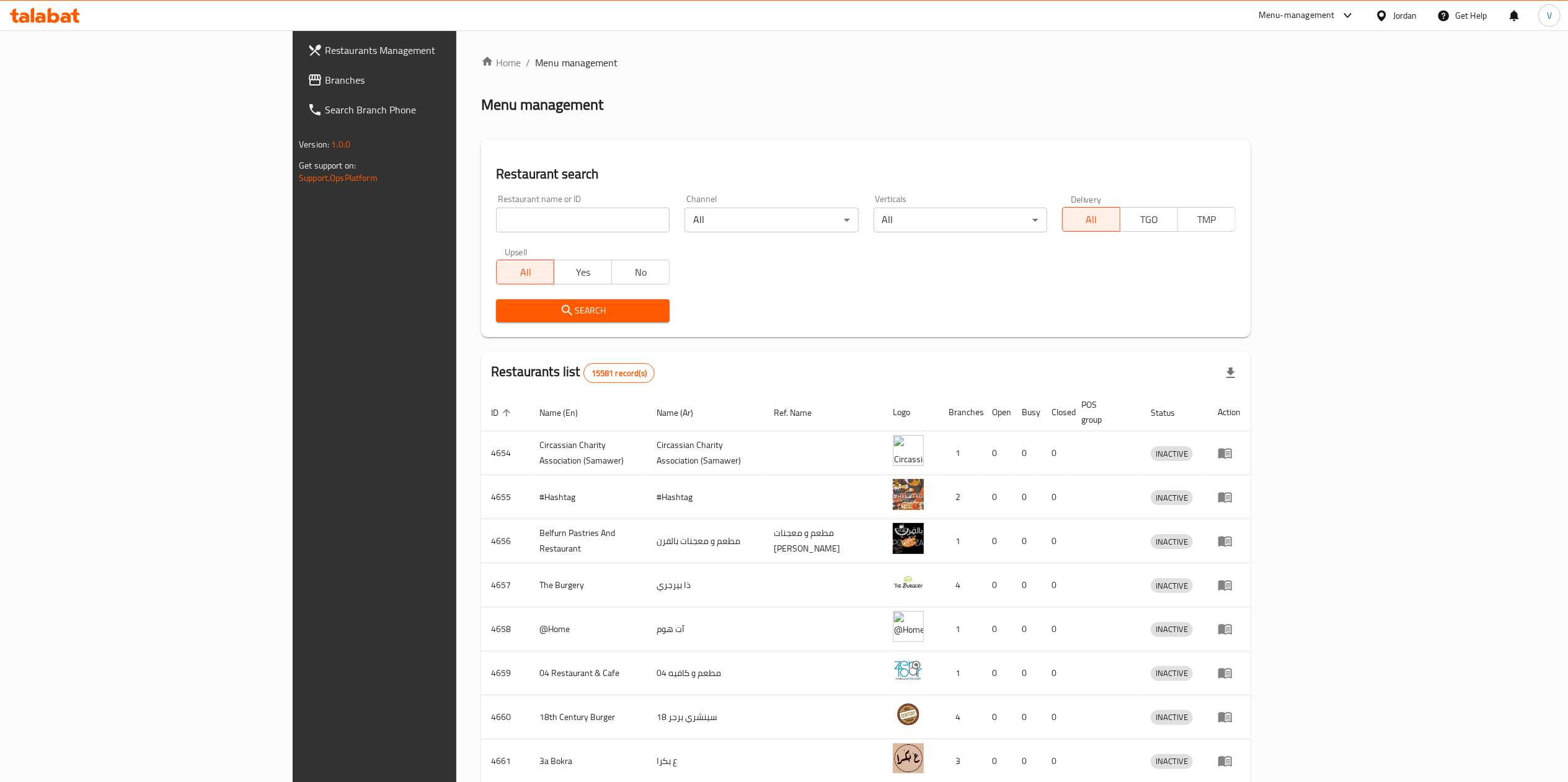
click at [580, 58] on ol "Home / Menu management" at bounding box center [866, 63] width 769 height 15
click at [297, 69] on link "Branches" at bounding box center [425, 80] width 257 height 30
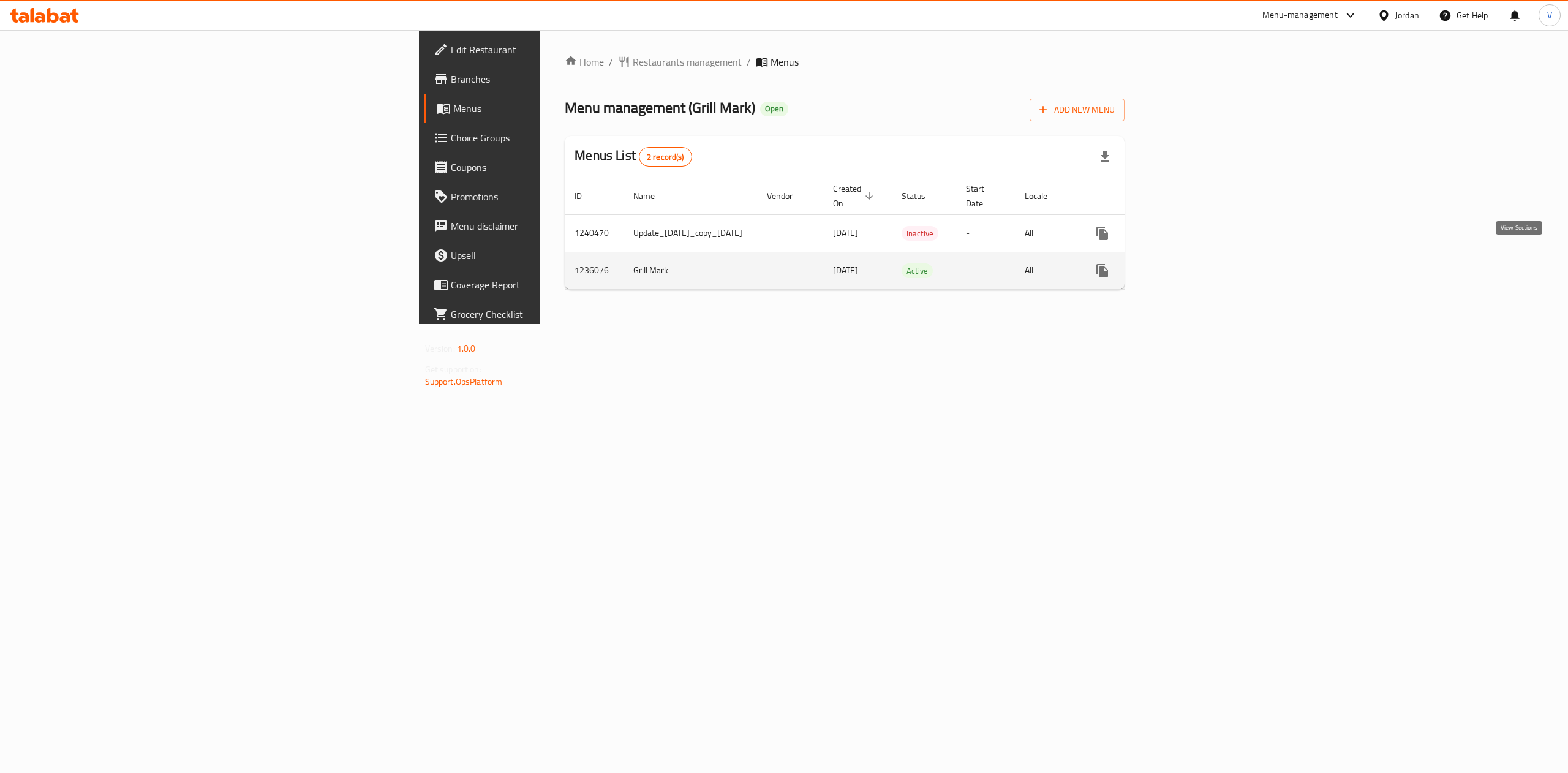
click at [1198, 264] on icon "enhanced table" at bounding box center [1191, 271] width 15 height 15
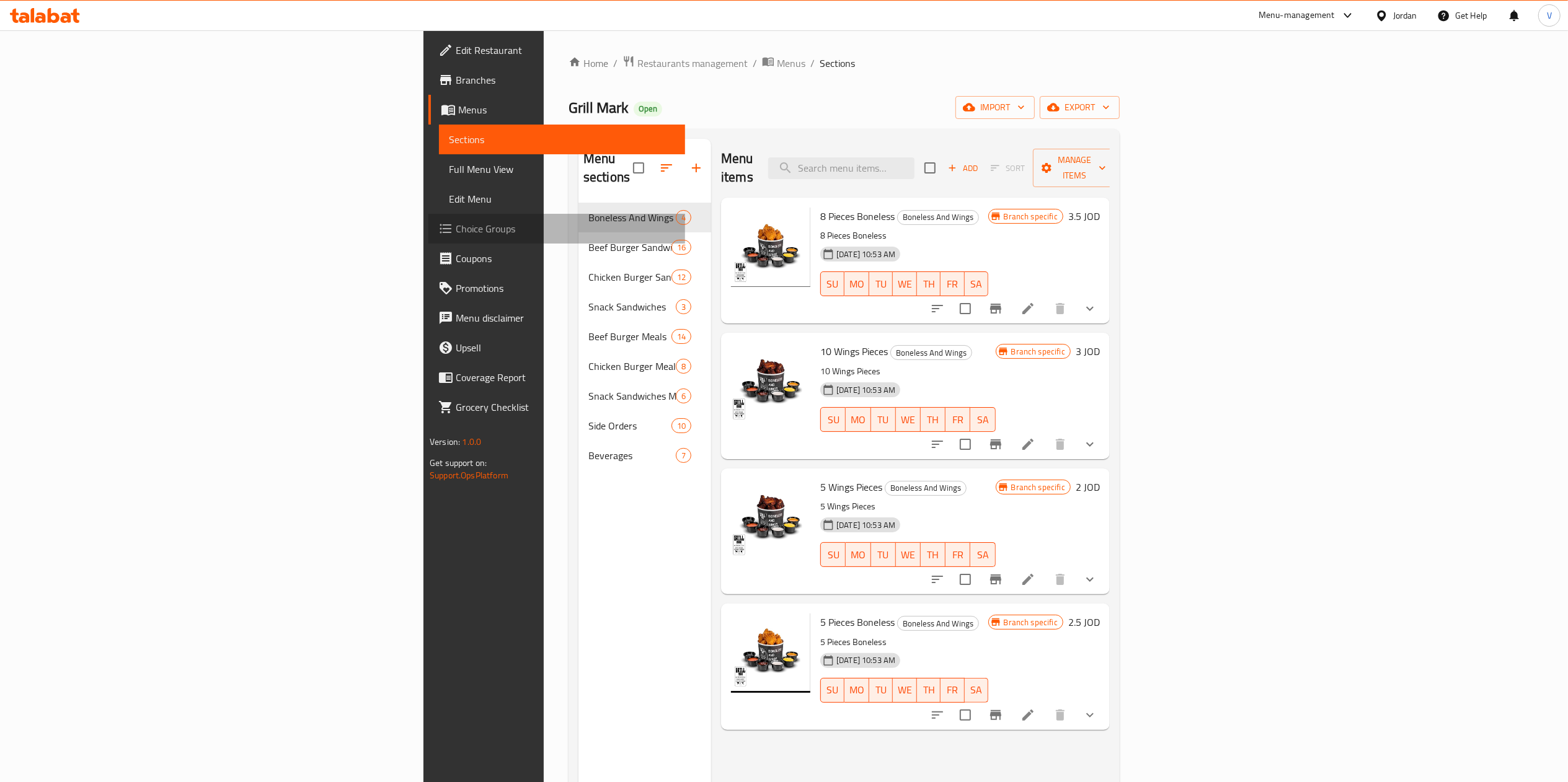
click at [456, 222] on span "Choice Groups" at bounding box center [565, 229] width 220 height 15
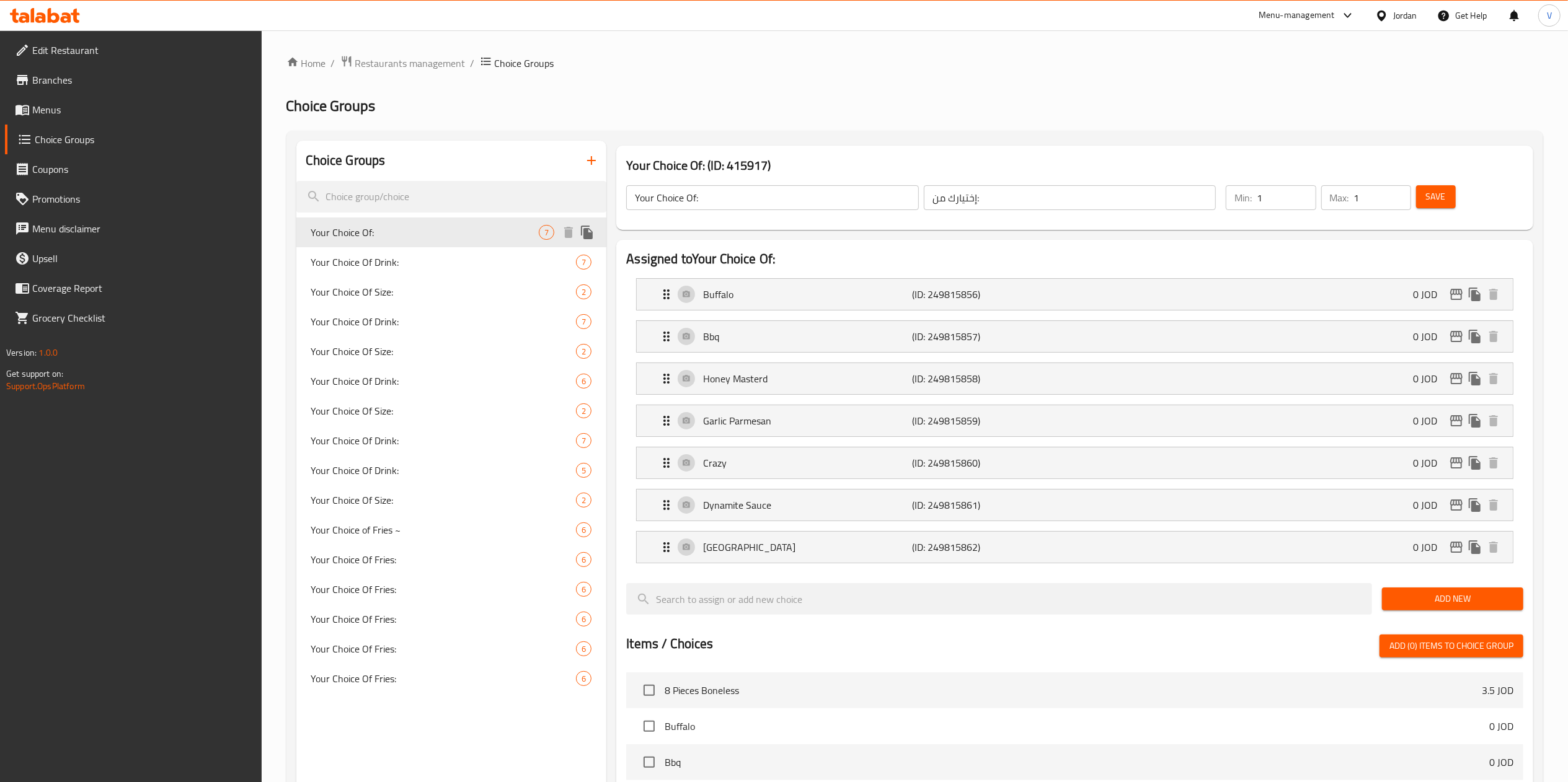
click at [587, 234] on icon "duplicate" at bounding box center [587, 233] width 12 height 14
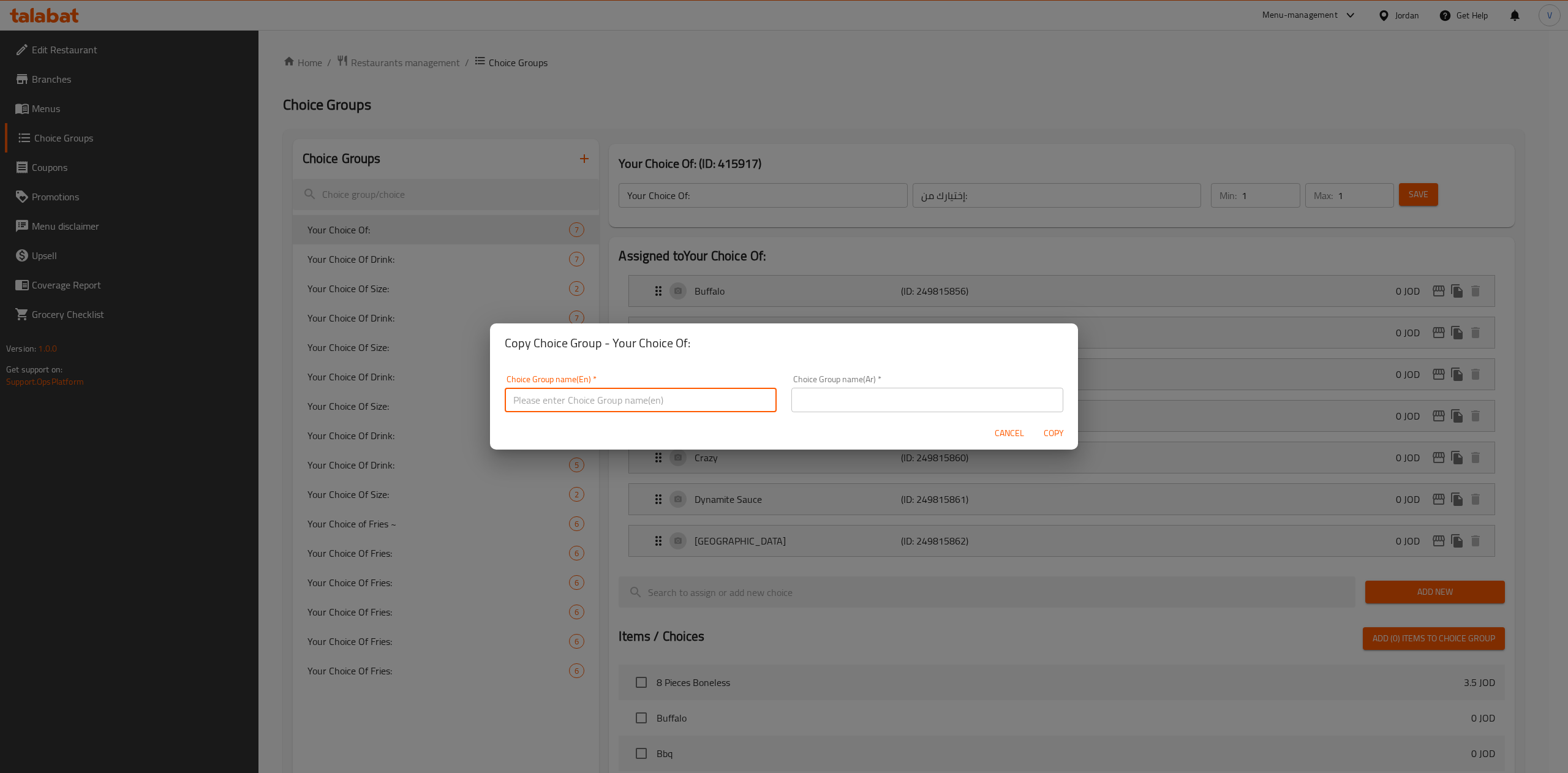
click at [611, 389] on input "text" at bounding box center [640, 400] width 272 height 25
type input "Your Choice of the First Sauce"
click at [846, 392] on input "text" at bounding box center [926, 400] width 272 height 25
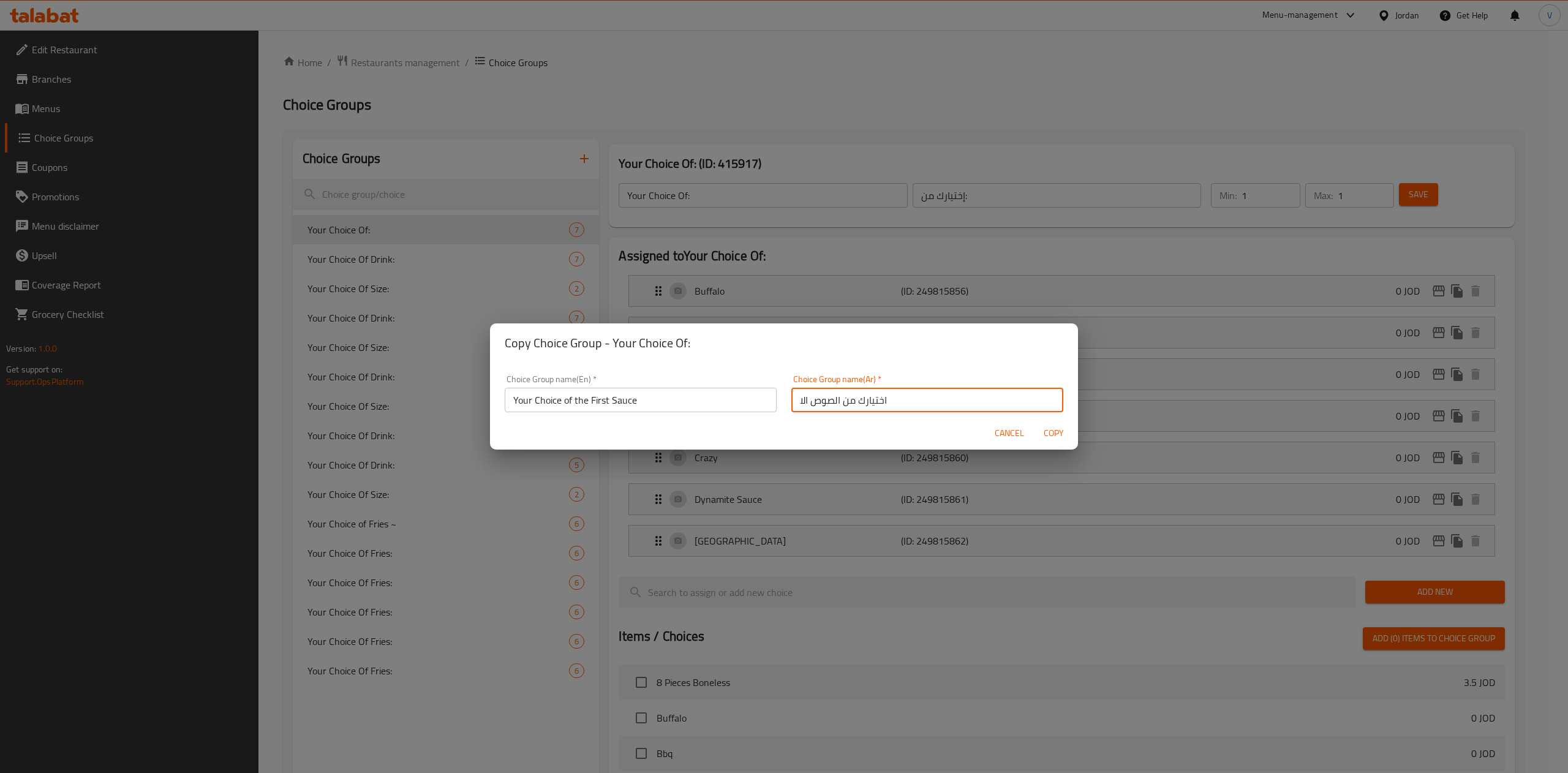
type input "اختيارك من الصوص الاول"
click at [867, 407] on input "اختيارك من الصوص الاول" at bounding box center [926, 400] width 272 height 25
click at [1049, 430] on span "Copy" at bounding box center [1054, 433] width 29 height 16
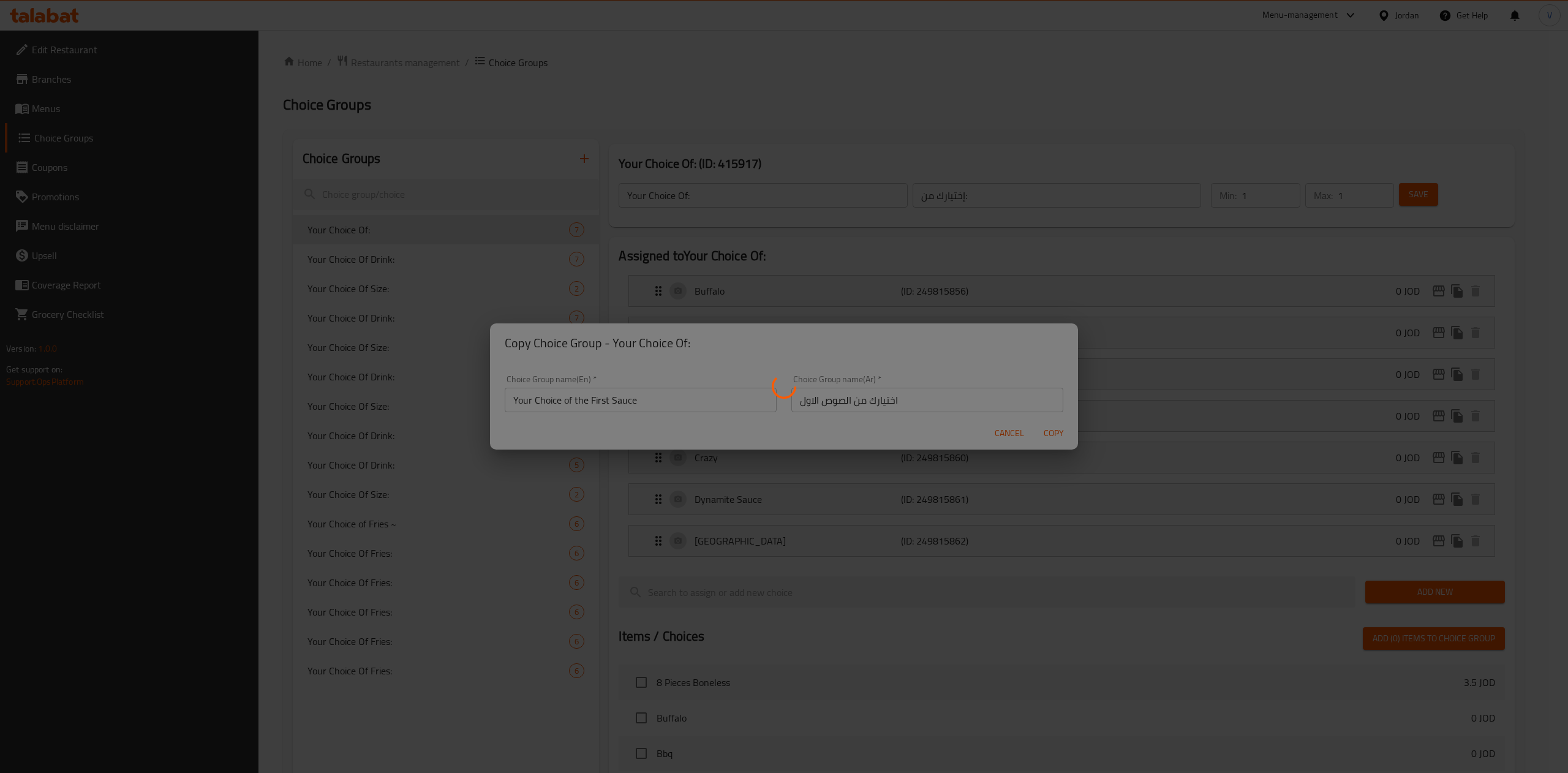
type input "Your Choice of the First Sauce"
type input "اختيارك من الصوص الاول"
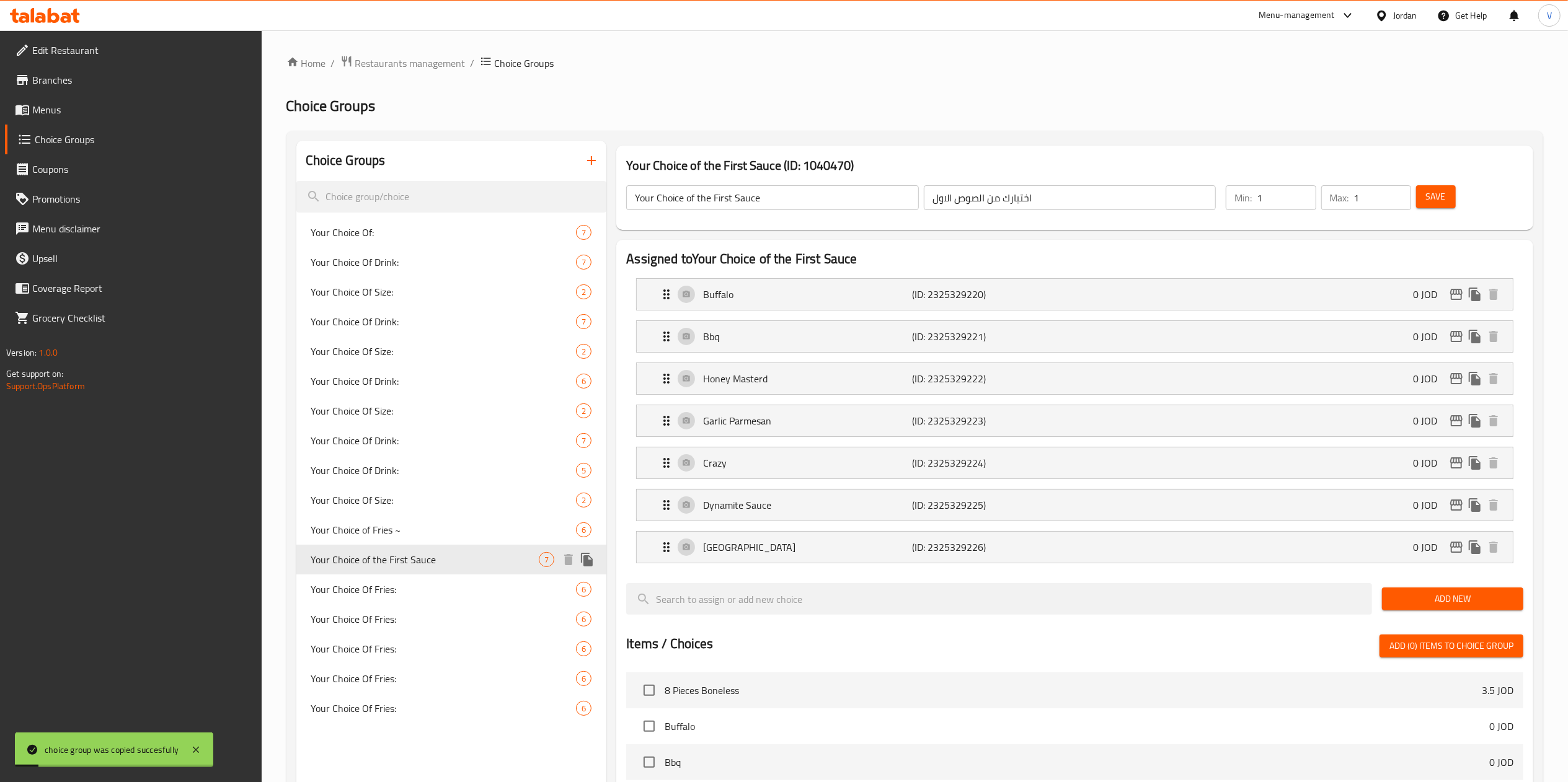
click at [587, 562] on icon "duplicate" at bounding box center [587, 560] width 12 height 14
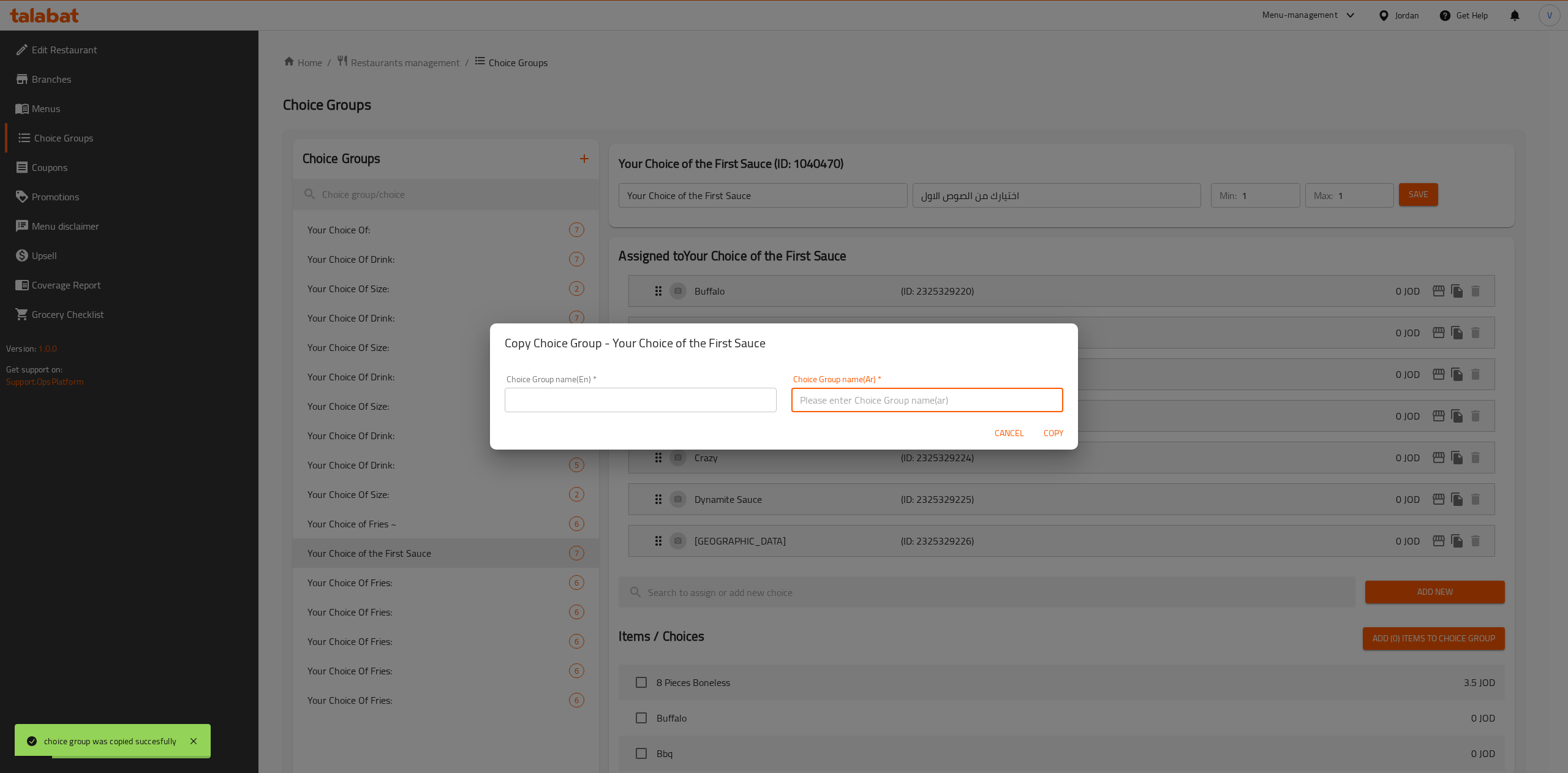
click at [979, 408] on input "text" at bounding box center [926, 400] width 272 height 25
paste input "اختيارك من الصوص الاول"
click at [800, 394] on input "اختيارك من الصوص الاول" at bounding box center [926, 400] width 272 height 25
type input "اختيارك من الصوص الثاني"
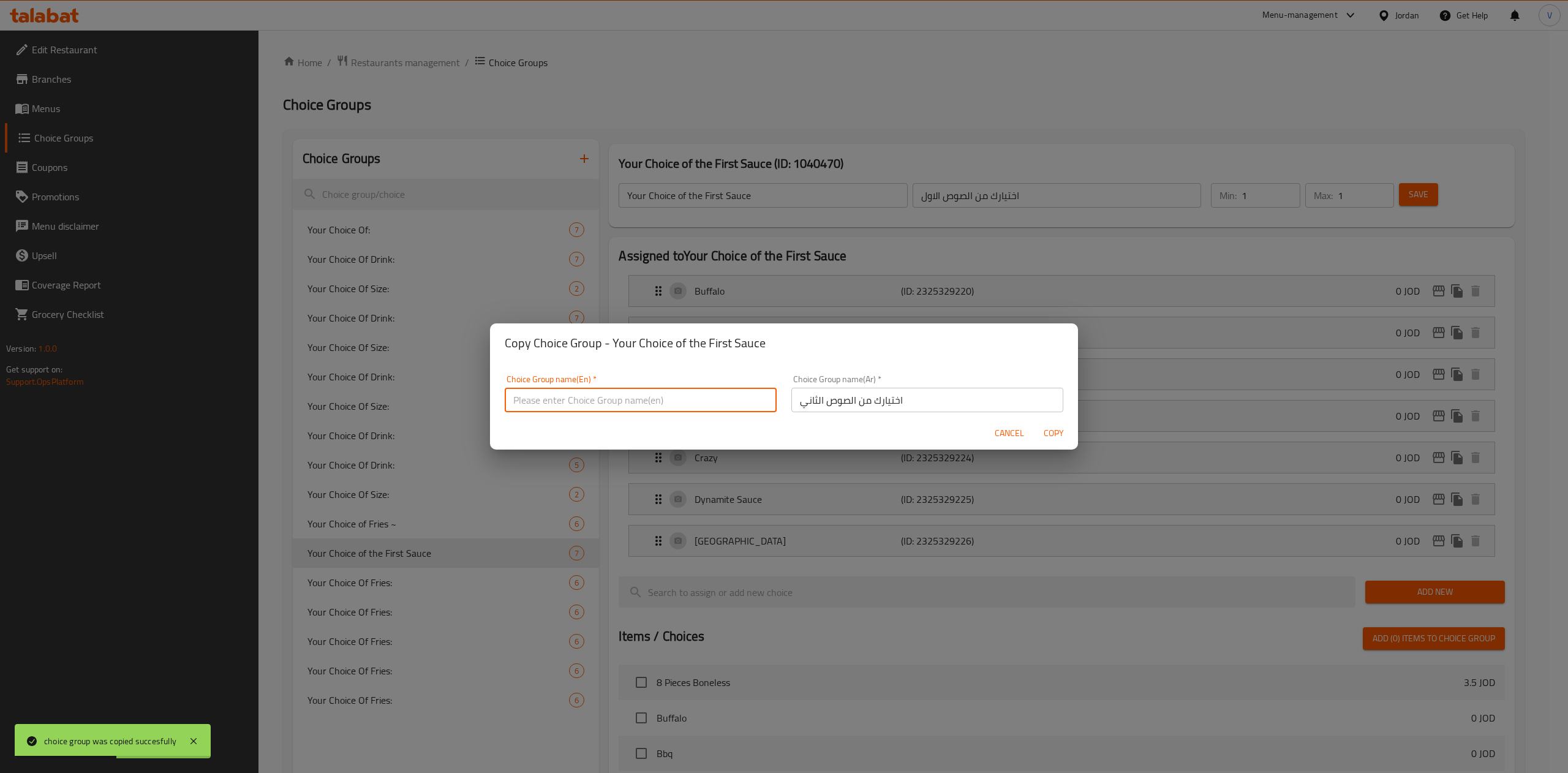
click at [704, 388] on input "text" at bounding box center [640, 400] width 272 height 25
type input "Your Choice of the Second Sauce"
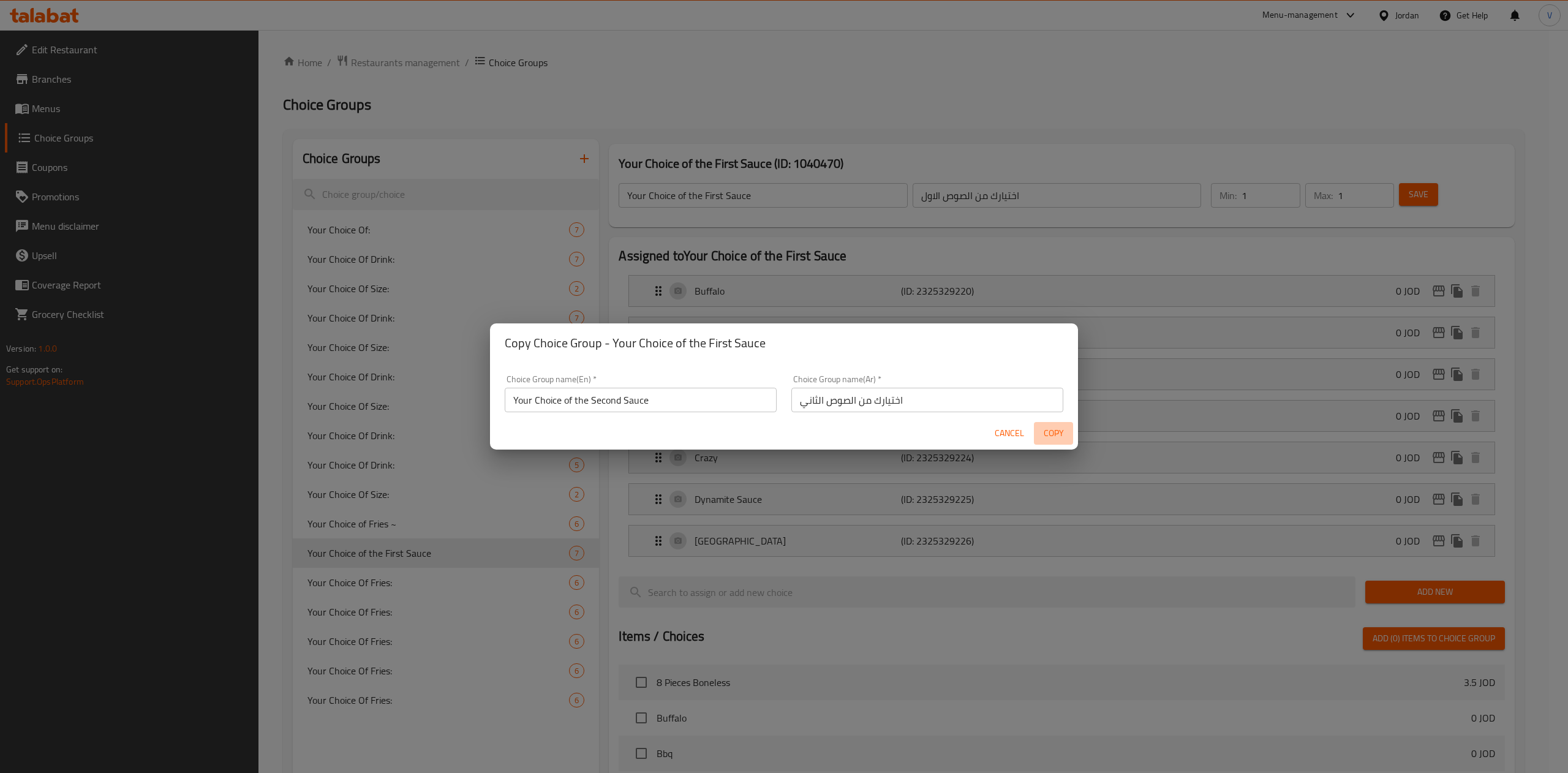
click at [1065, 422] on button "Copy" at bounding box center [1053, 433] width 39 height 23
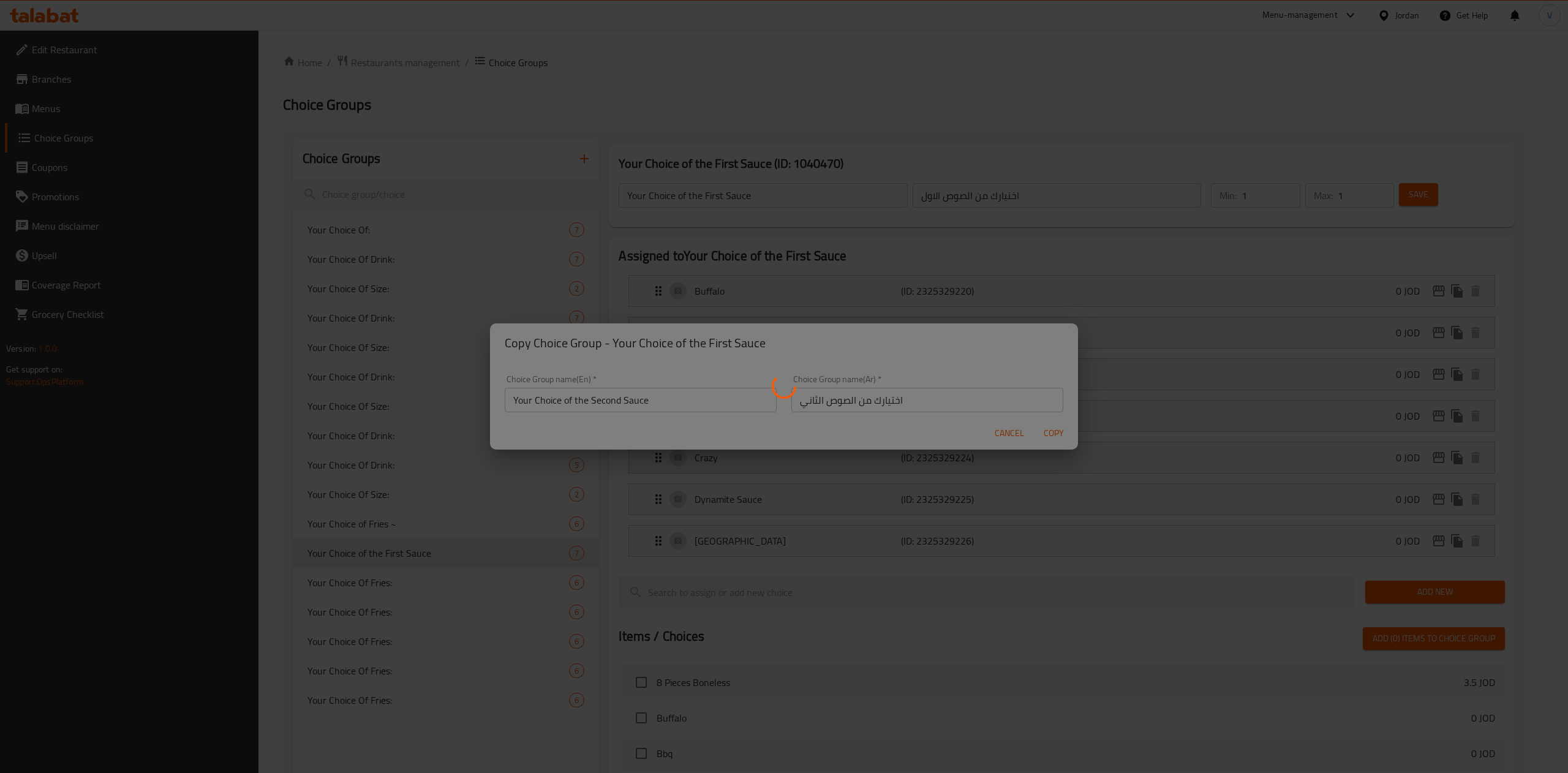
type input "Your Choice of the Second Sauce"
type input "اختيارك من الصوص الثاني"
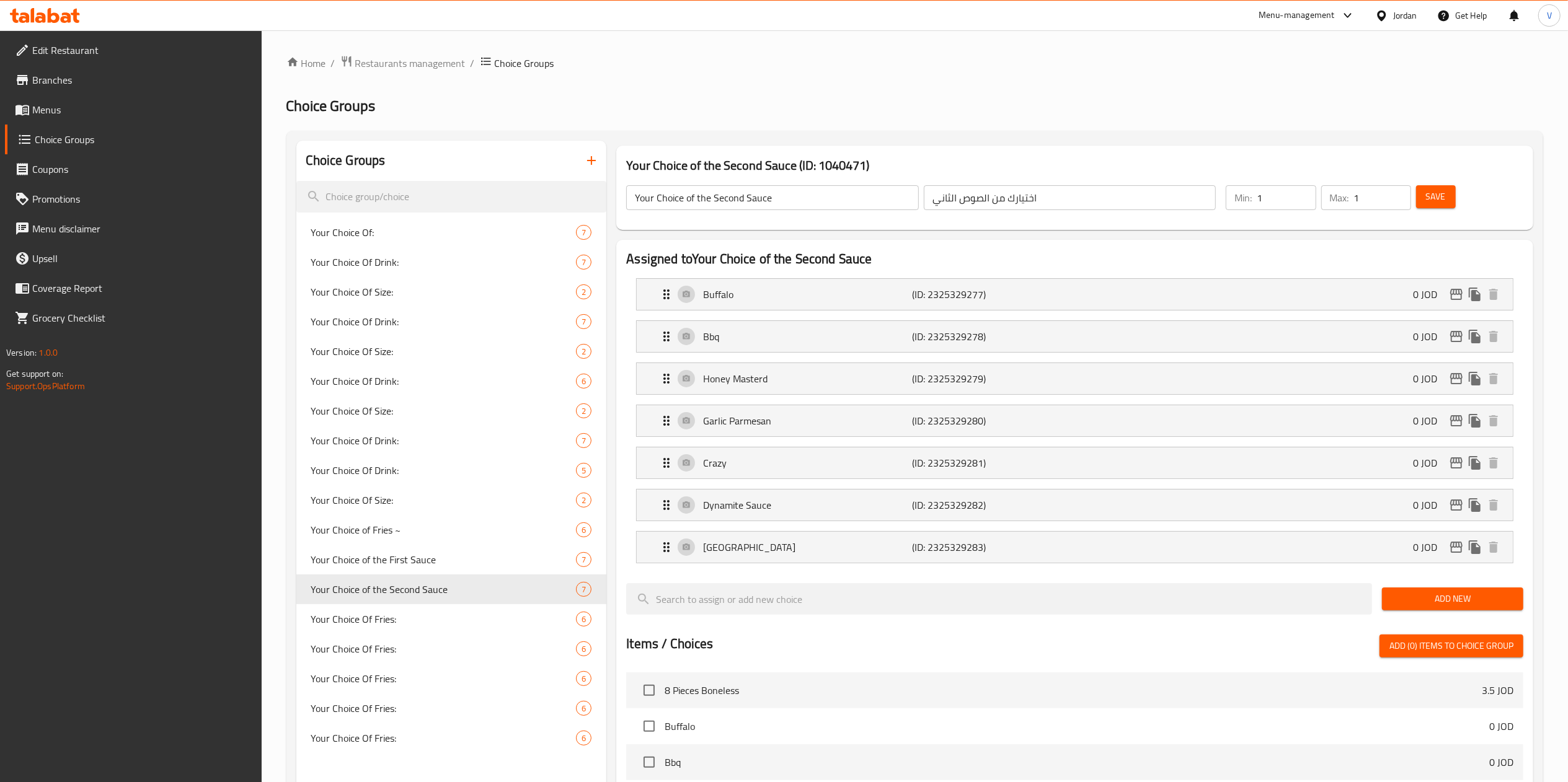
click at [107, 107] on span "Menus" at bounding box center [142, 109] width 220 height 15
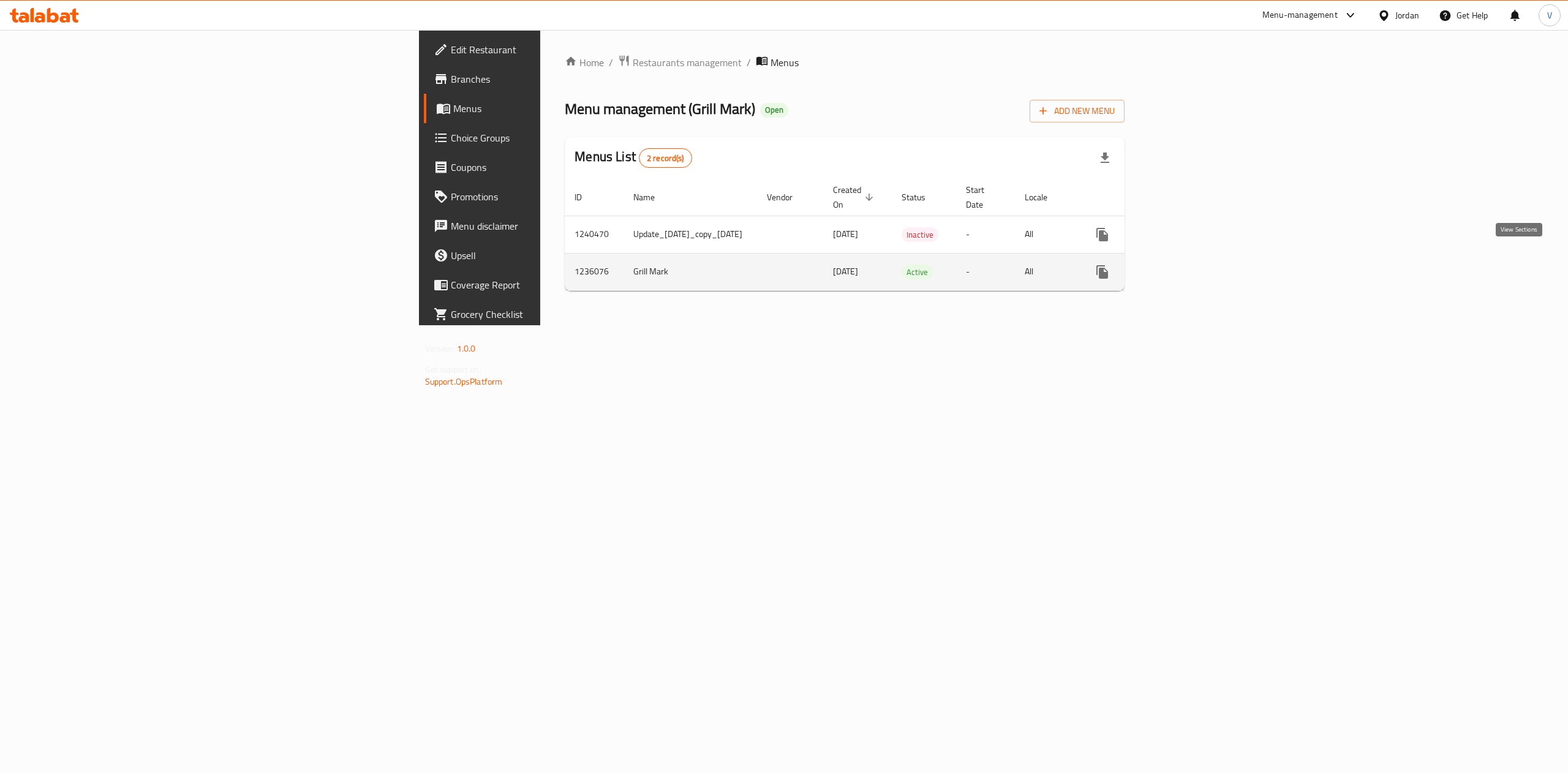
click at [1206, 264] on link "enhanced table" at bounding box center [1191, 272] width 29 height 29
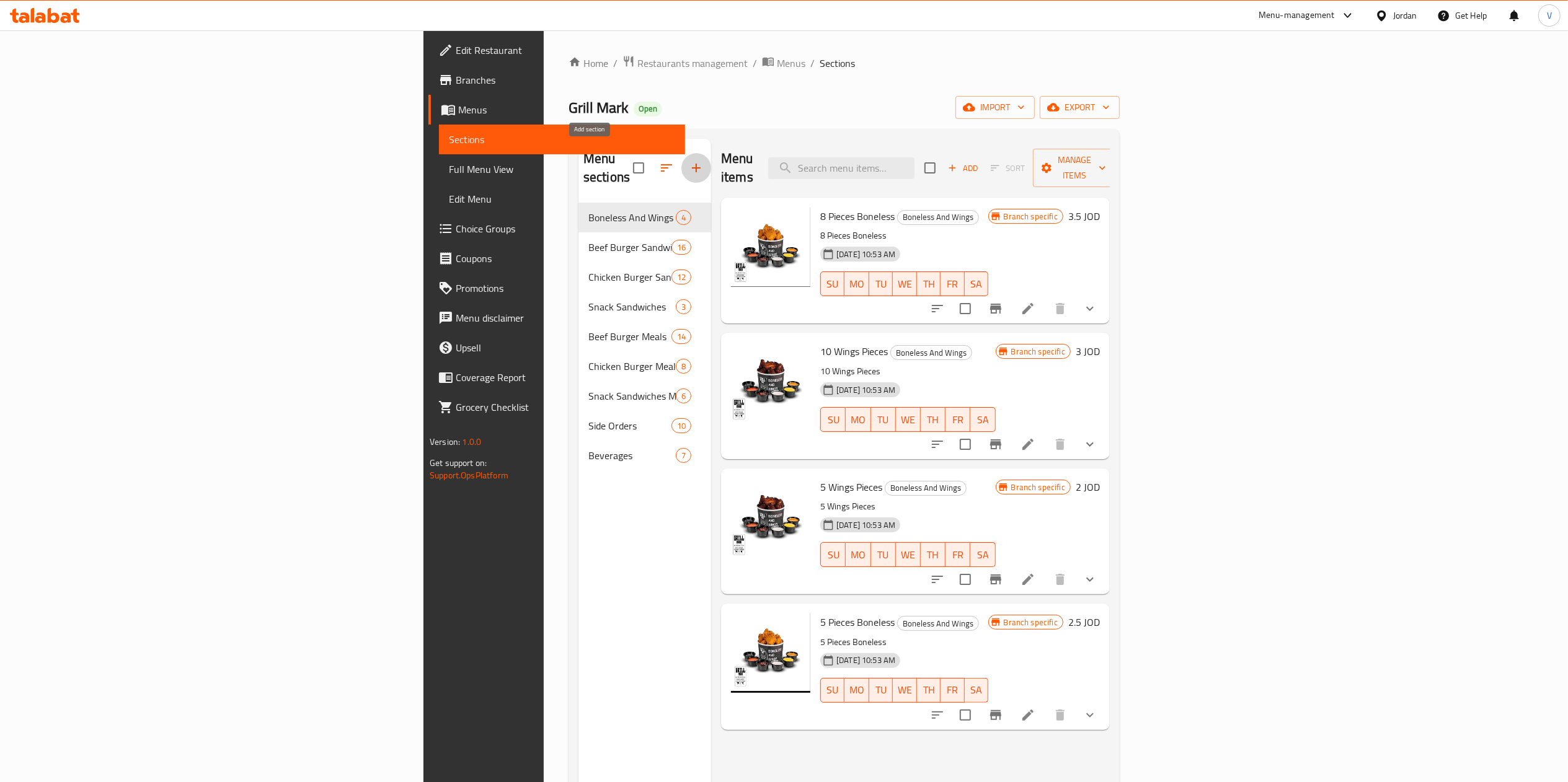
click at [689, 161] on icon "button" at bounding box center [696, 168] width 15 height 15
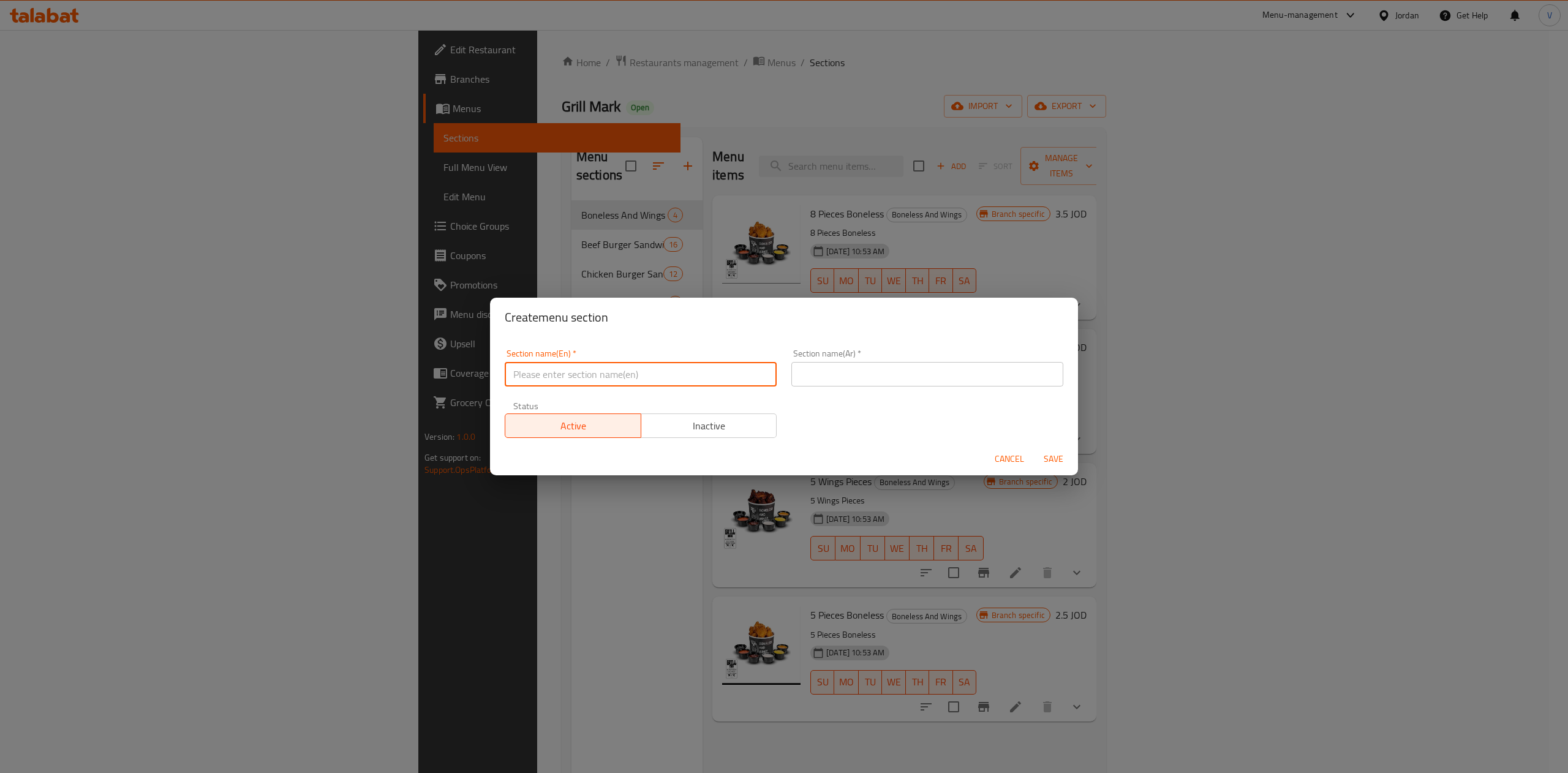
click at [653, 373] on input "text" at bounding box center [640, 374] width 272 height 25
paste input "Only on Talabat"
type input "Only on Talabat"
click at [873, 386] on div "Section name(Ar)   * Section name(Ar) *" at bounding box center [926, 367] width 287 height 52
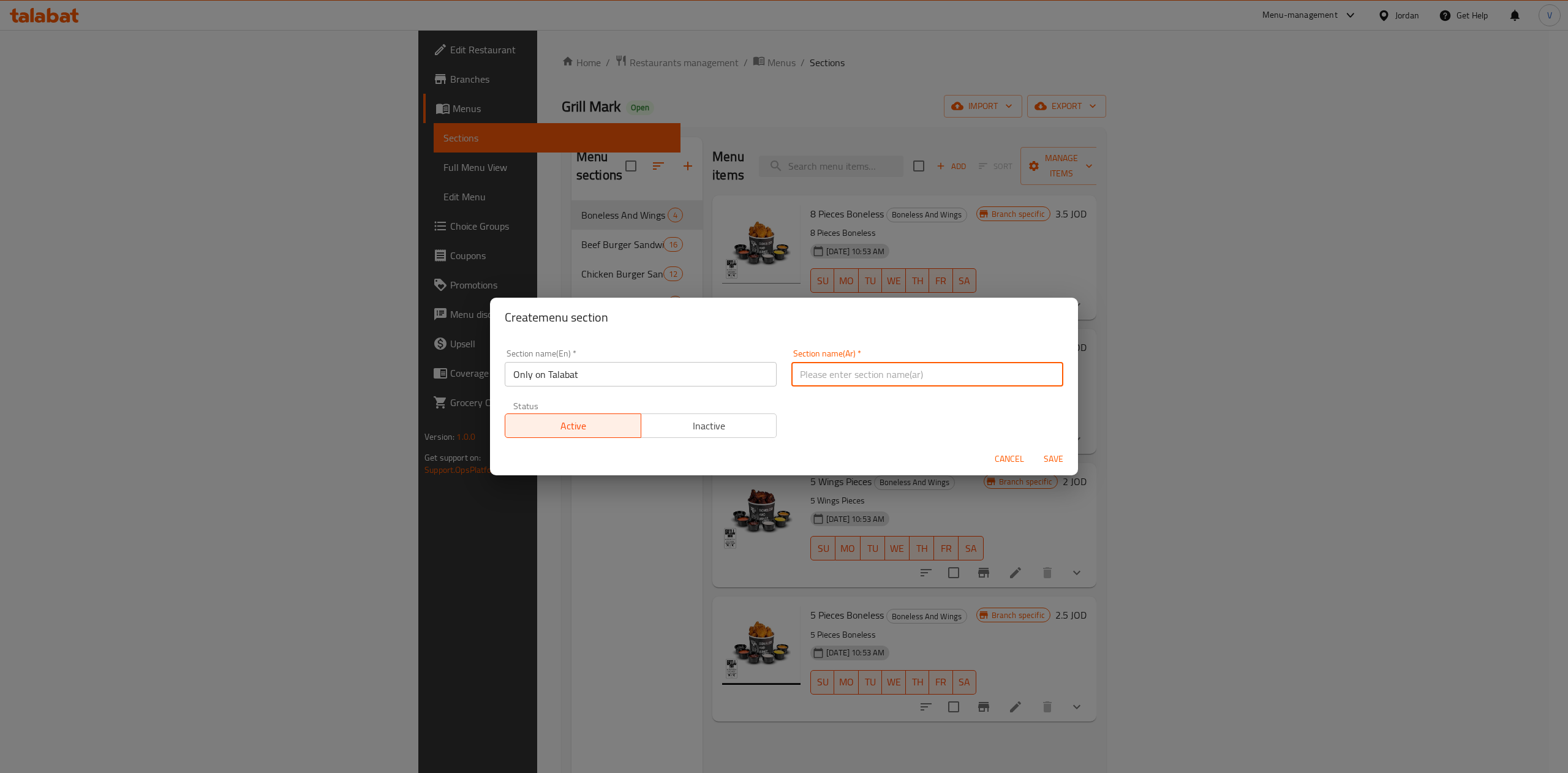
click at [894, 371] on input "text" at bounding box center [926, 374] width 272 height 25
type input "فقط على طلبات"
drag, startPoint x: 751, startPoint y: 429, endPoint x: 987, endPoint y: 443, distance: 236.4
click at [762, 428] on button "Inactive" at bounding box center [708, 426] width 136 height 25
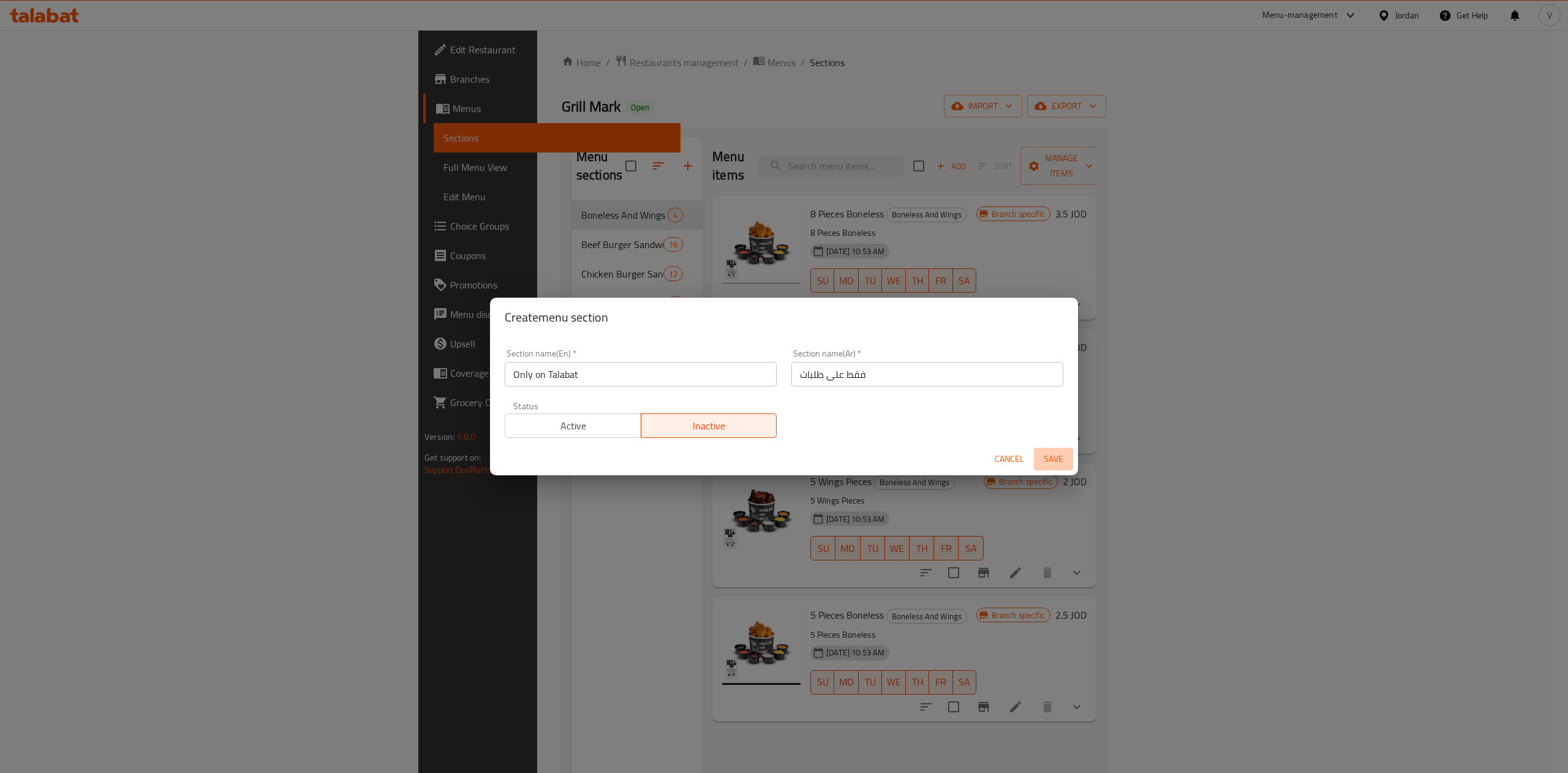
click at [1061, 462] on span "Save" at bounding box center [1054, 459] width 29 height 16
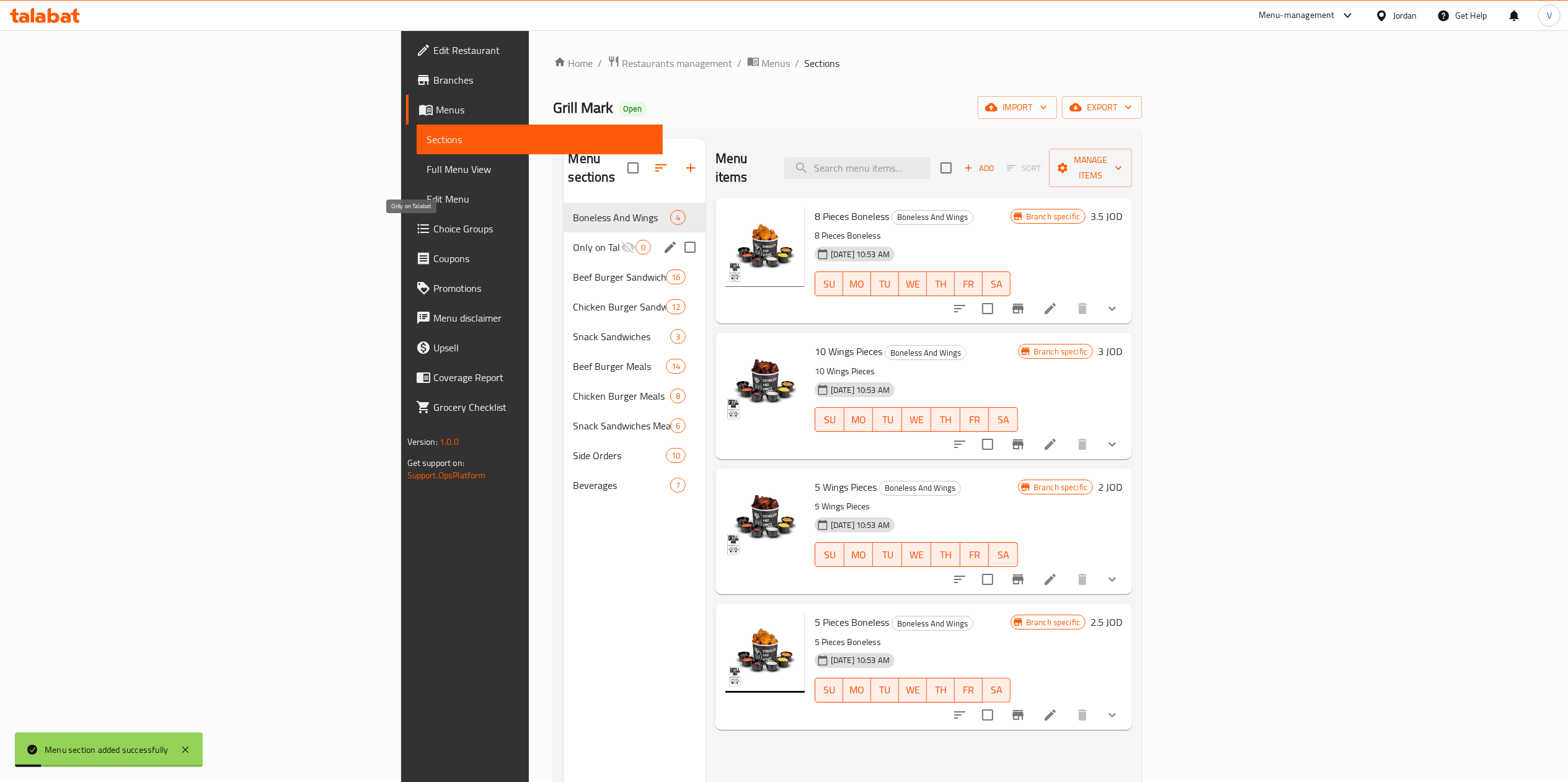
click at [574, 240] on span "Only on Talabat" at bounding box center [597, 247] width 47 height 15
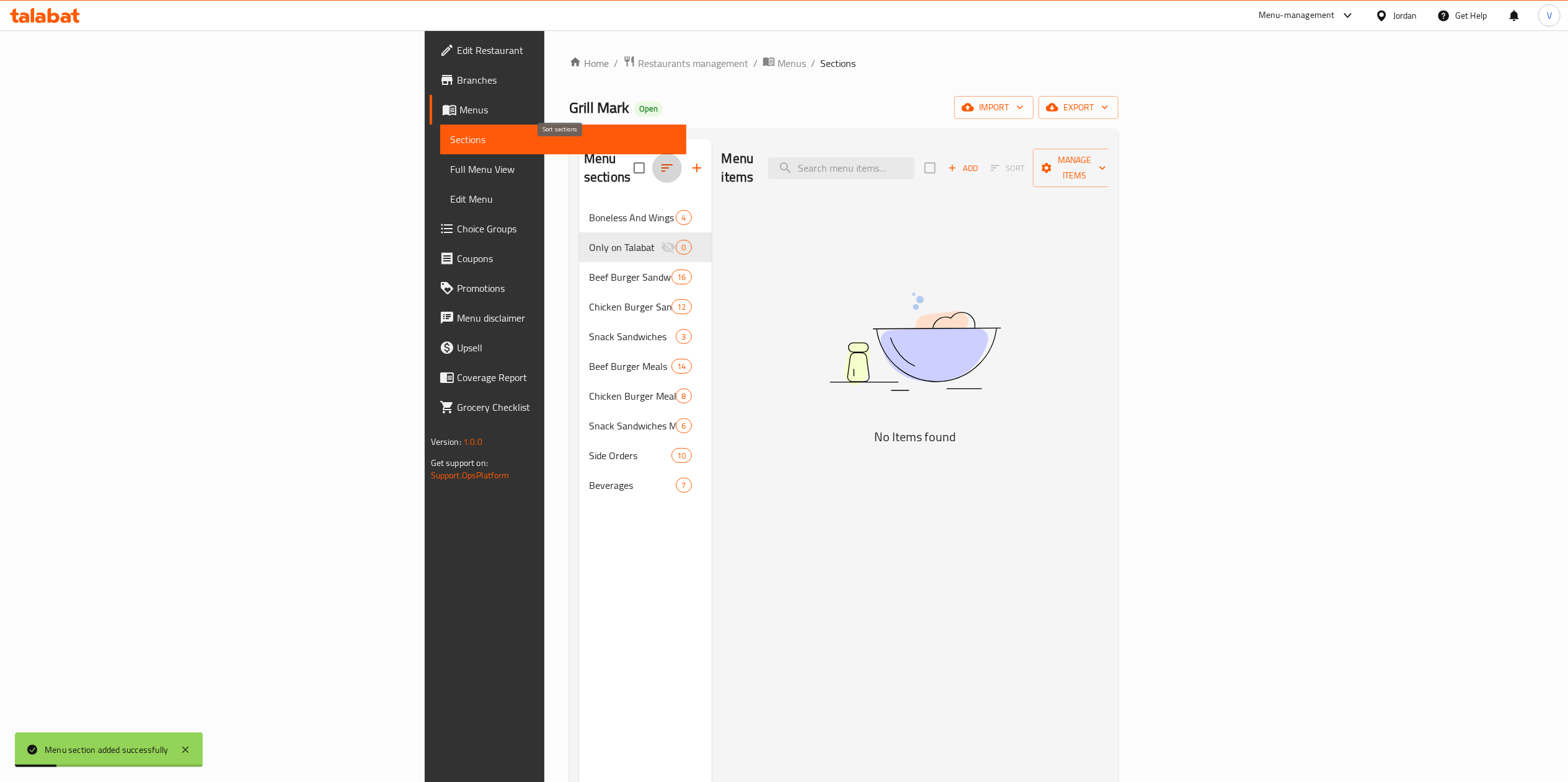
click at [660, 160] on icon "button" at bounding box center [667, 168] width 15 height 15
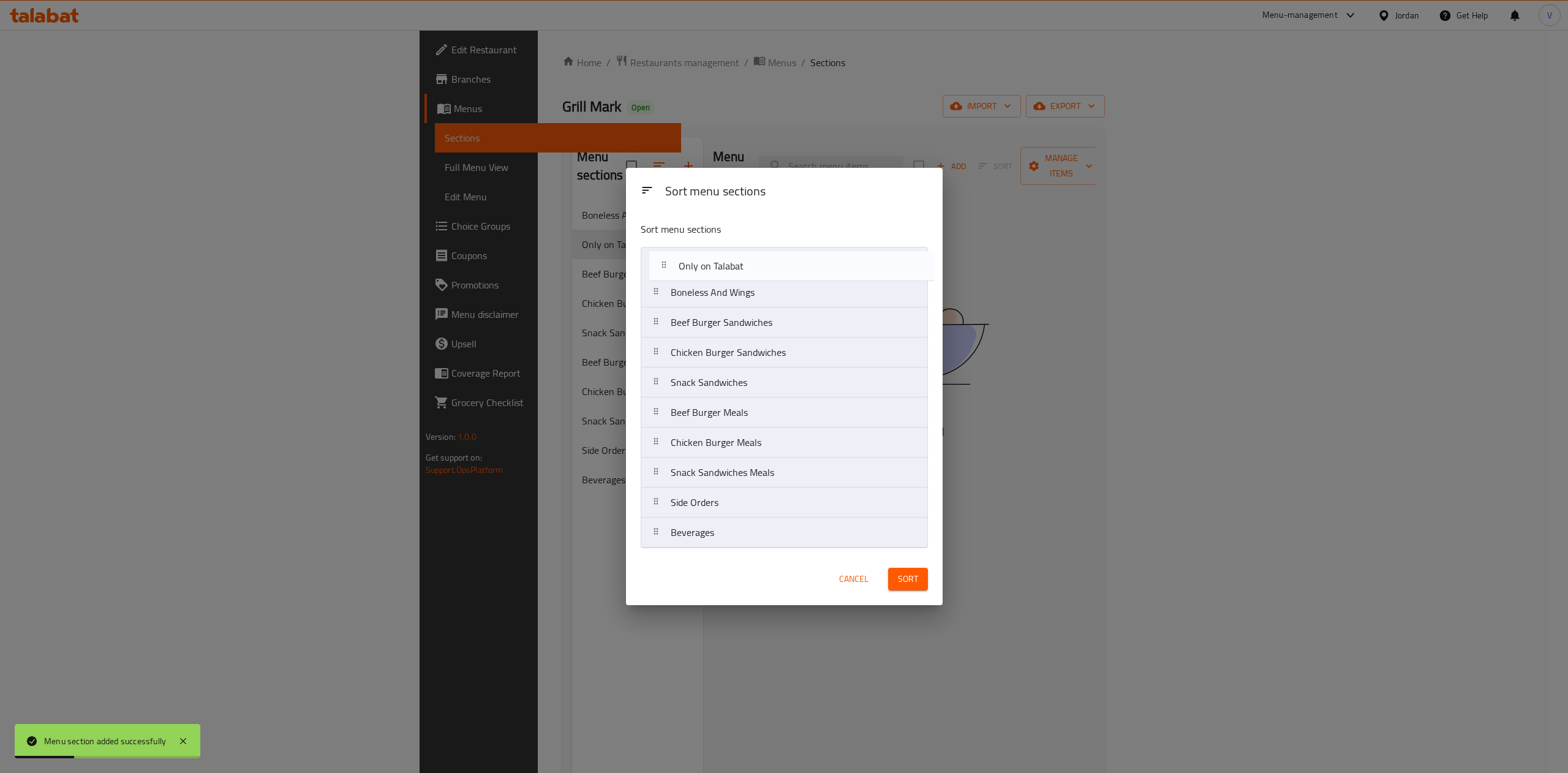
drag, startPoint x: 723, startPoint y: 295, endPoint x: 760, endPoint y: 289, distance: 37.5
click at [733, 260] on nav "Boneless And Wings Only on Talabat Beef Burger Sandwiches Chicken Burger Sandwi…" at bounding box center [784, 397] width 287 height 301
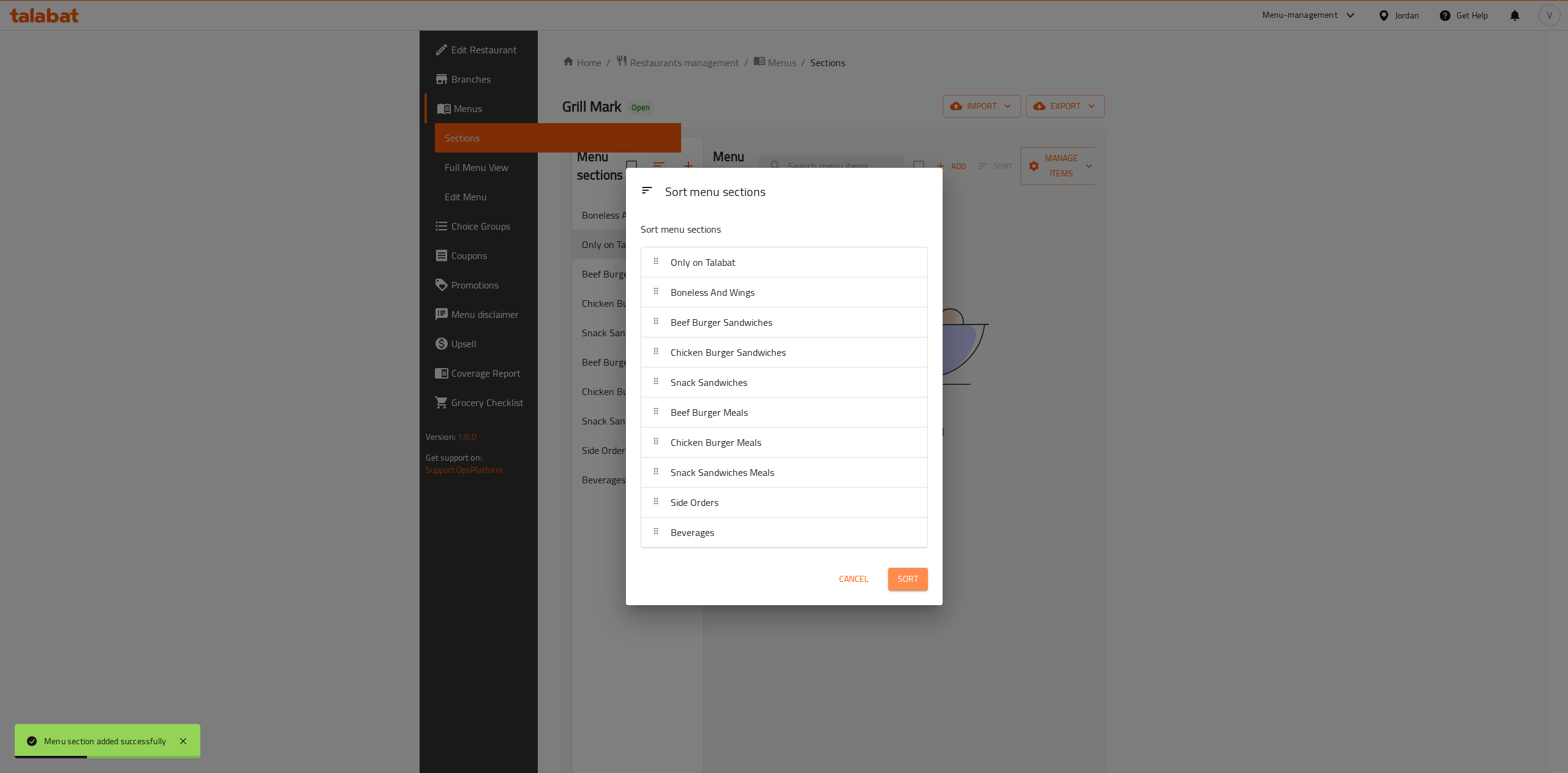
click at [912, 573] on span "Sort" at bounding box center [908, 579] width 20 height 16
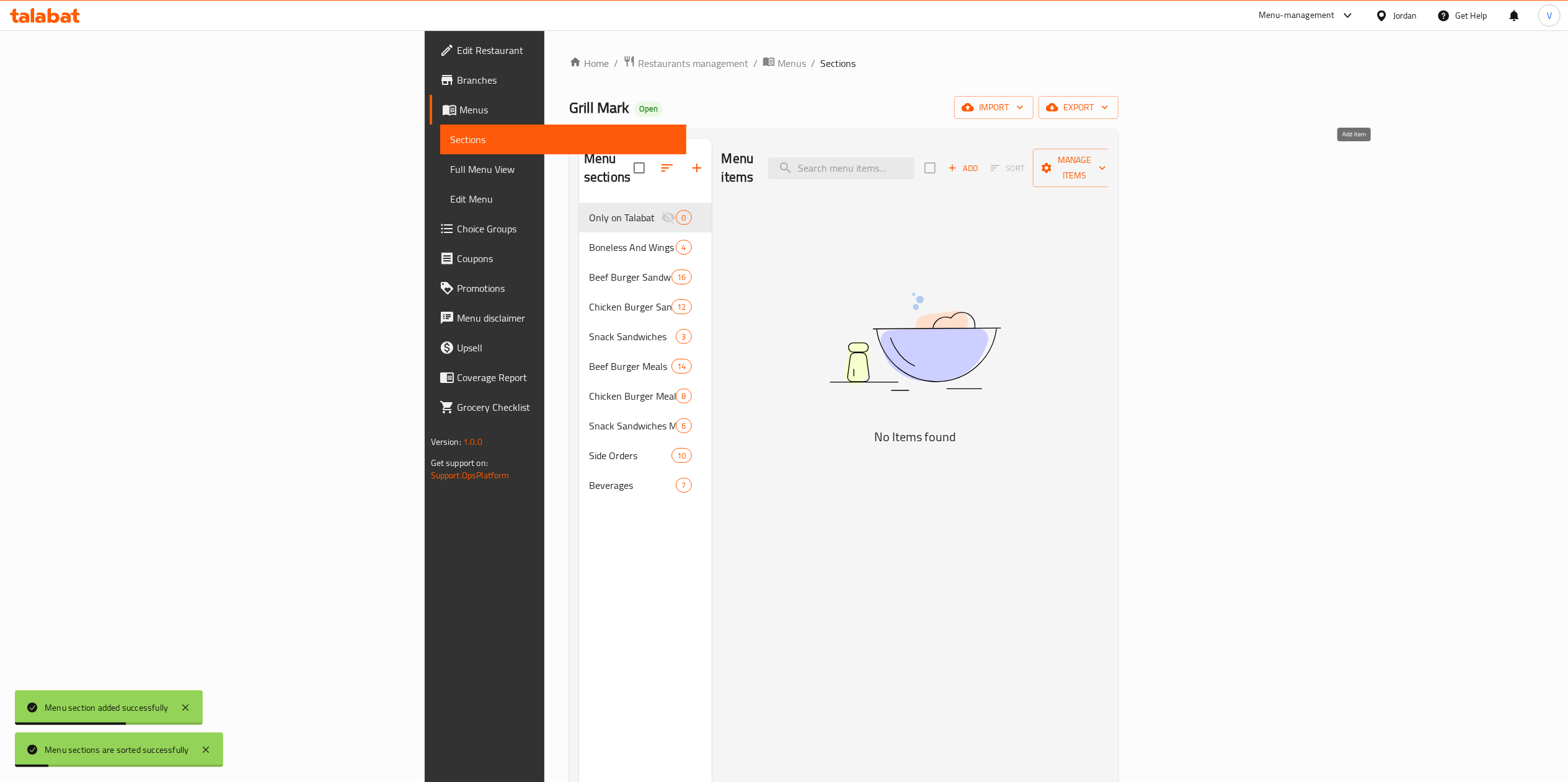
click at [980, 161] on span "Add" at bounding box center [963, 168] width 33 height 14
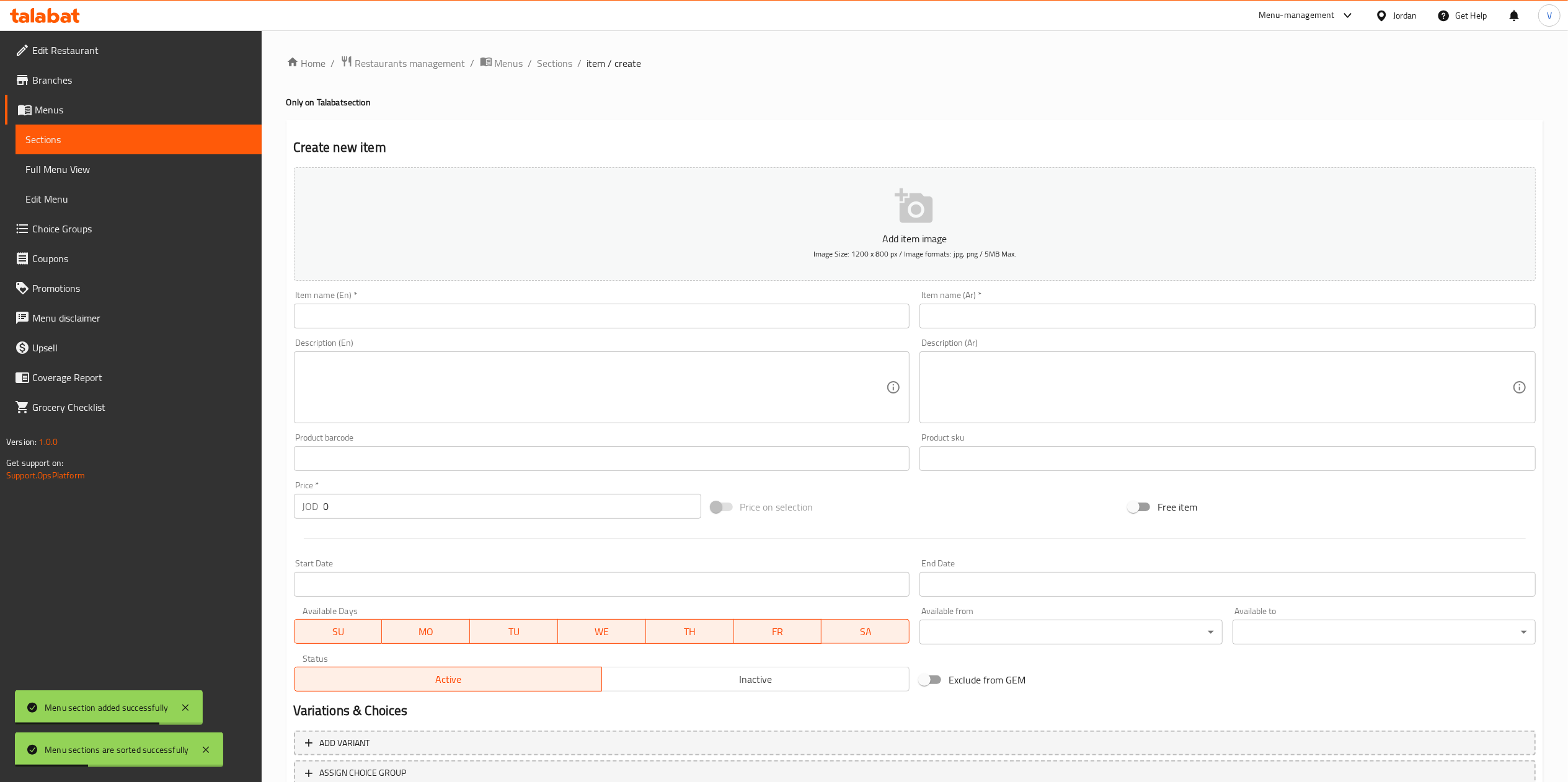
click at [590, 395] on textarea at bounding box center [594, 388] width 584 height 59
paste textarea "The box contains: Grill mark Chicken Burger meal (150gm). Grill mark Beef Burge…"
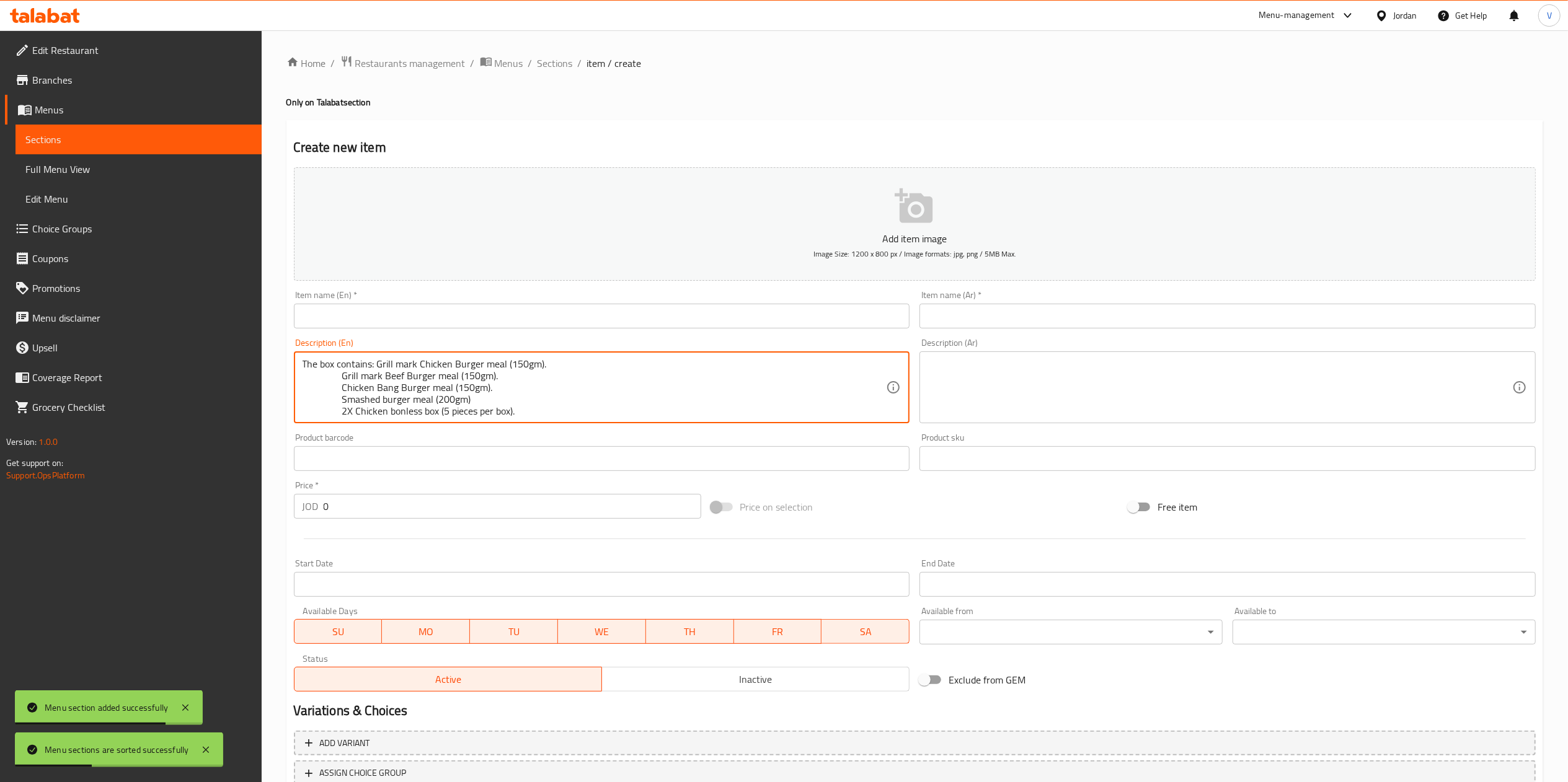
scroll to position [3, 0]
type textarea "The box contains: Grill mark Chicken Burger meal (150gm). Grill mark Beef Burge…"
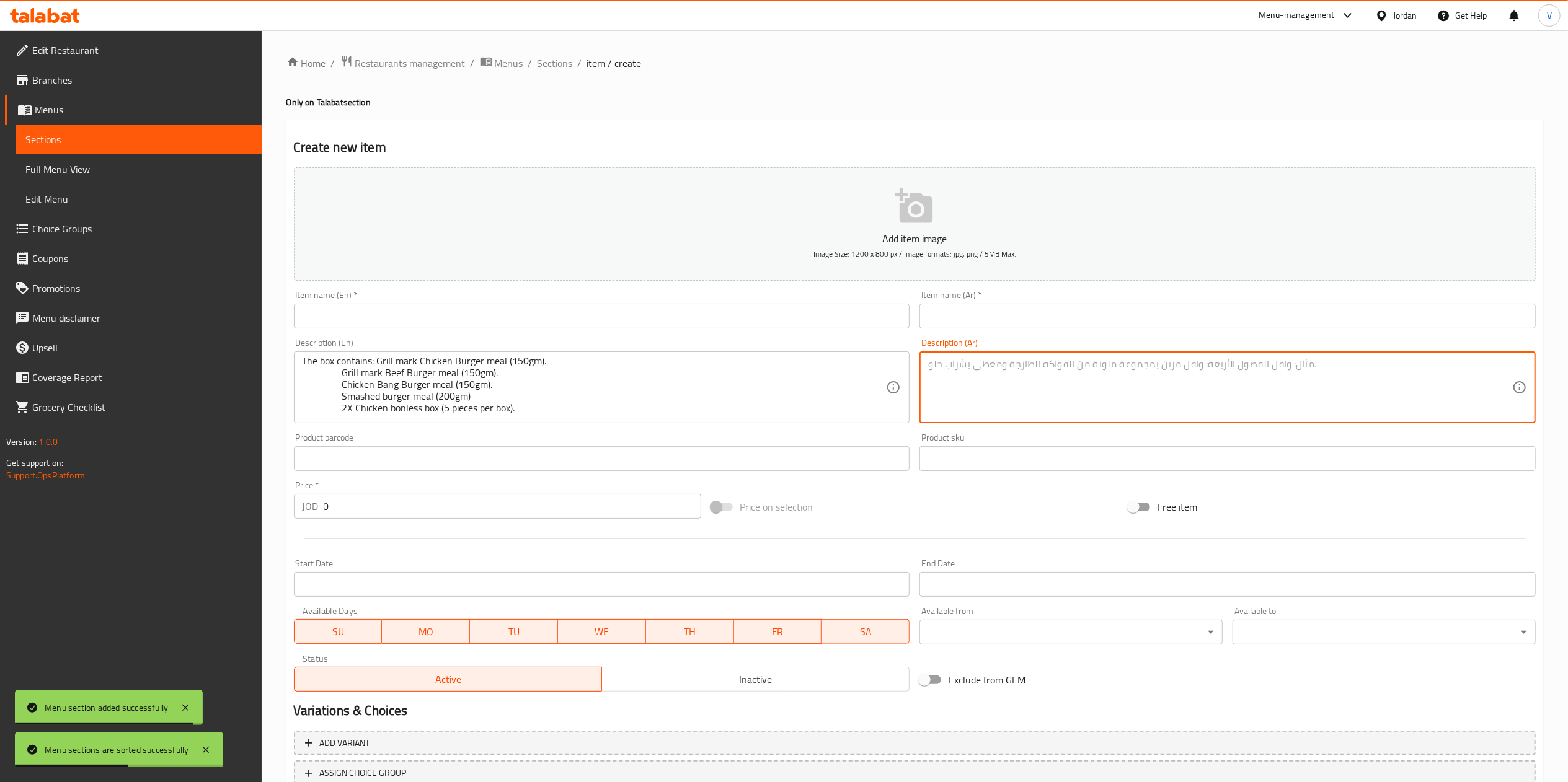
drag, startPoint x: 1008, startPoint y: 406, endPoint x: 895, endPoint y: 339, distance: 131.4
click at [1008, 406] on textarea at bounding box center [1220, 388] width 584 height 59
paste textarea "يحتوي الصندوق على: وجبة برجر دجاج جريل مارك (١٥٠ غرام). وجبة برجر لحم جريل مارك…"
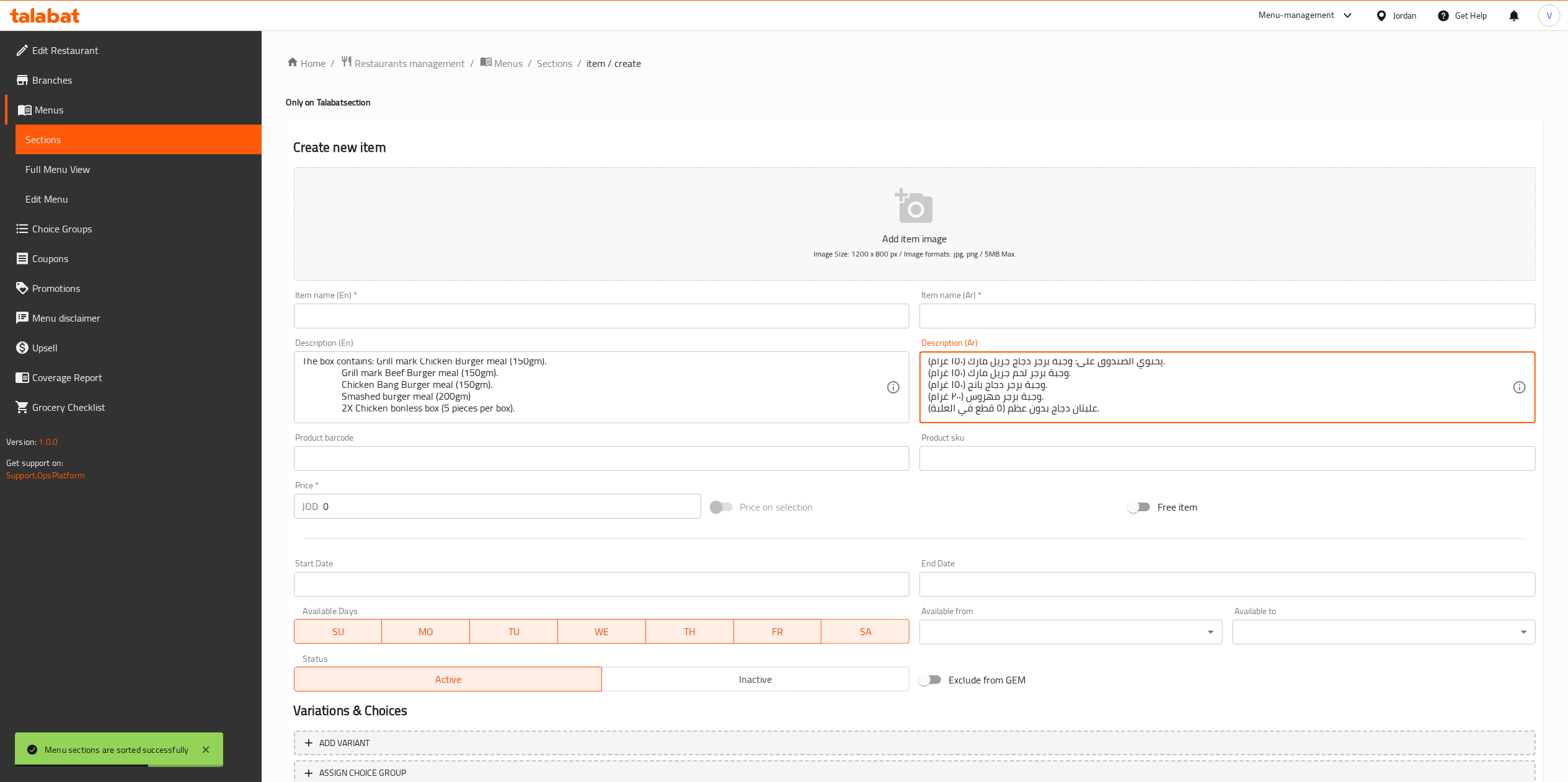
type textarea "يحتوي الصندوق على: وجبة برجر دجاج جريل مارك (١٥٠ غرام). وجبة برجر لحم جريل مارك…"
click at [422, 319] on input "text" at bounding box center [601, 316] width 616 height 25
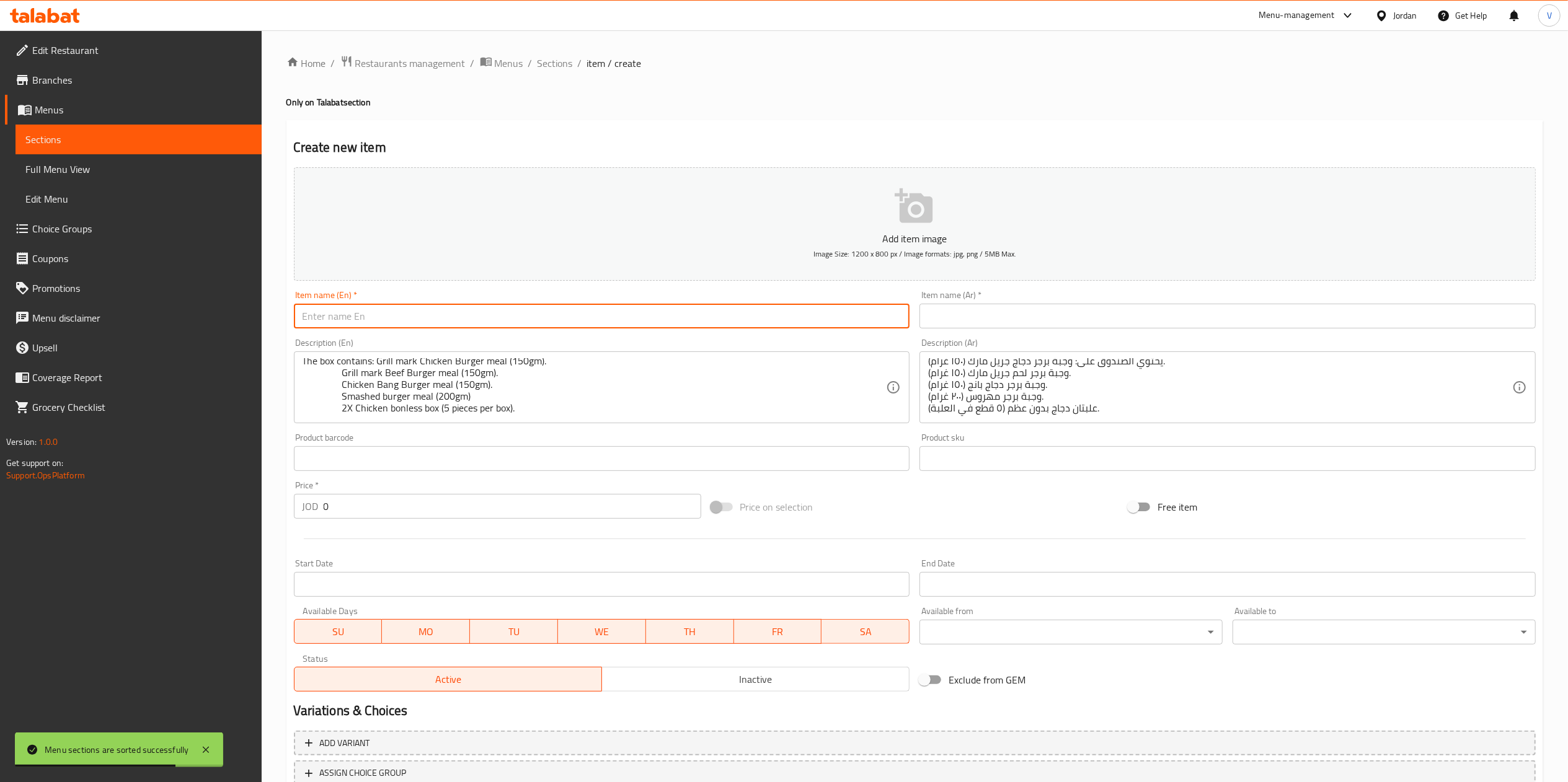
paste input "Only on Talabat"
type input "Only on Talabat"
drag, startPoint x: 969, startPoint y: 310, endPoint x: 964, endPoint y: 302, distance: 9.4
click at [969, 310] on input "text" at bounding box center [1227, 316] width 616 height 25
paste input "فقط على طلبات"
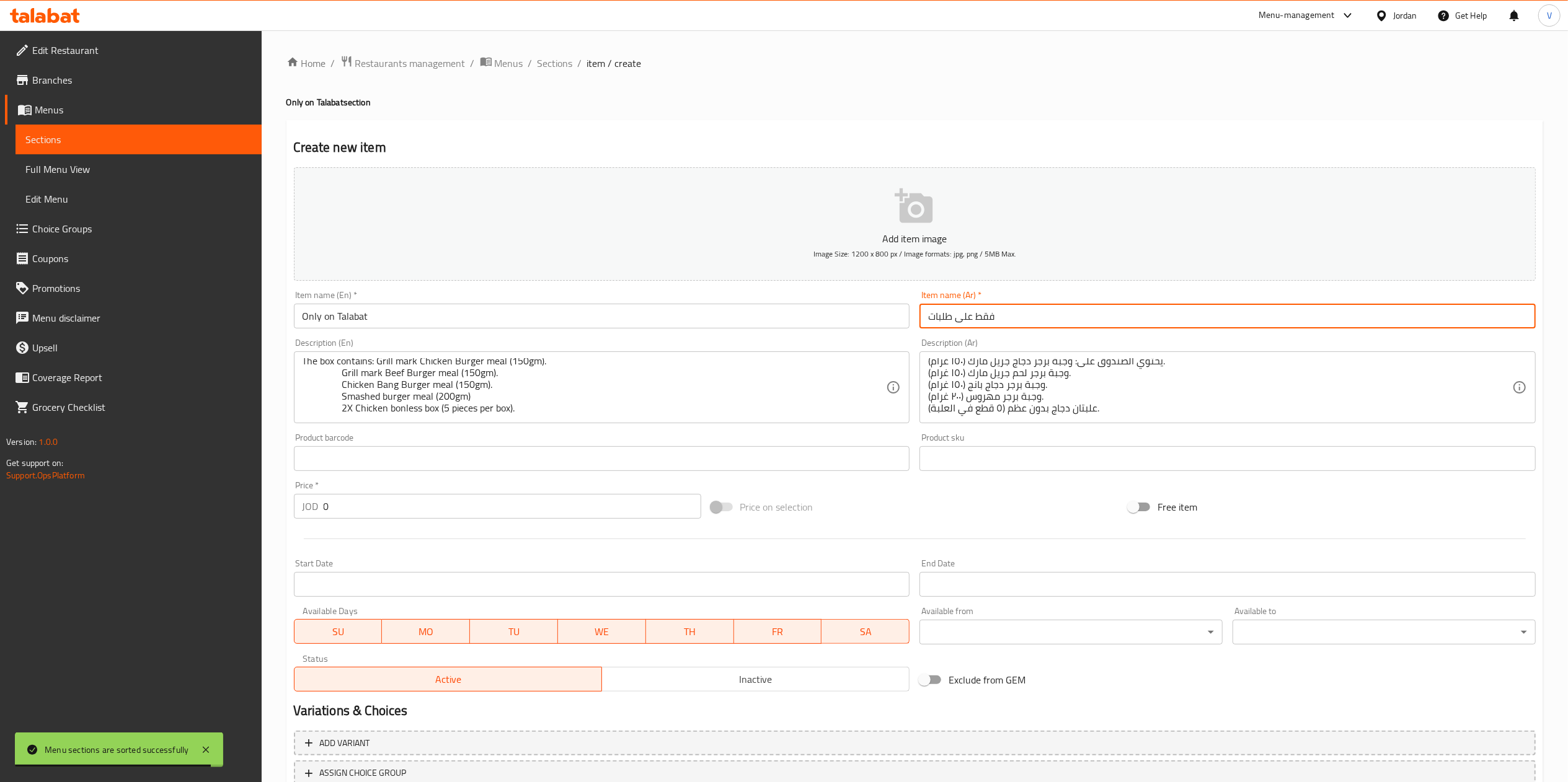
type input "فقط على طلبات"
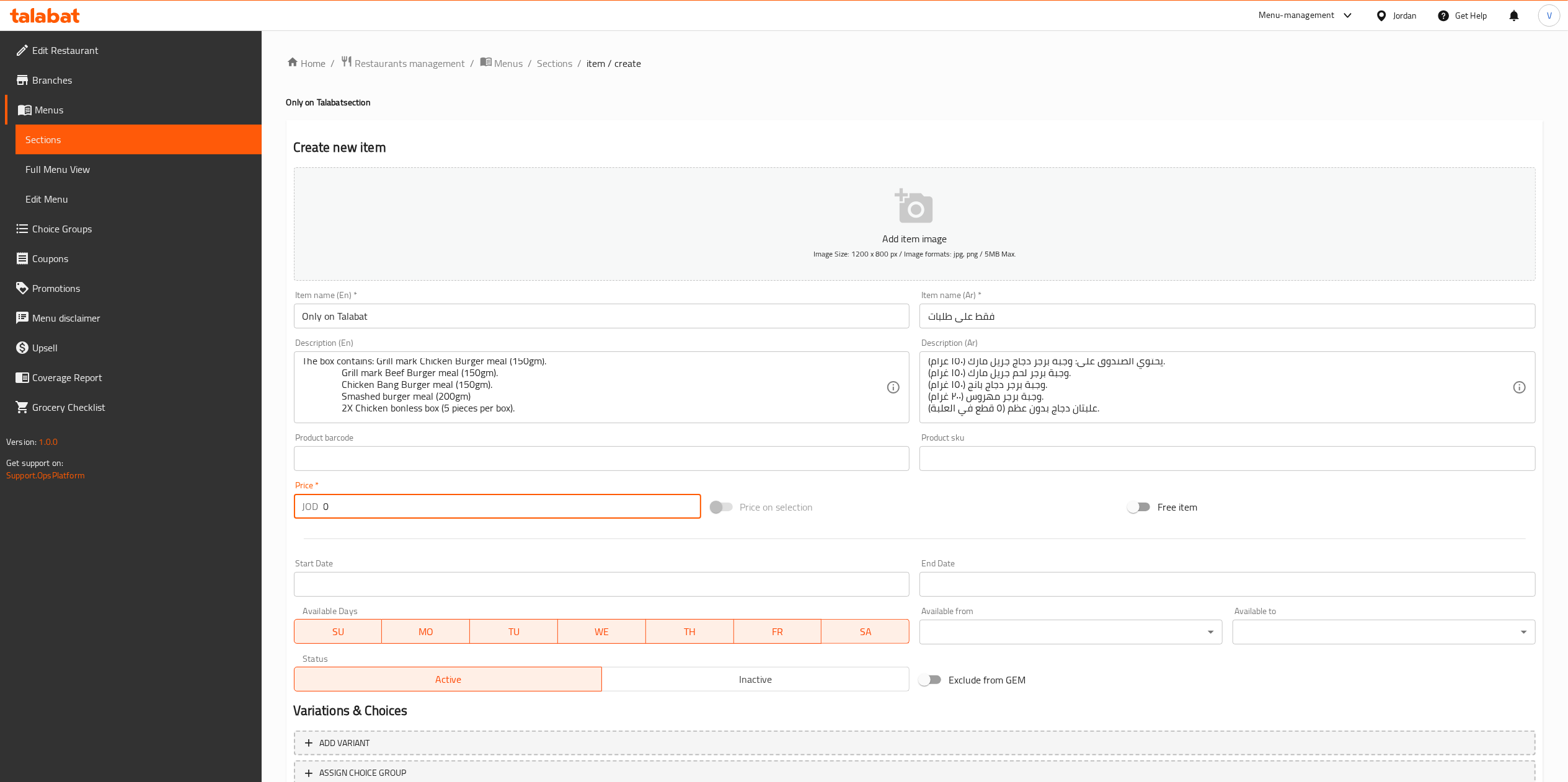
drag, startPoint x: 319, startPoint y: 511, endPoint x: 269, endPoint y: 567, distance: 75.1
click at [186, 535] on div "Edit Restaurant Branches Menus Sections Full Menu View Edit Menu Choice Groups …" at bounding box center [784, 453] width 1568 height 846
paste input "27"
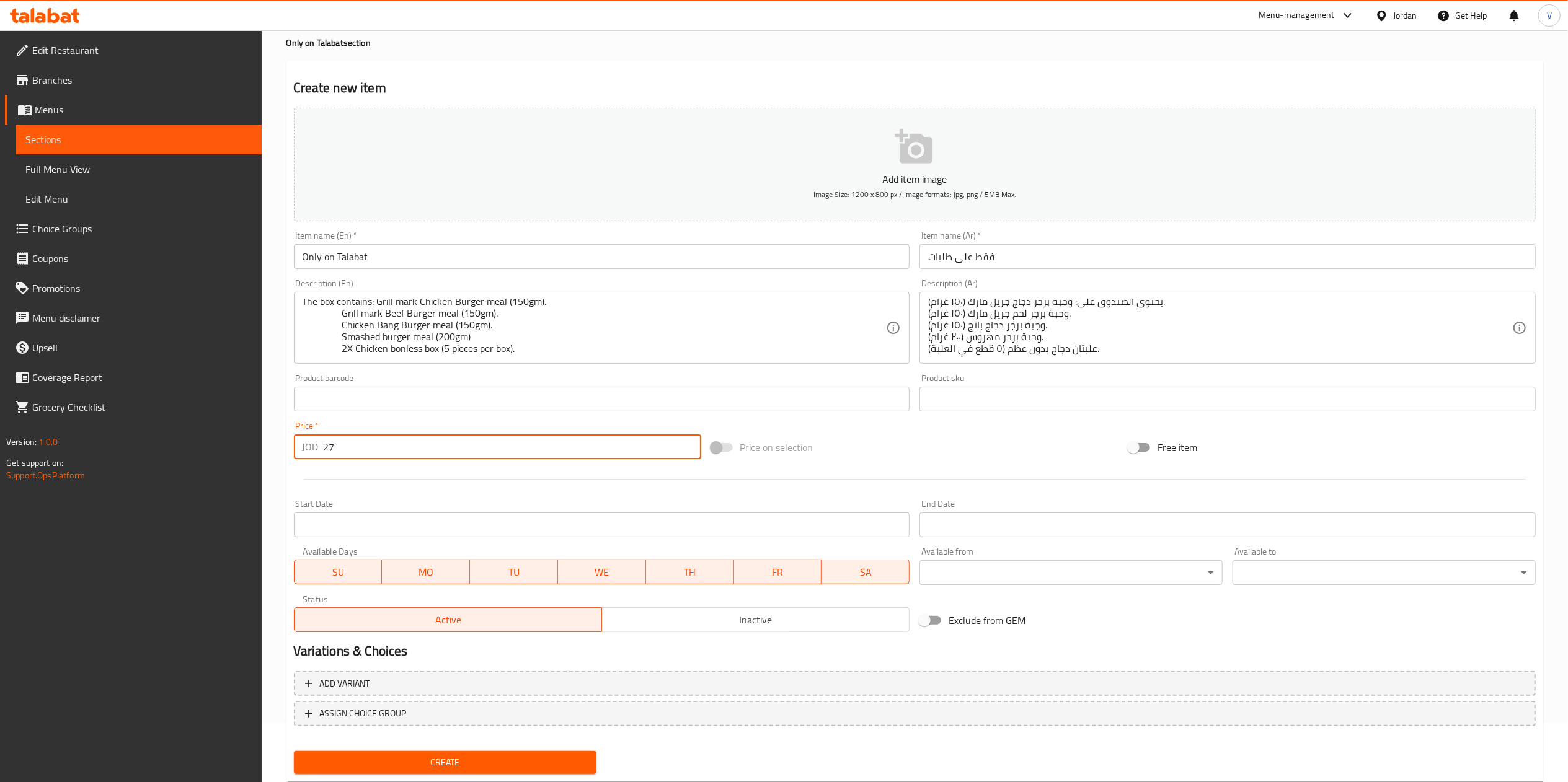
scroll to position [93, 0]
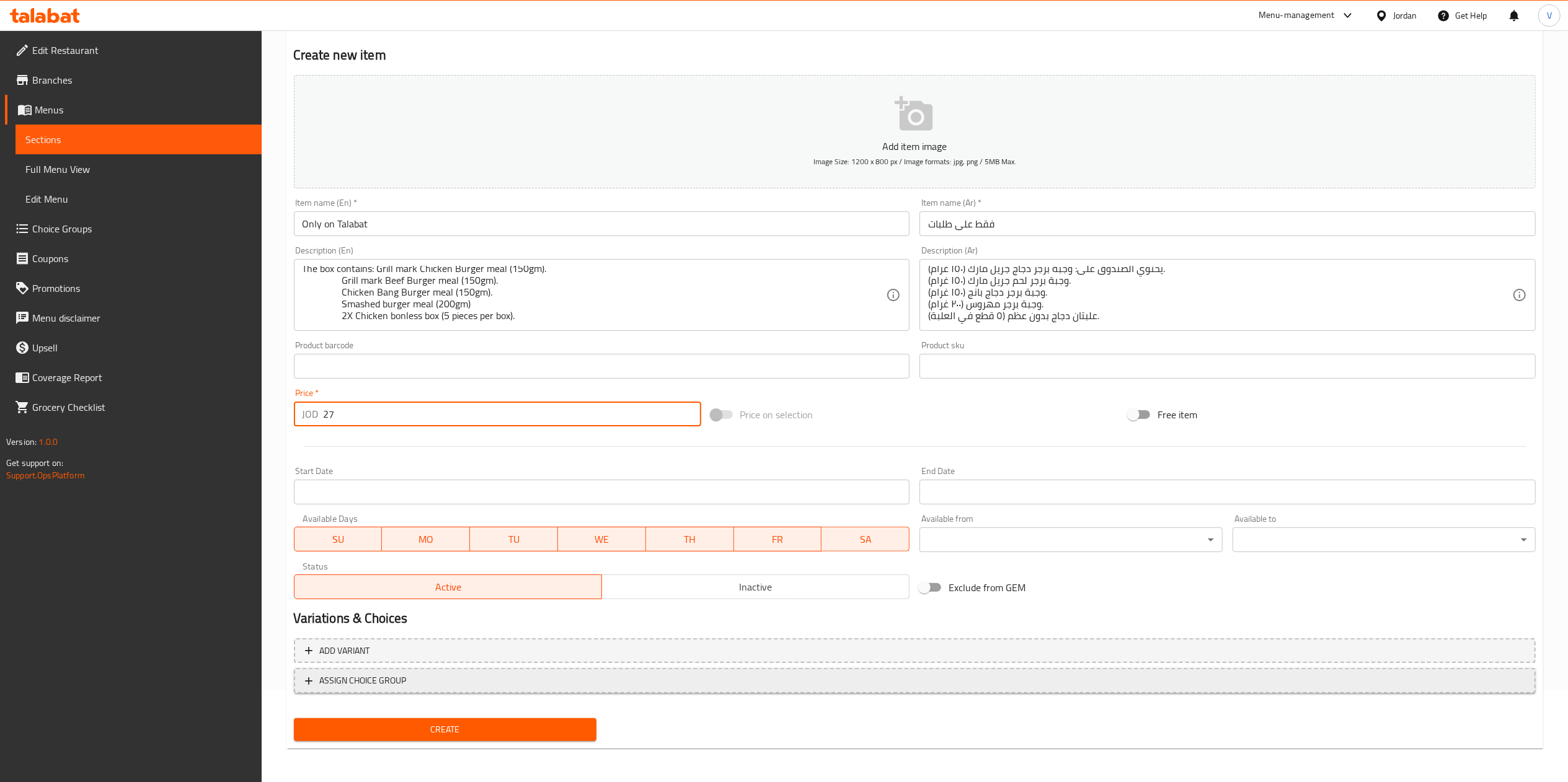
type input "27"
click at [393, 681] on span "ASSIGN CHOICE GROUP" at bounding box center [363, 681] width 87 height 16
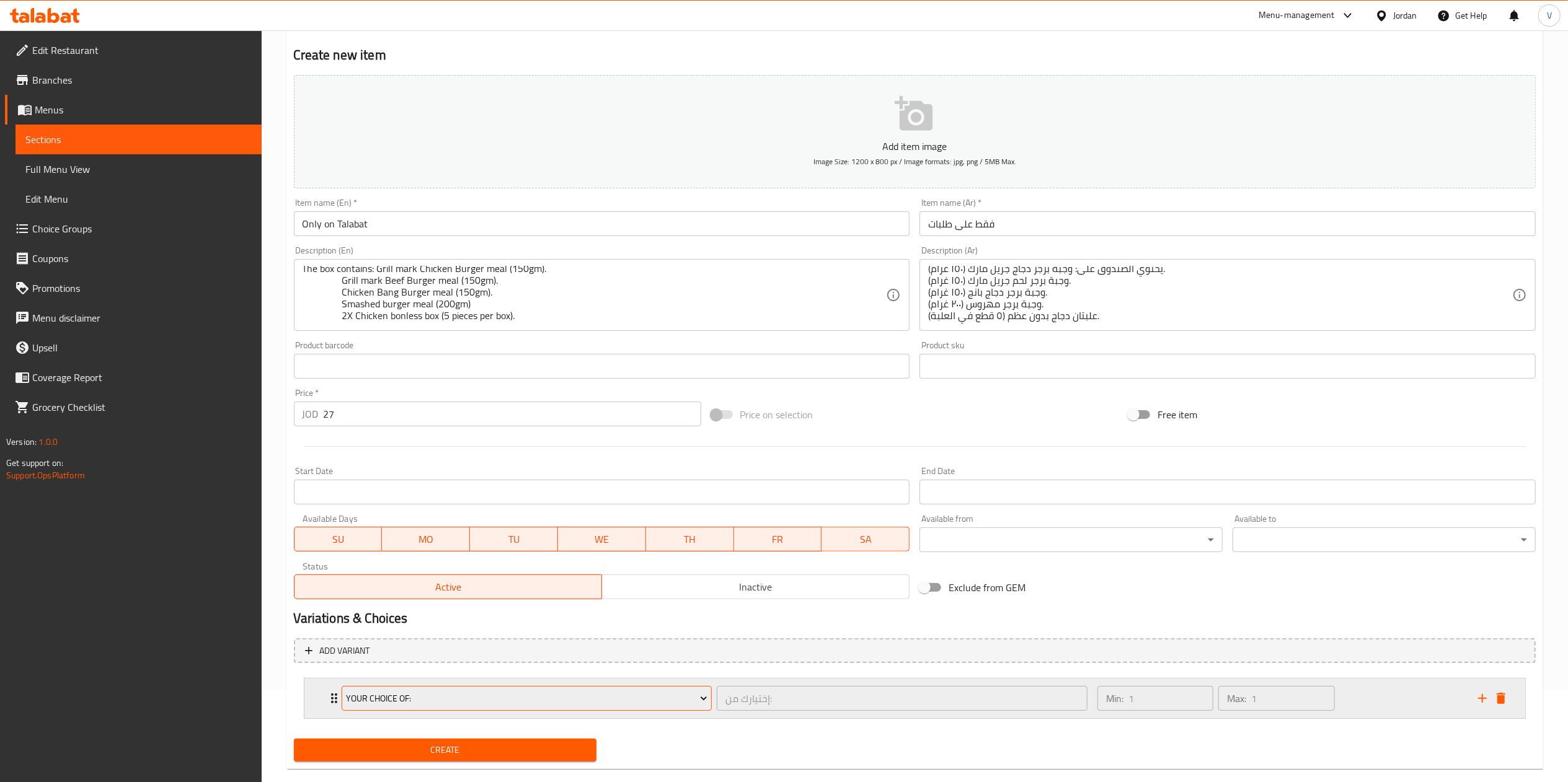
click at [424, 703] on span "Your Choice Of:" at bounding box center [526, 699] width 361 height 16
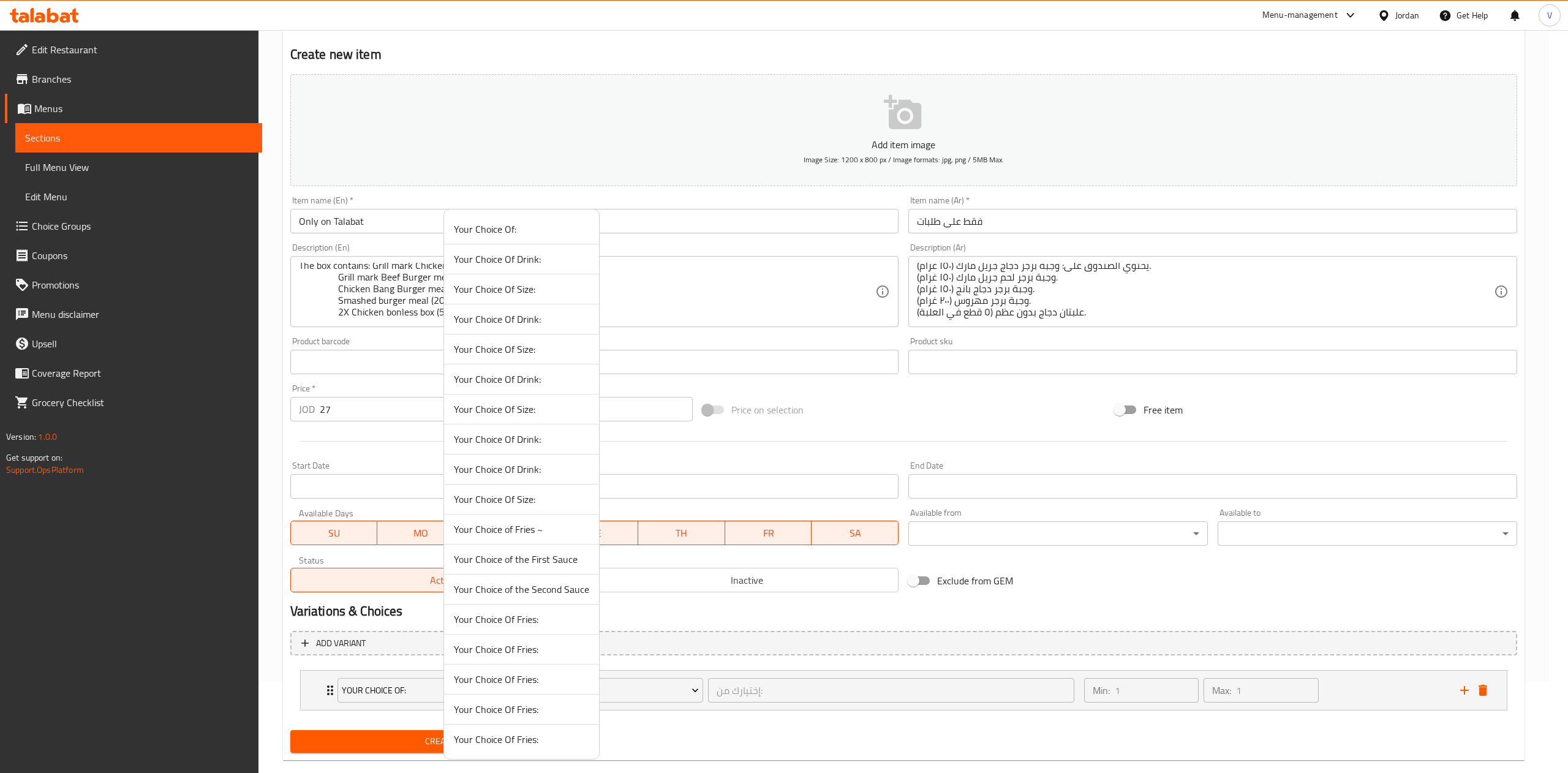
click at [550, 562] on span "Your Choice of the First Sauce" at bounding box center [522, 560] width 135 height 15
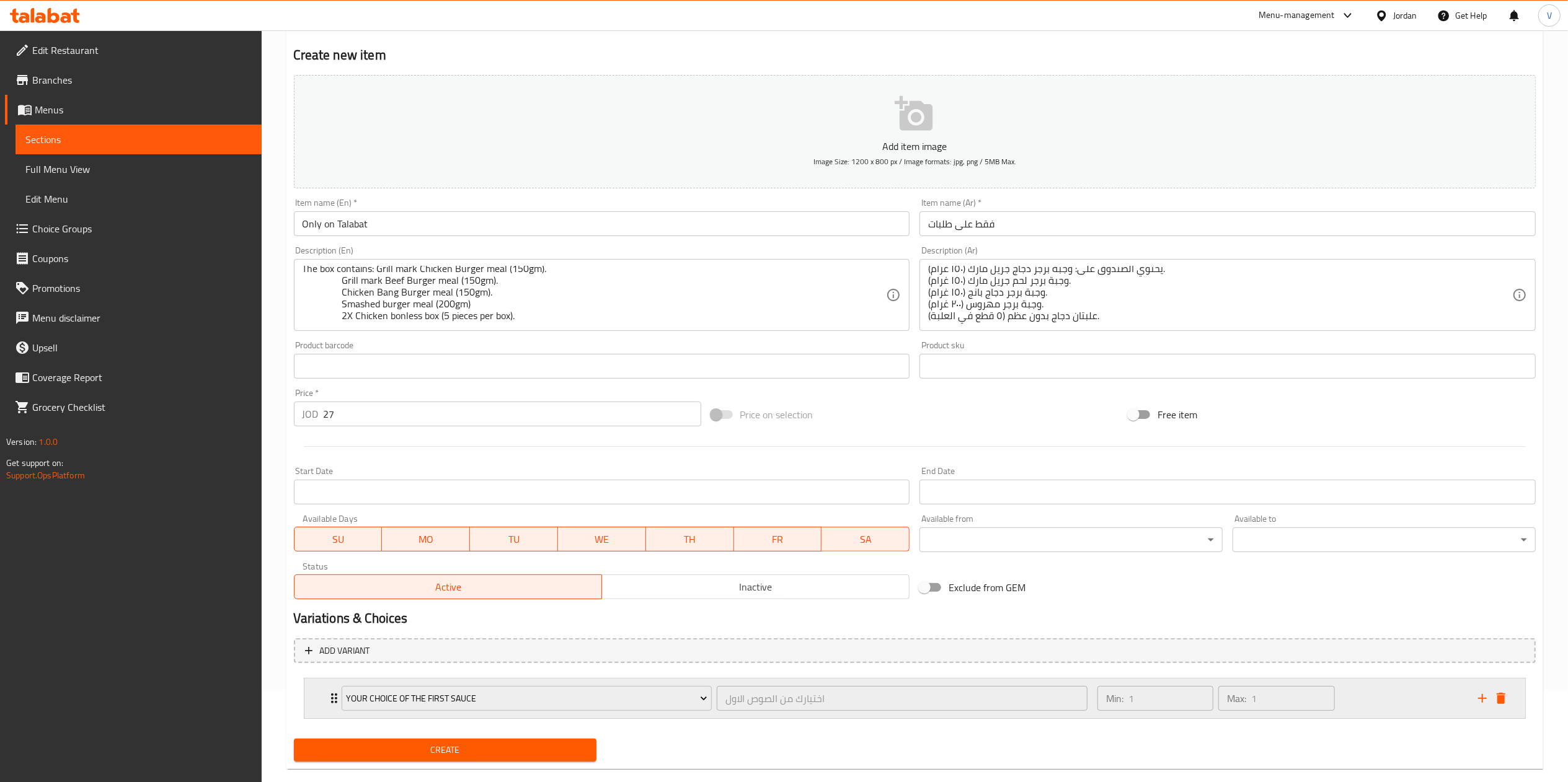
click at [1481, 700] on icon "add" at bounding box center [1483, 699] width 15 height 15
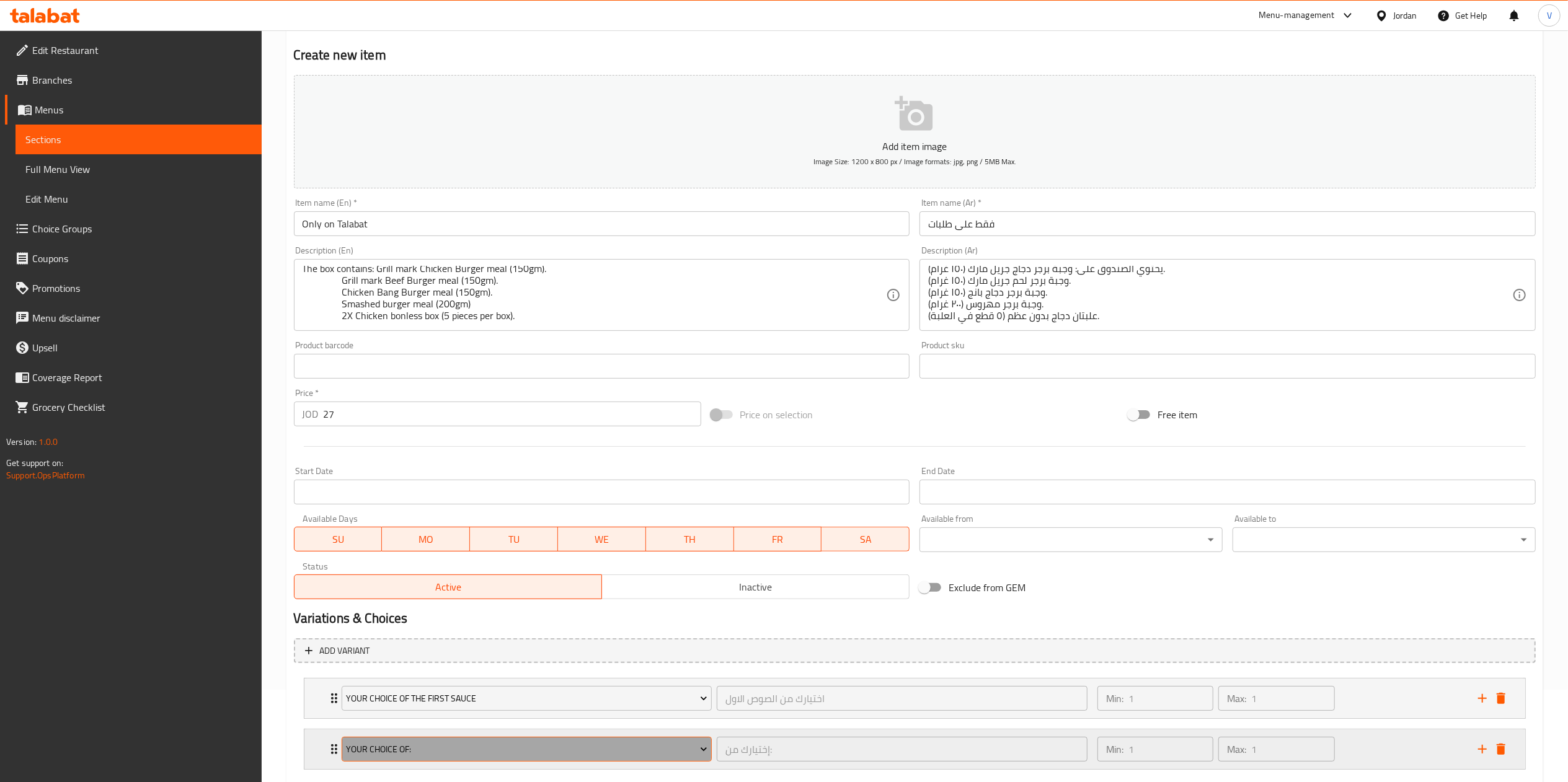
click at [460, 756] on span "Your Choice Of:" at bounding box center [526, 750] width 361 height 16
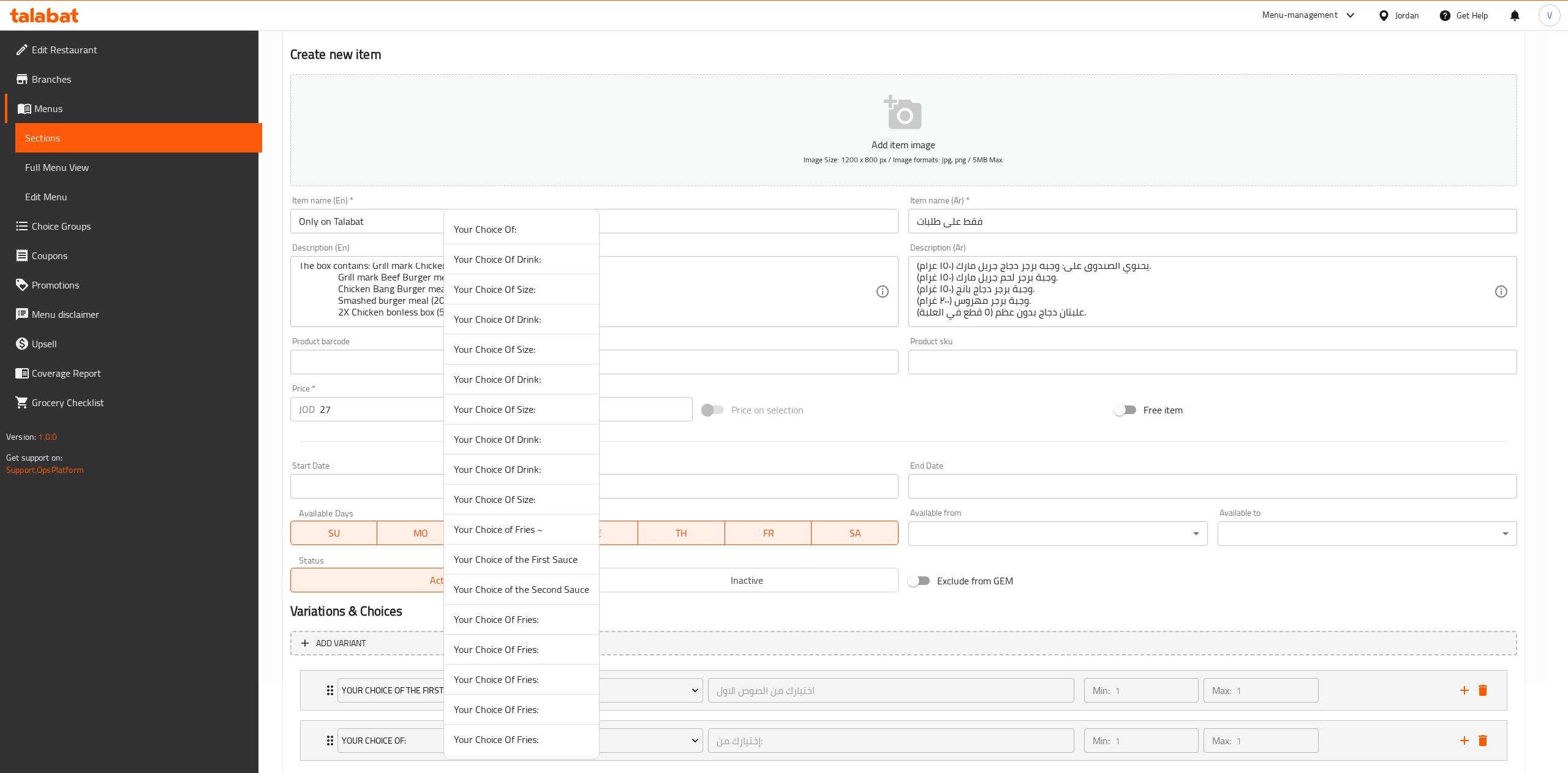
click at [542, 597] on span "Your Choice of the Second Sauce" at bounding box center [522, 590] width 135 height 15
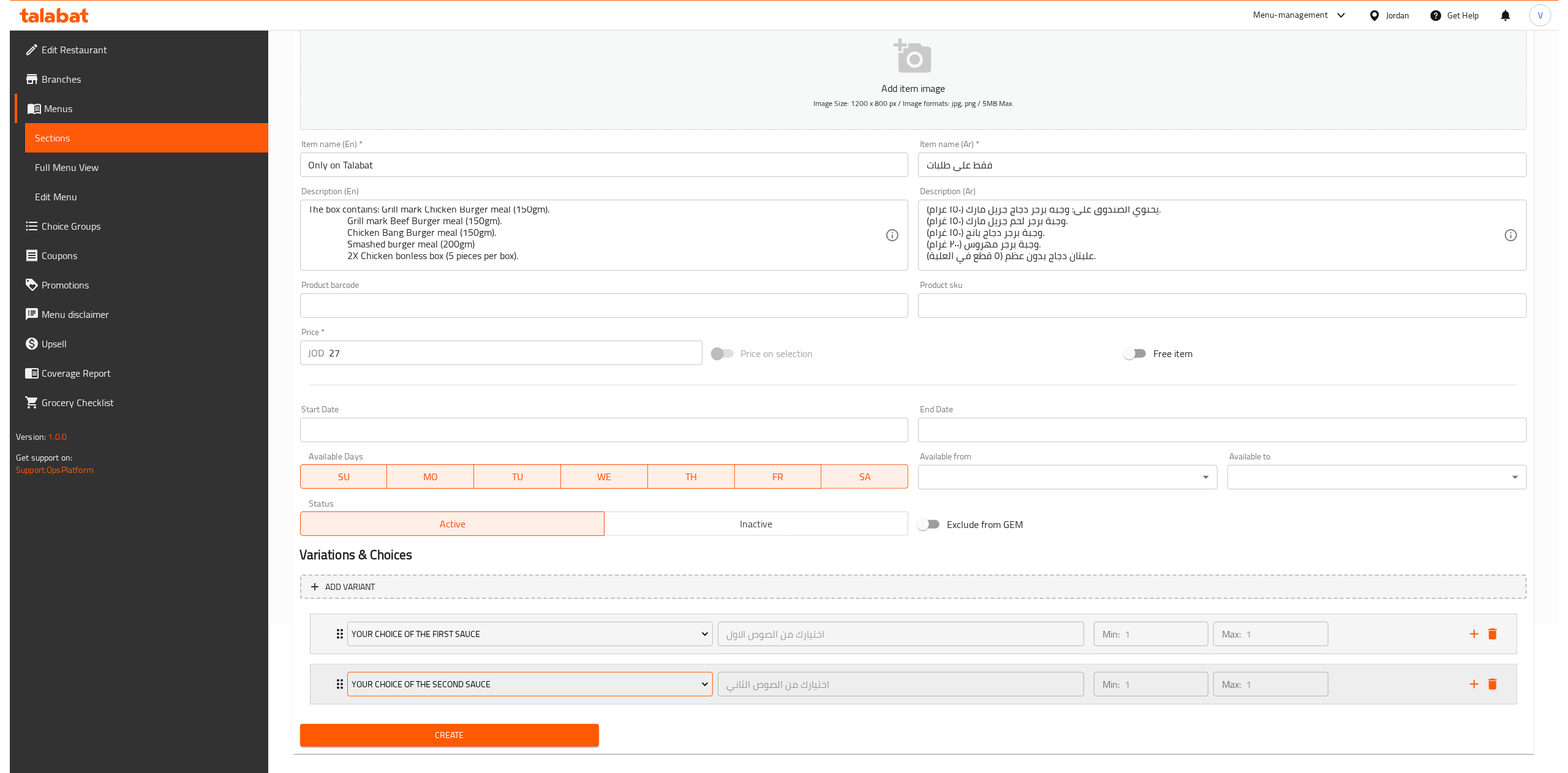
scroll to position [164, 0]
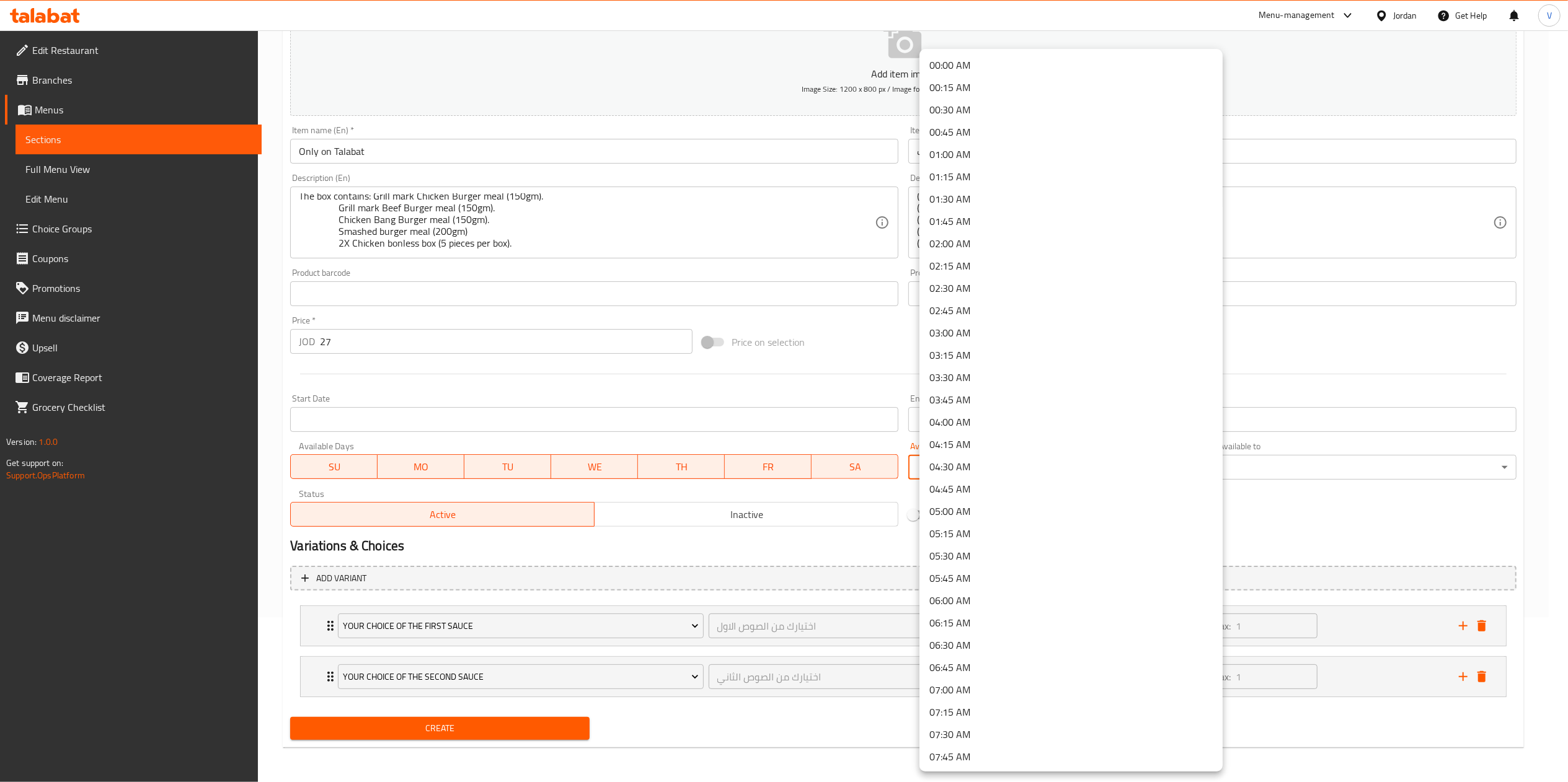
click at [1069, 466] on body "​ Menu-management Jordan Get Help V Edit Restaurant Branches Menus Sections Ful…" at bounding box center [784, 242] width 1568 height 752
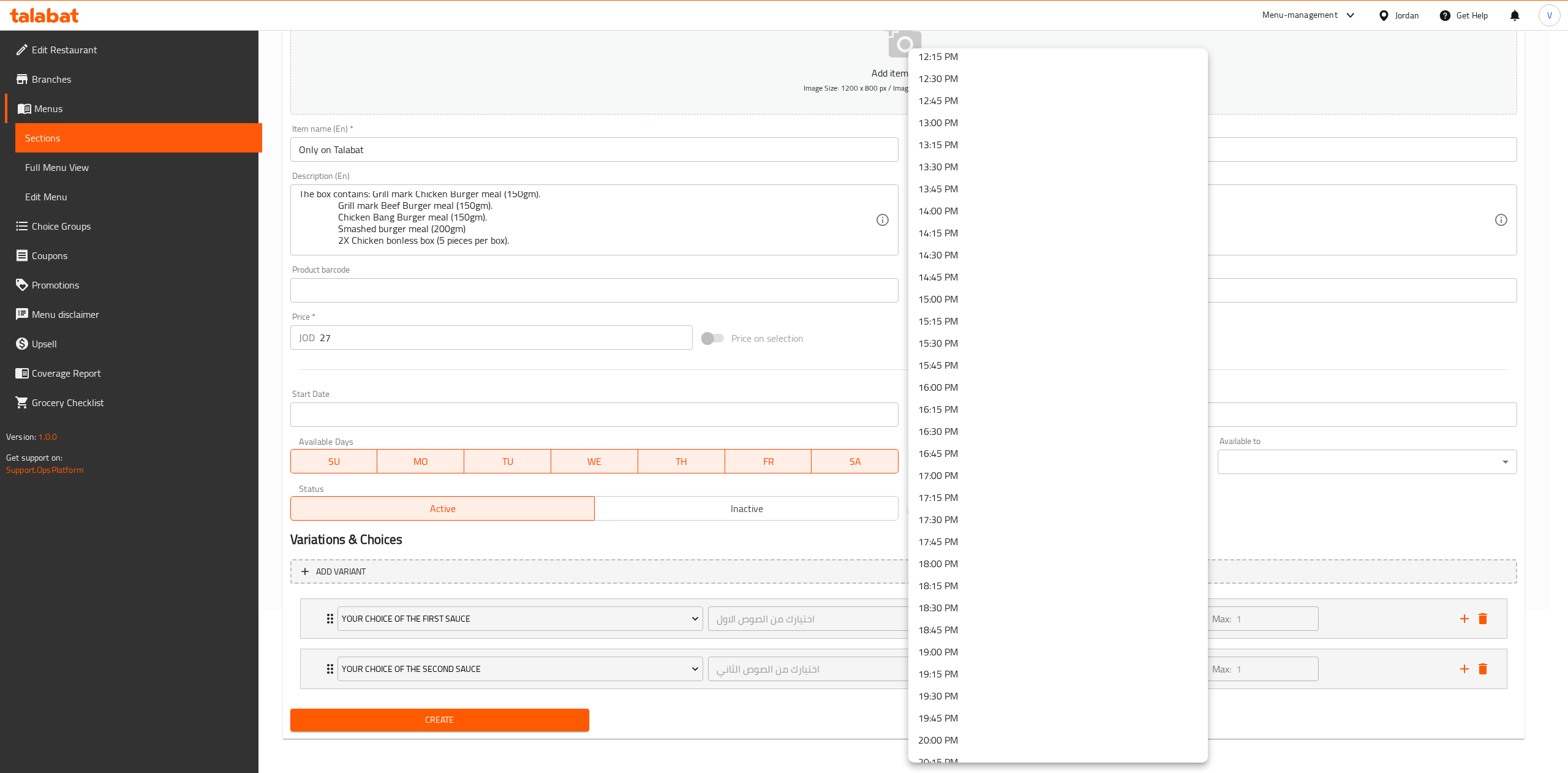
scroll to position [980, 0]
click at [968, 145] on li "12:00 PM" at bounding box center [1057, 143] width 299 height 22
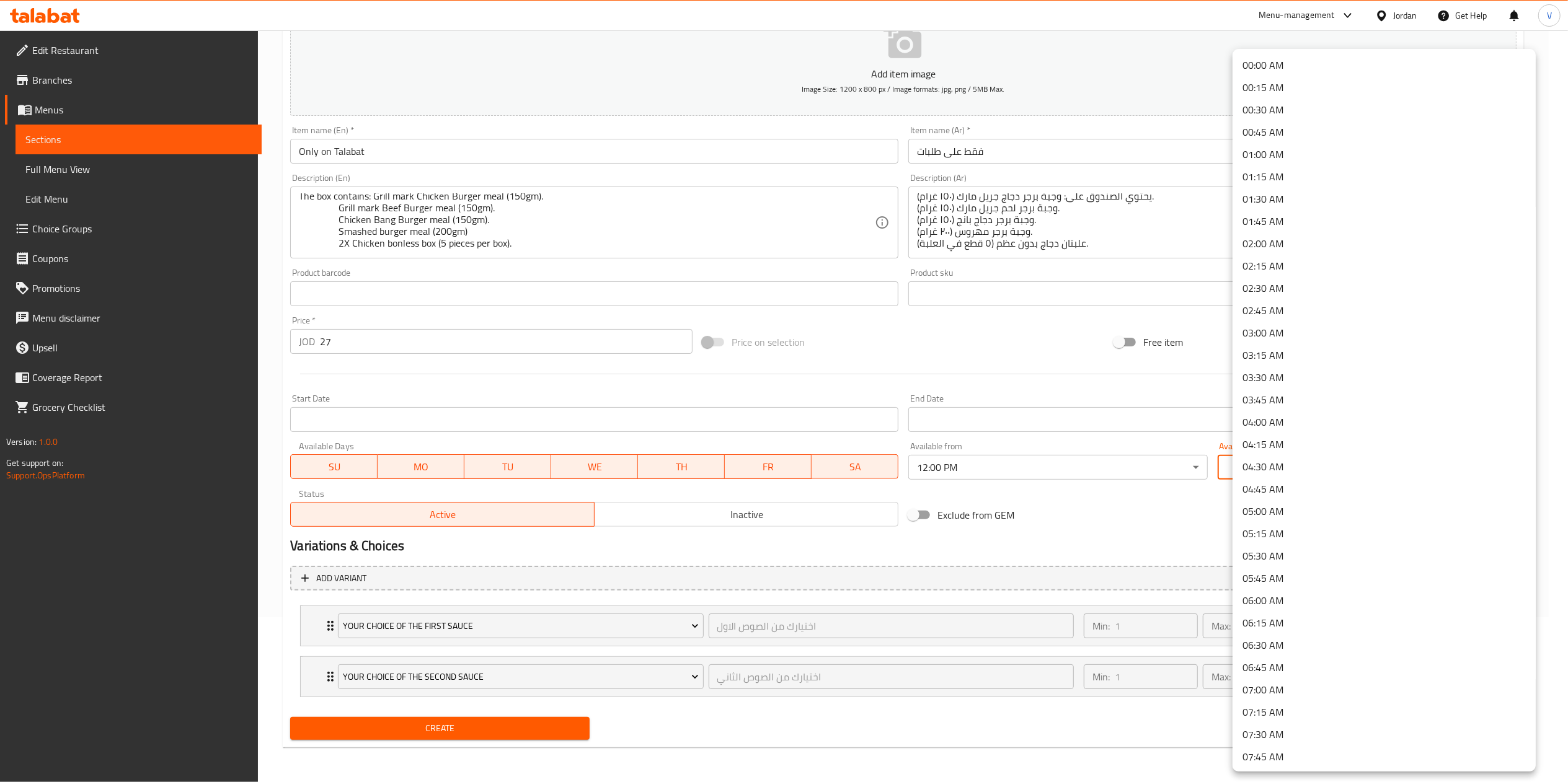
click at [1280, 462] on body "​ Menu-management Jordan Get Help V Edit Restaurant Branches Menus Sections Ful…" at bounding box center [784, 242] width 1568 height 752
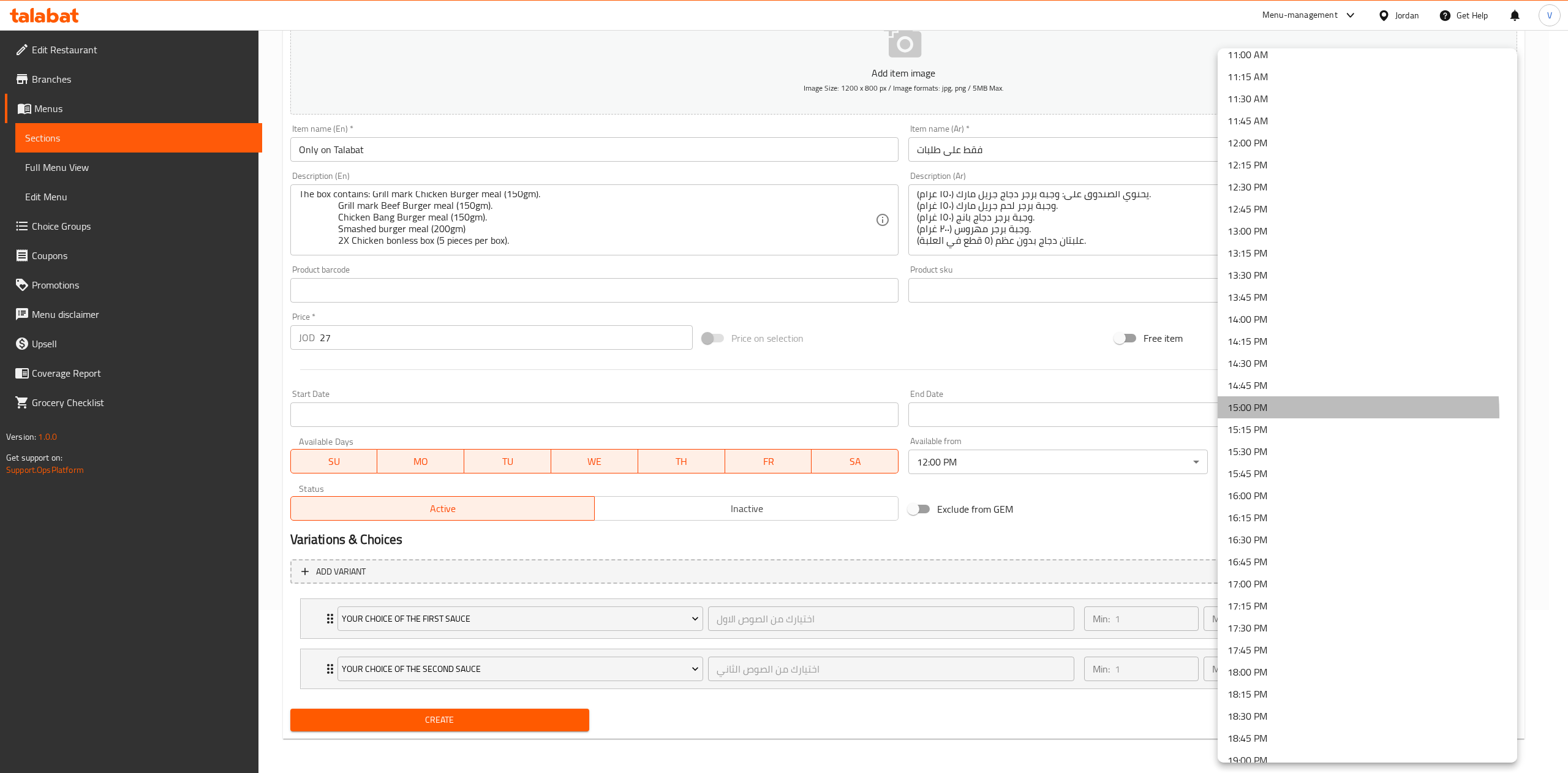
click at [1280, 414] on li "15:00 PM" at bounding box center [1367, 408] width 299 height 22
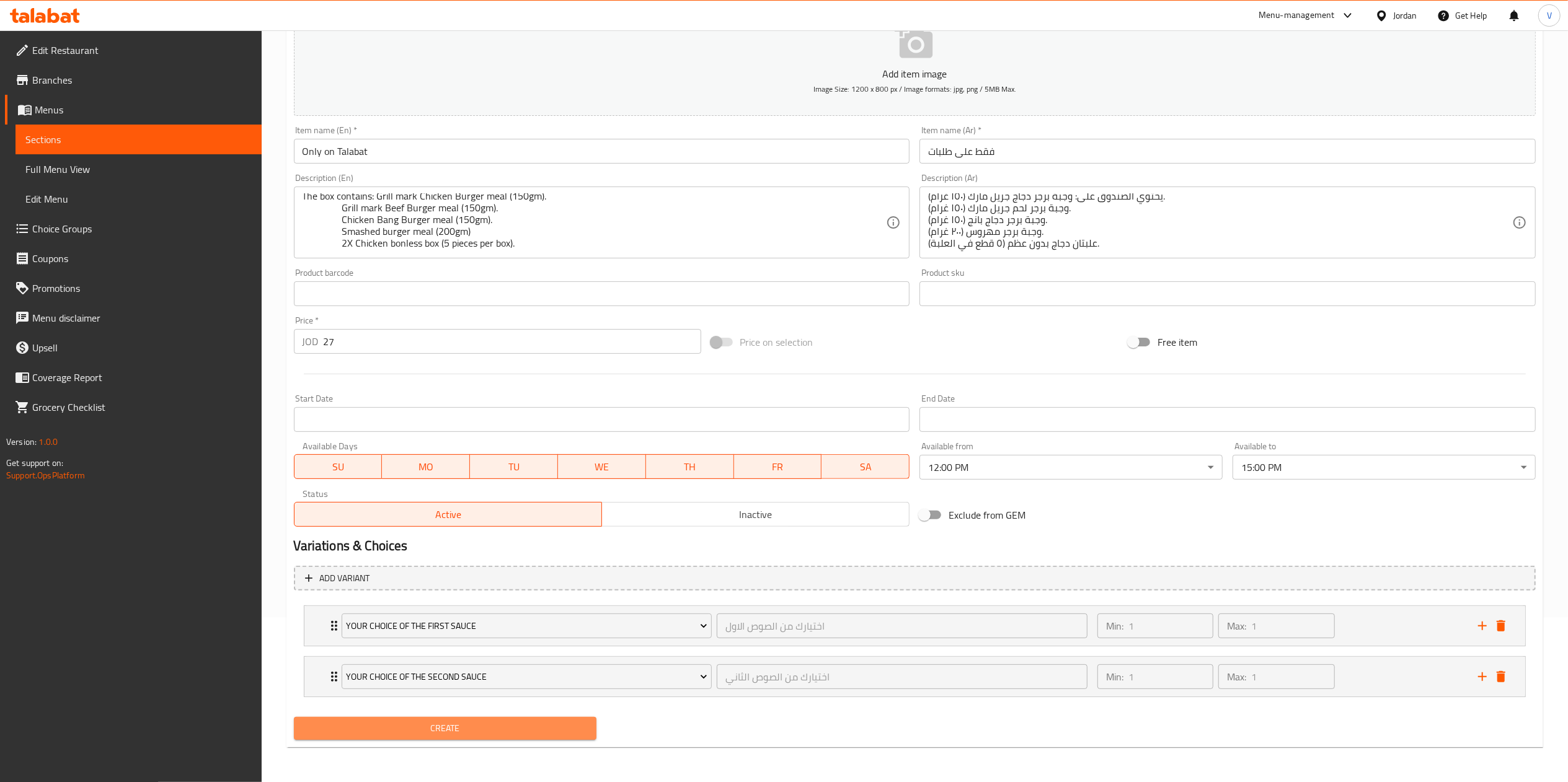
click at [517, 729] on span "Create" at bounding box center [446, 728] width 284 height 16
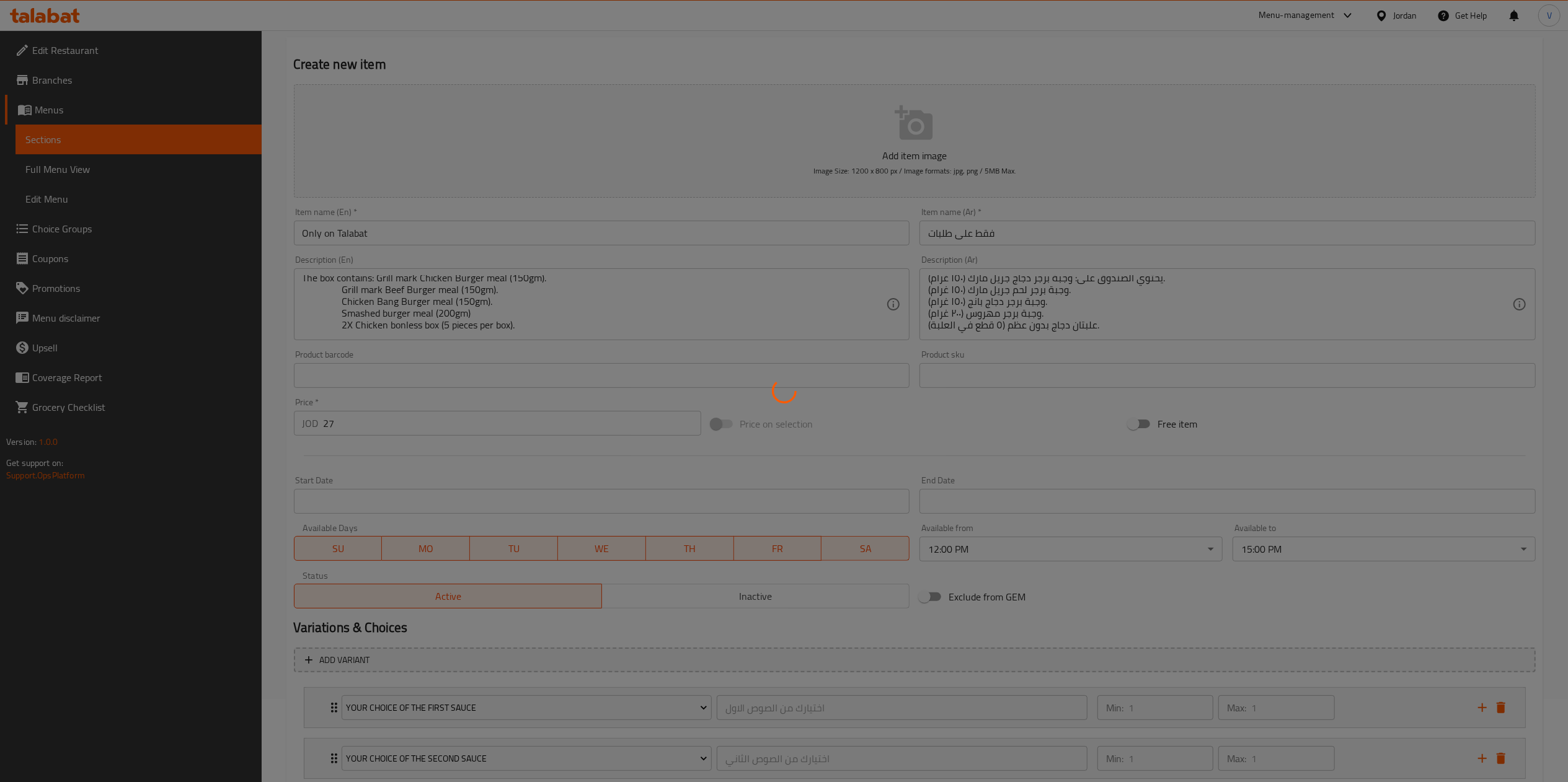
scroll to position [7, 0]
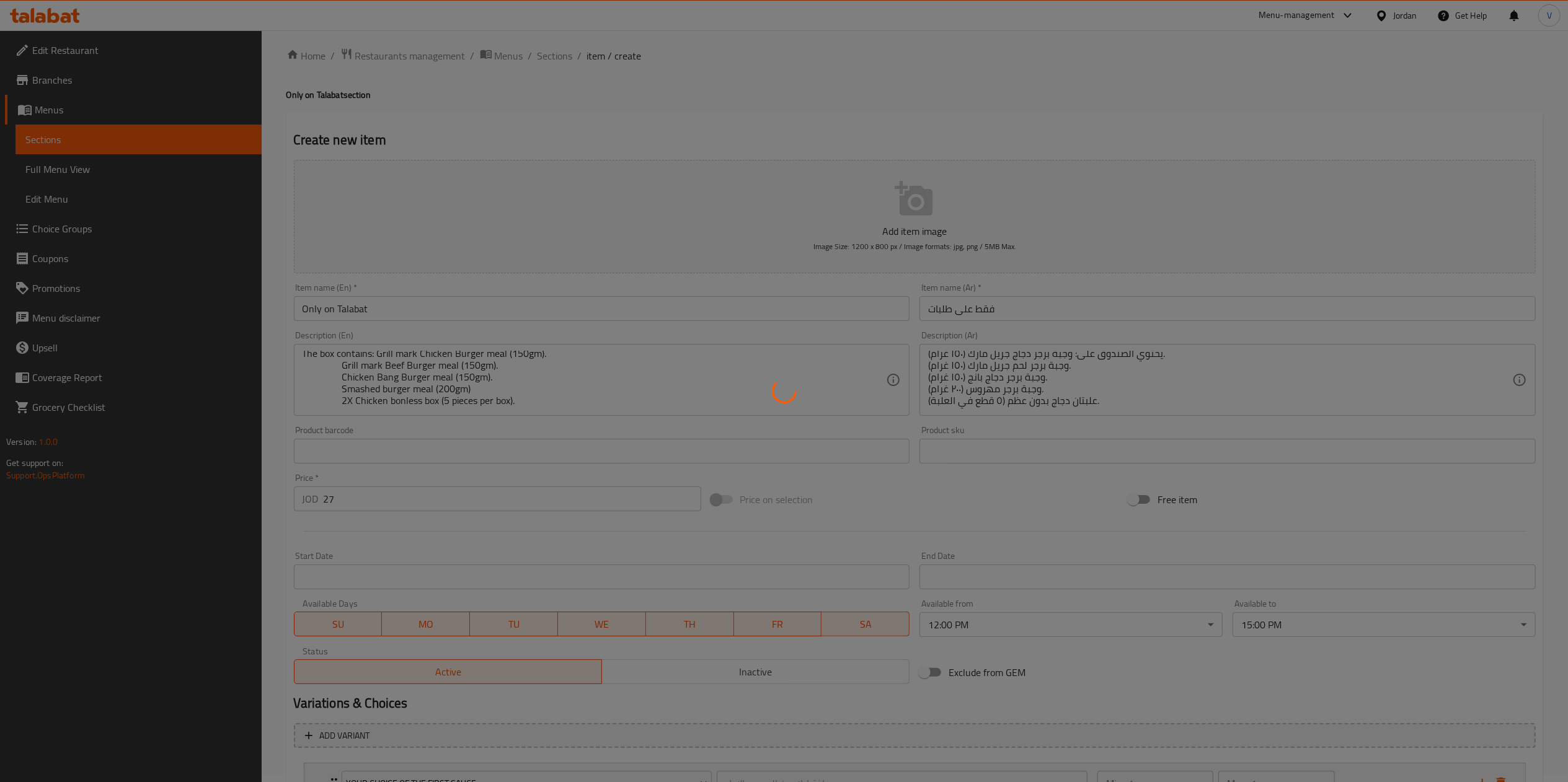
type input "0"
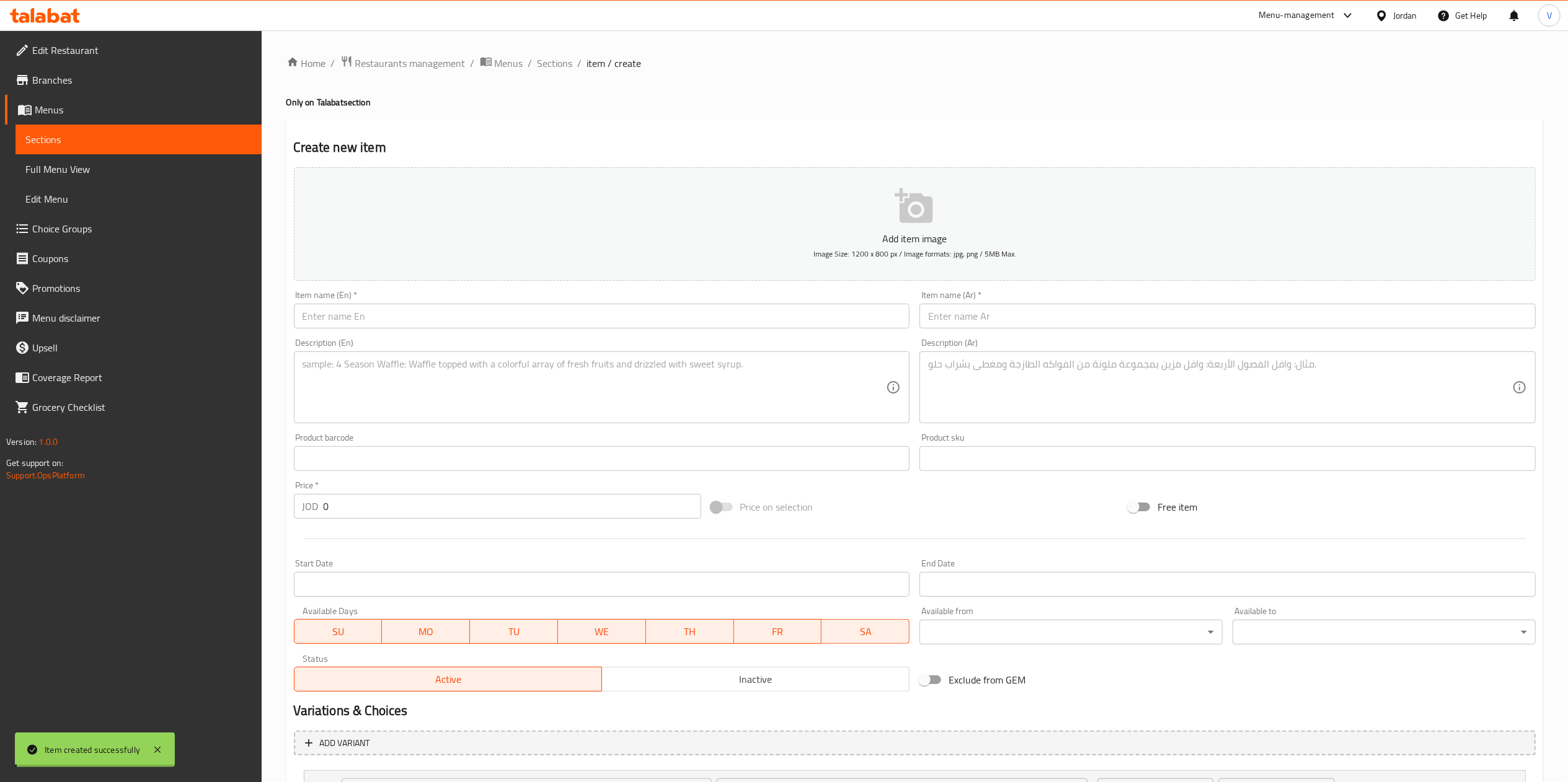
scroll to position [0, 0]
click at [534, 65] on ol "Home / Restaurants management / Menus / Sections / item / create" at bounding box center [915, 63] width 1257 height 16
click at [553, 62] on span "Sections" at bounding box center [555, 63] width 35 height 15
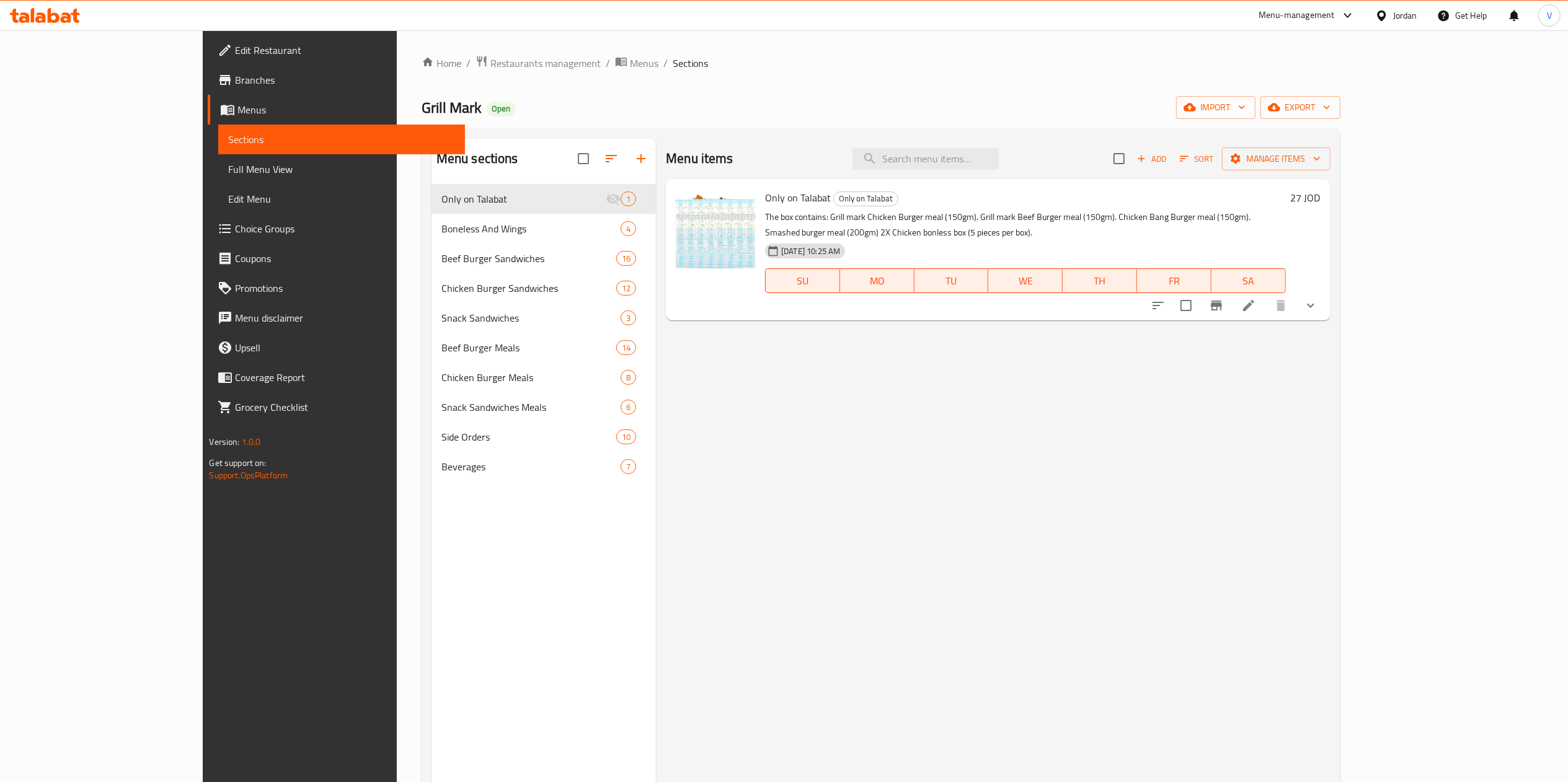
click at [656, 385] on div "Menu items Add Sort Manage items Only on Talabat Only on Talabat The box contai…" at bounding box center [993, 530] width 674 height 782
